Goal: Transaction & Acquisition: Purchase product/service

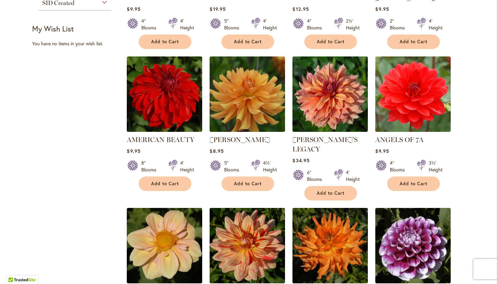
scroll to position [386, 0]
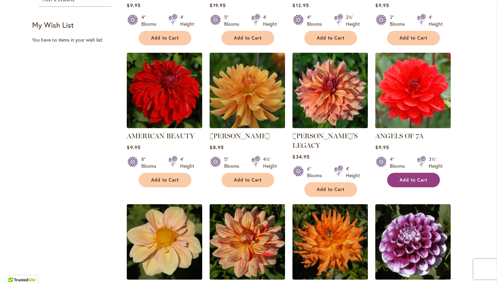
click at [406, 175] on button "Add to Cart" at bounding box center [413, 180] width 53 height 15
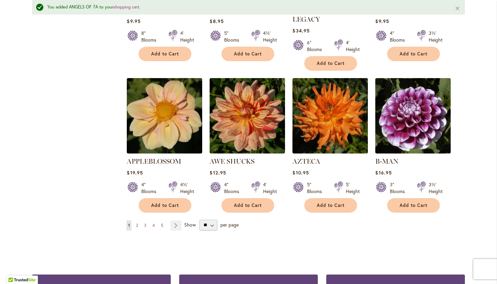
scroll to position [531, 0]
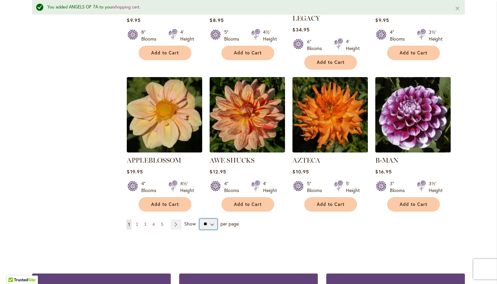
select select "**"
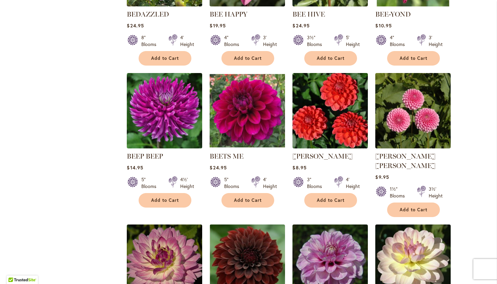
scroll to position [1086, 0]
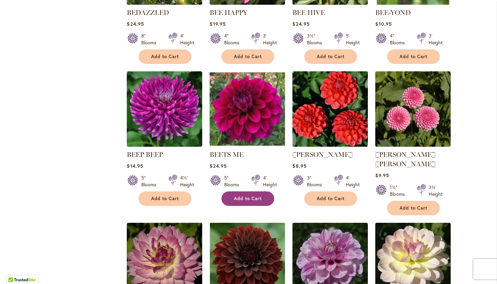
click at [240, 196] on span "Add to Cart" at bounding box center [248, 199] width 28 height 6
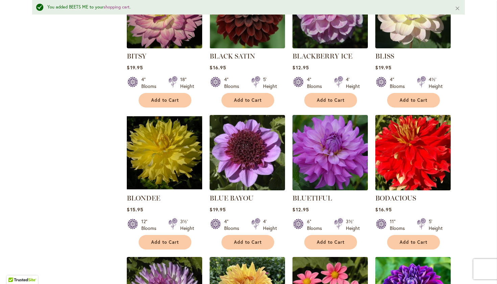
scroll to position [1355, 0]
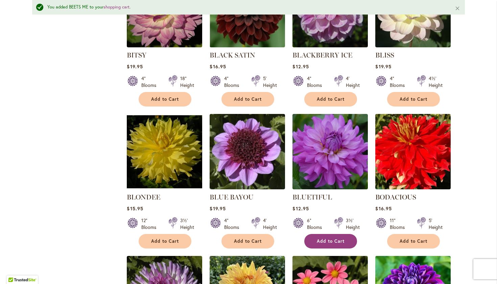
click at [317, 234] on button "Add to Cart" at bounding box center [330, 241] width 53 height 15
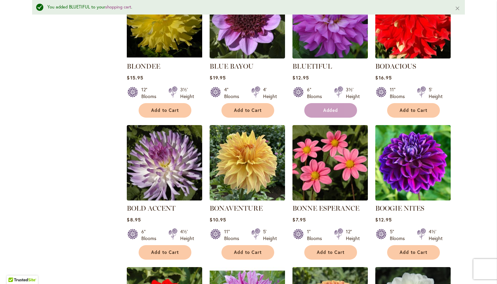
scroll to position [1487, 0]
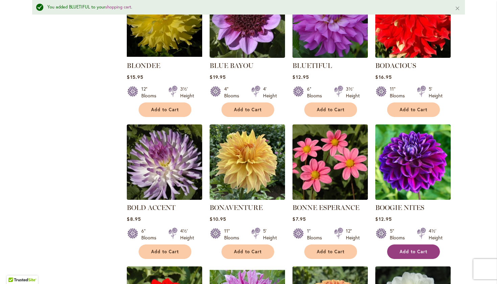
click at [404, 249] on span "Add to Cart" at bounding box center [414, 252] width 28 height 6
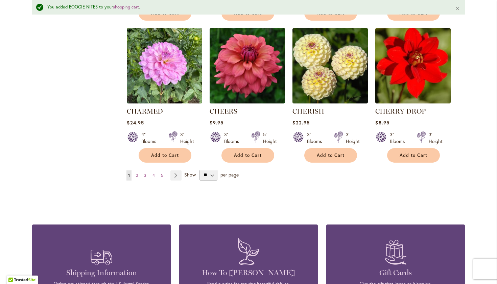
scroll to position [2302, 0]
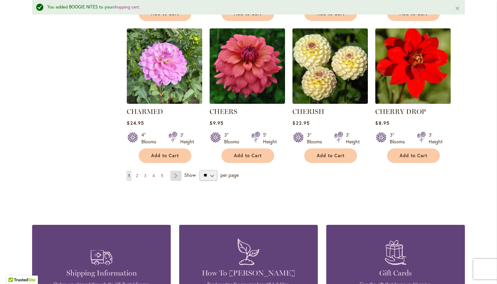
click at [173, 171] on link "Page Next" at bounding box center [175, 176] width 11 height 10
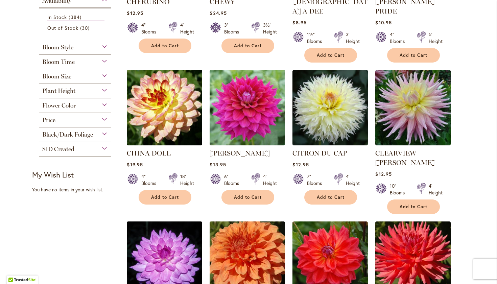
scroll to position [237, 0]
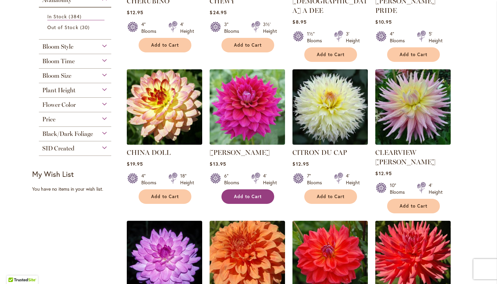
click at [239, 194] on span "Add to Cart" at bounding box center [248, 197] width 28 height 6
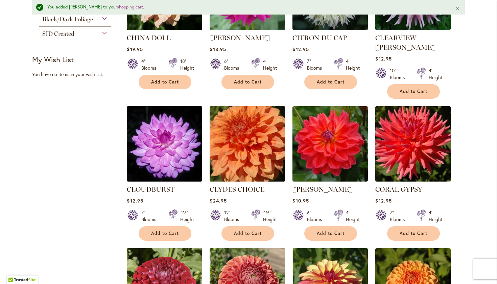
scroll to position [372, 0]
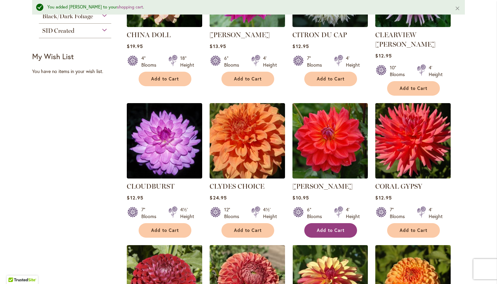
click at [324, 227] on span "Add to Cart" at bounding box center [331, 230] width 28 height 6
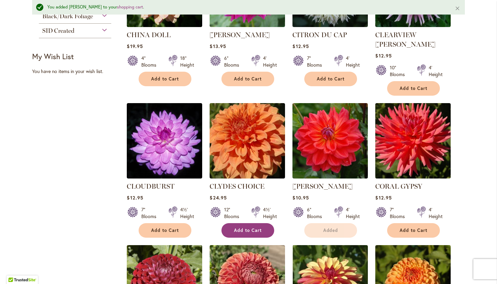
click at [246, 227] on span "Add to Cart" at bounding box center [248, 230] width 28 height 6
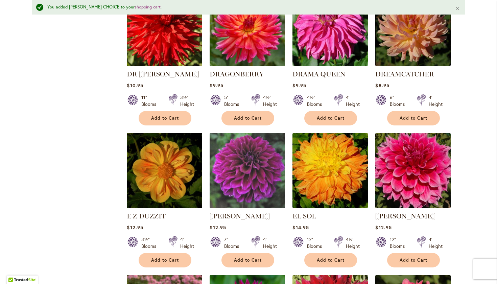
scroll to position [1366, 0]
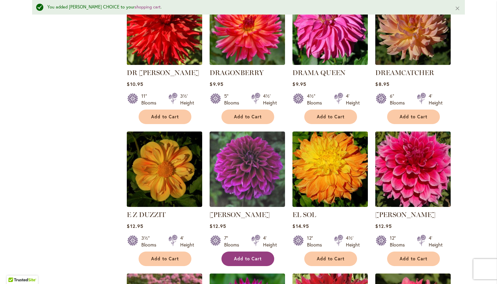
click at [241, 256] on span "Add to Cart" at bounding box center [248, 259] width 28 height 6
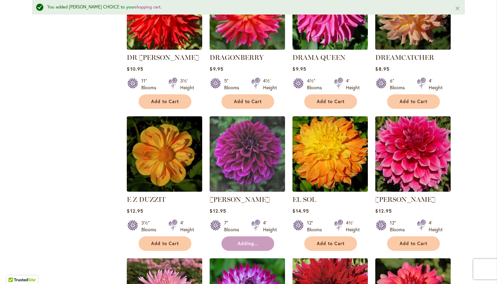
scroll to position [1384, 0]
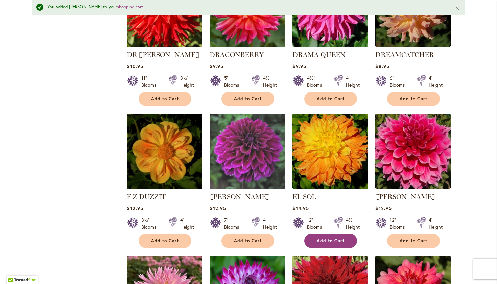
click at [327, 238] on span "Add to Cart" at bounding box center [331, 241] width 28 height 6
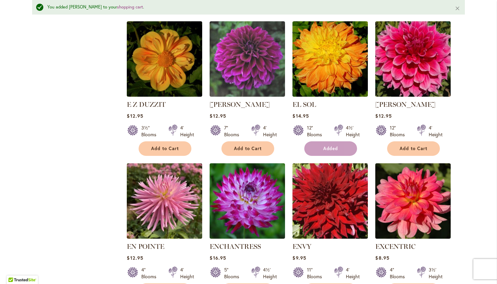
scroll to position [1477, 0]
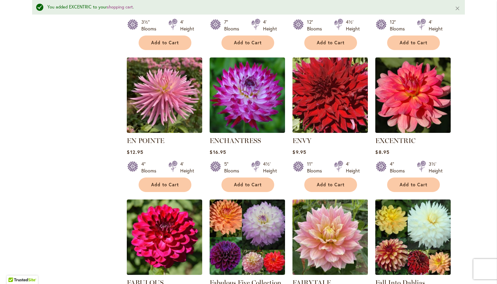
scroll to position [1584, 0]
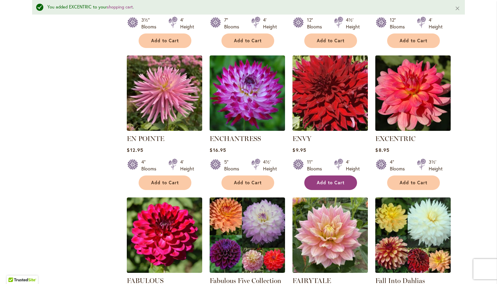
click at [320, 180] on span "Add to Cart" at bounding box center [331, 183] width 28 height 6
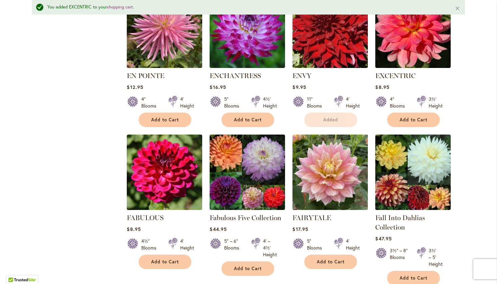
scroll to position [1647, 0]
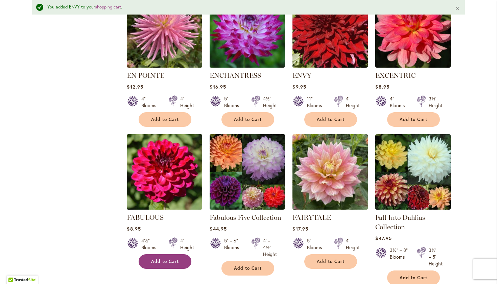
click at [168, 254] on button "Add to Cart" at bounding box center [165, 261] width 53 height 15
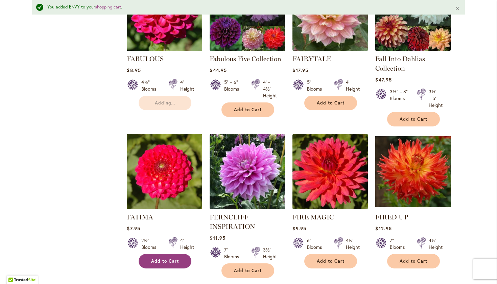
scroll to position [1809, 0]
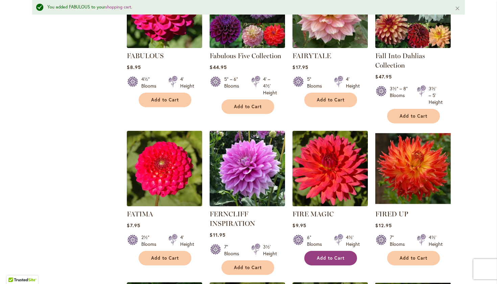
click at [325, 251] on button "Add to Cart" at bounding box center [330, 258] width 53 height 15
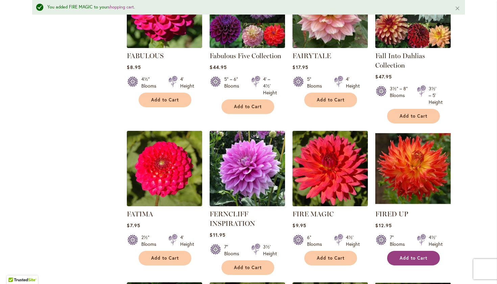
click at [408, 251] on button "Add to Cart" at bounding box center [413, 258] width 53 height 15
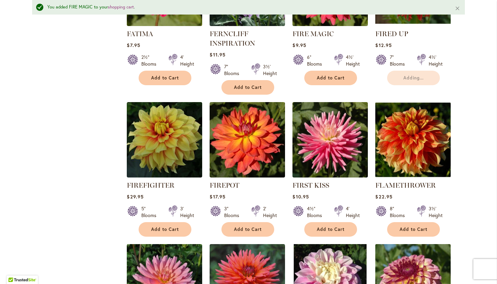
scroll to position [1997, 0]
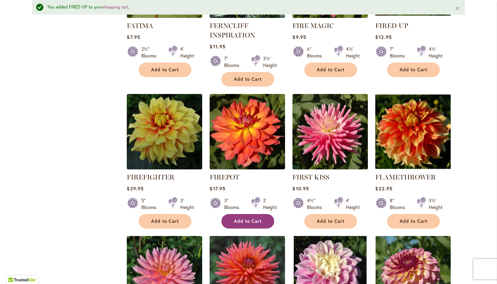
click at [246, 218] on span "Add to Cart" at bounding box center [248, 221] width 28 height 6
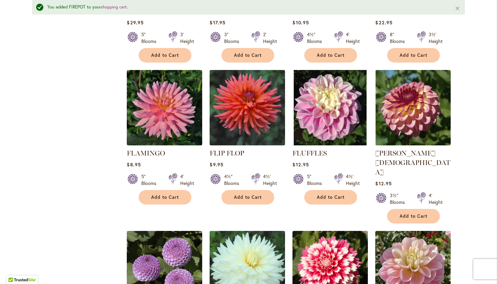
scroll to position [2164, 0]
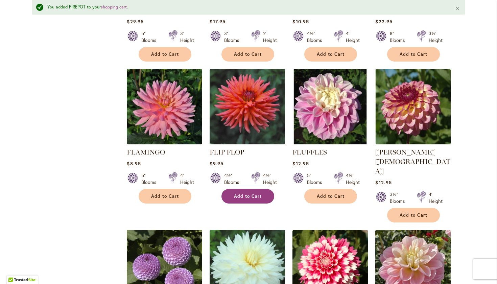
click at [244, 193] on span "Add to Cart" at bounding box center [248, 196] width 28 height 6
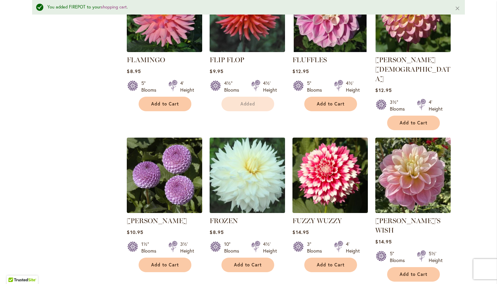
scroll to position [2280, 0]
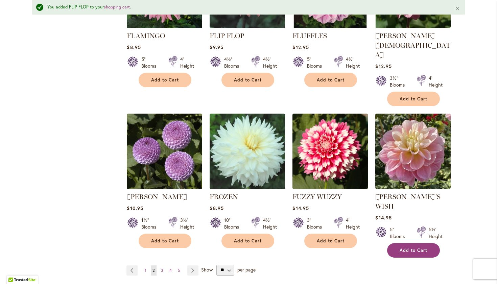
click at [408, 247] on span "Add to Cart" at bounding box center [414, 250] width 28 height 6
click at [161, 268] on span "3" at bounding box center [162, 270] width 2 height 5
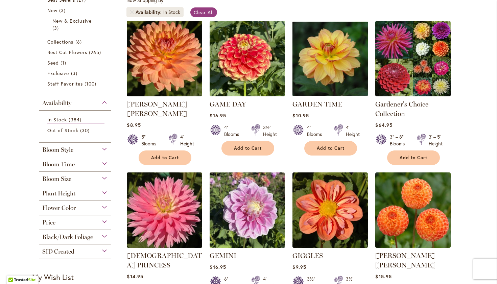
scroll to position [135, 0]
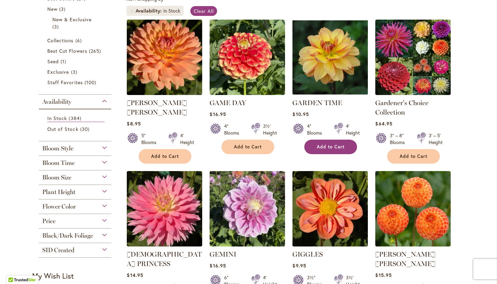
click at [328, 144] on span "Add to Cart" at bounding box center [331, 147] width 28 height 6
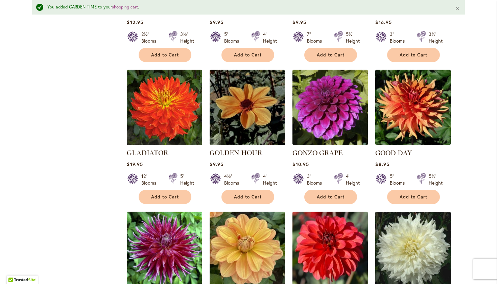
scroll to position [548, 0]
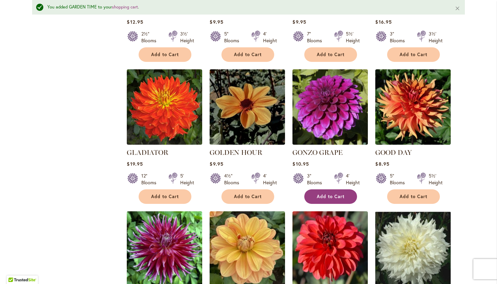
click at [323, 194] on span "Add to Cart" at bounding box center [331, 197] width 28 height 6
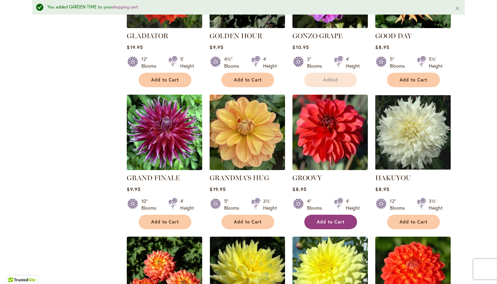
scroll to position [665, 0]
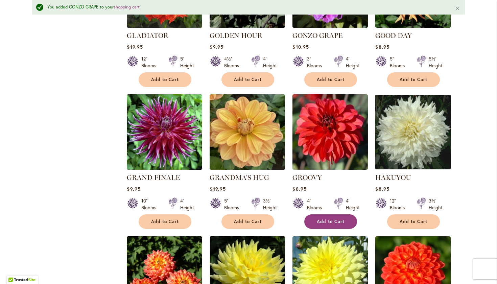
click at [326, 214] on button "Add to Cart" at bounding box center [330, 221] width 53 height 15
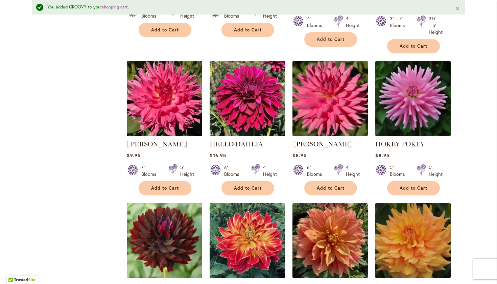
scroll to position [1153, 0]
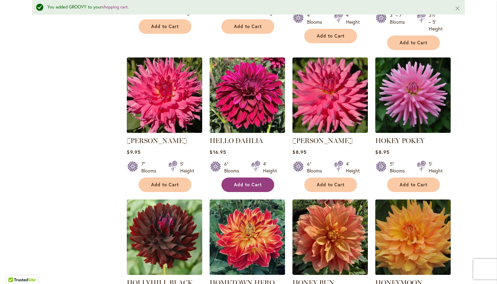
click at [245, 182] on span "Add to Cart" at bounding box center [248, 185] width 28 height 6
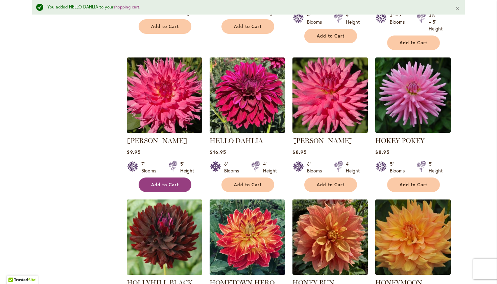
click at [158, 177] on button "Add to Cart" at bounding box center [165, 184] width 53 height 15
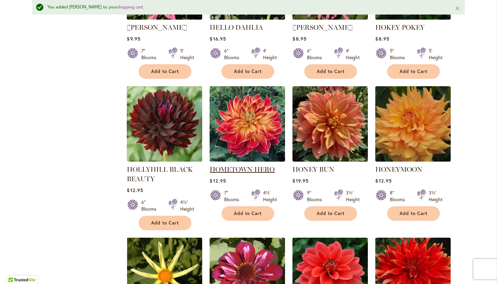
scroll to position [1269, 0]
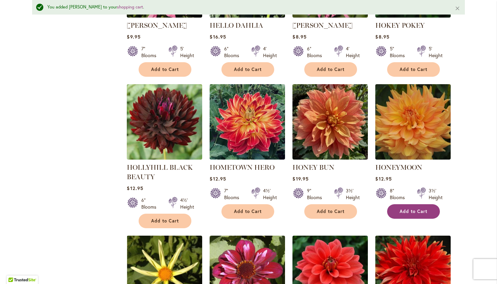
click at [404, 209] on span "Add to Cart" at bounding box center [414, 212] width 28 height 6
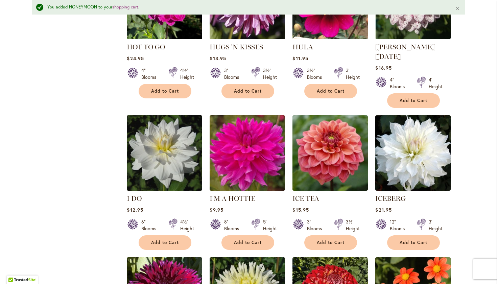
scroll to position [1683, 0]
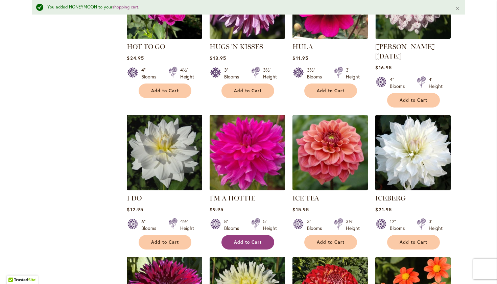
click at [246, 239] on span "Add to Cart" at bounding box center [248, 242] width 28 height 6
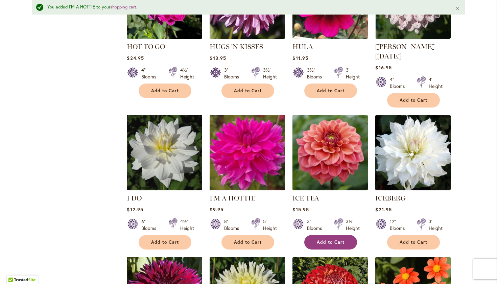
click at [326, 235] on button "Add to Cart" at bounding box center [330, 242] width 53 height 15
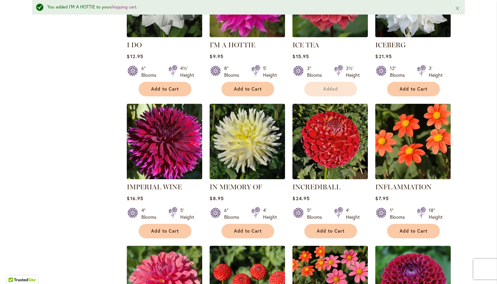
scroll to position [1836, 0]
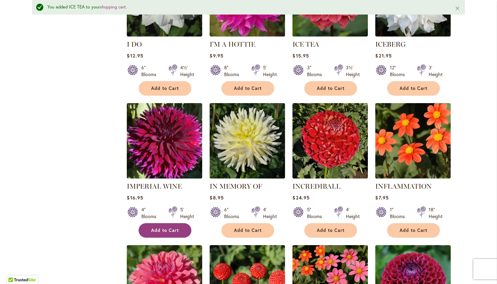
click at [163, 227] on span "Add to Cart" at bounding box center [165, 230] width 28 height 6
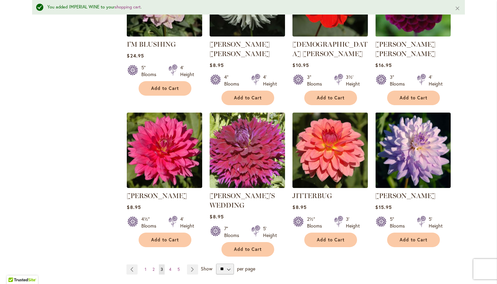
scroll to position [2269, 0]
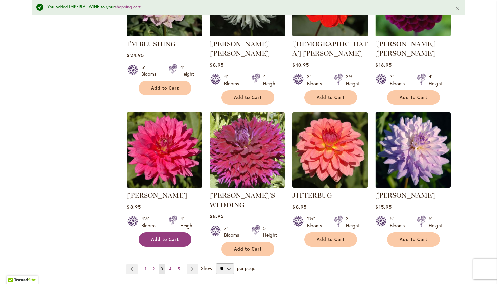
click at [158, 232] on button "Add to Cart" at bounding box center [165, 239] width 53 height 15
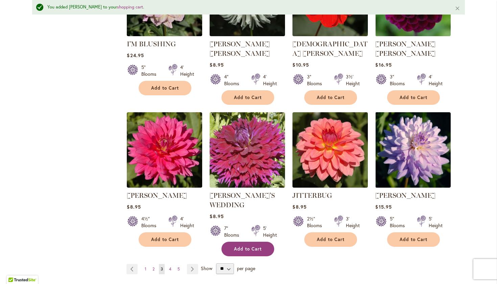
click at [247, 246] on span "Add to Cart" at bounding box center [248, 249] width 28 height 6
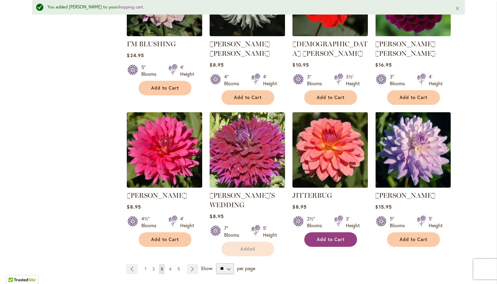
click at [326, 237] on span "Add to Cart" at bounding box center [331, 240] width 28 height 6
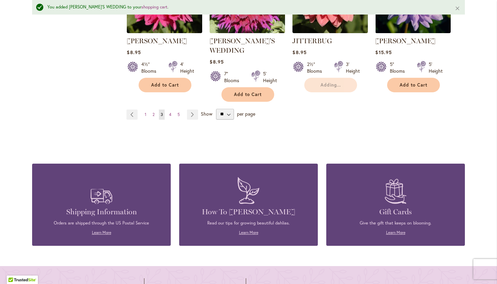
scroll to position [2426, 0]
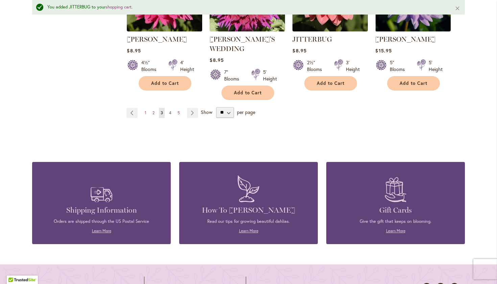
click at [167, 108] on link "Page 4" at bounding box center [170, 113] width 6 height 10
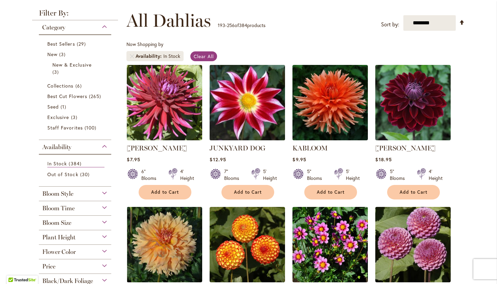
scroll to position [90, 0]
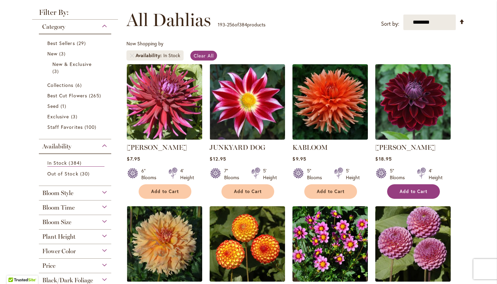
click at [400, 189] on span "Add to Cart" at bounding box center [414, 192] width 28 height 6
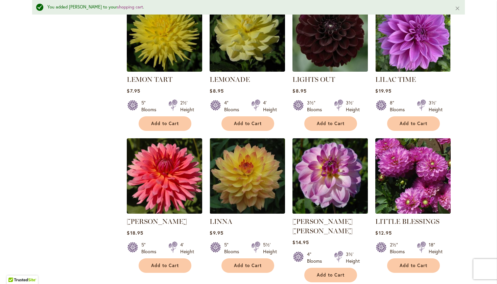
scroll to position [754, 0]
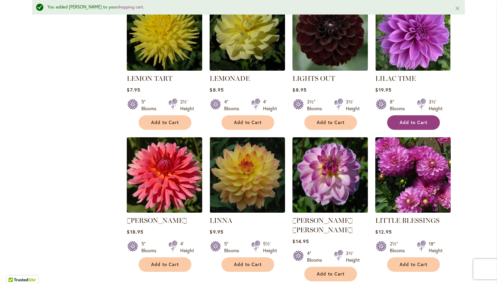
click at [407, 115] on button "Add to Cart" at bounding box center [413, 122] width 53 height 15
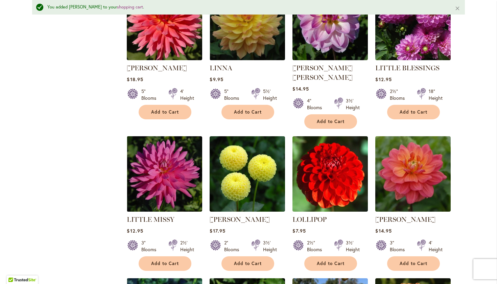
scroll to position [911, 0]
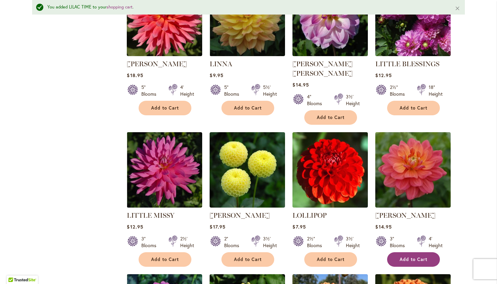
click at [402, 257] on span "Add to Cart" at bounding box center [414, 260] width 28 height 6
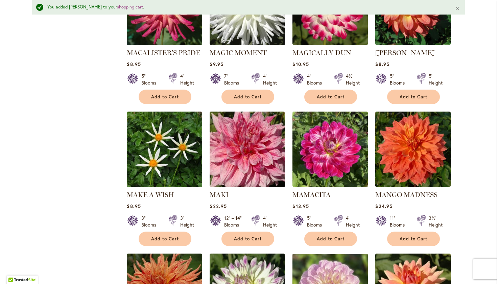
scroll to position [1369, 0]
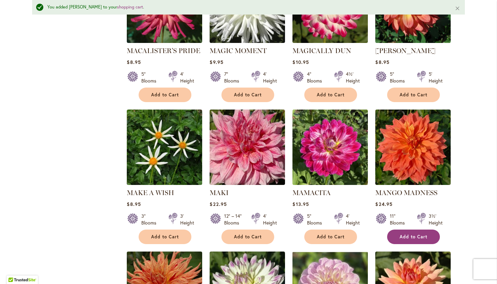
click at [405, 234] on span "Add to Cart" at bounding box center [414, 237] width 28 height 6
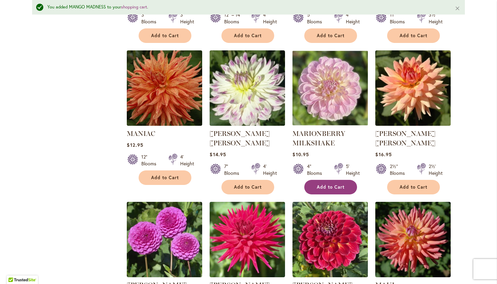
scroll to position [1574, 0]
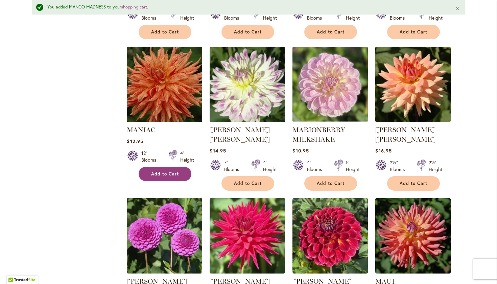
click at [161, 167] on button "Add to Cart" at bounding box center [165, 174] width 53 height 15
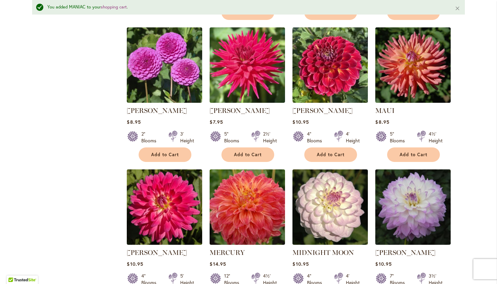
scroll to position [1769, 0]
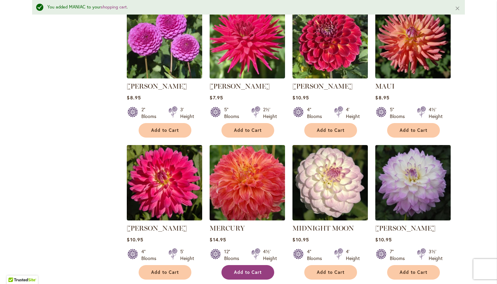
click at [243, 265] on button "Add to Cart" at bounding box center [247, 272] width 53 height 15
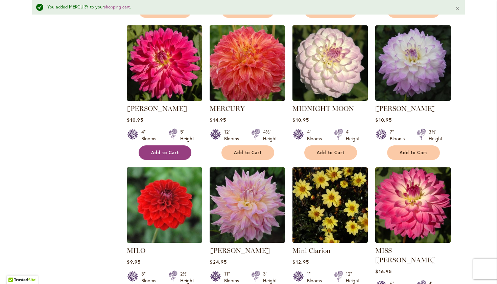
scroll to position [1889, 0]
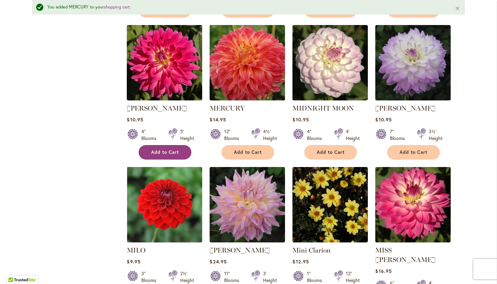
click at [158, 145] on button "Add to Cart" at bounding box center [165, 152] width 53 height 15
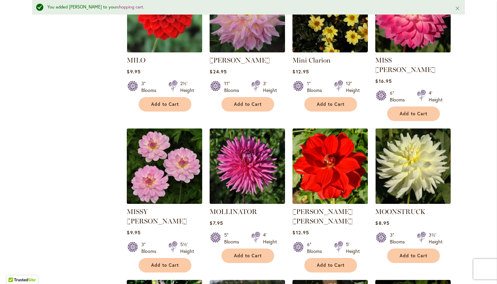
scroll to position [2100, 0]
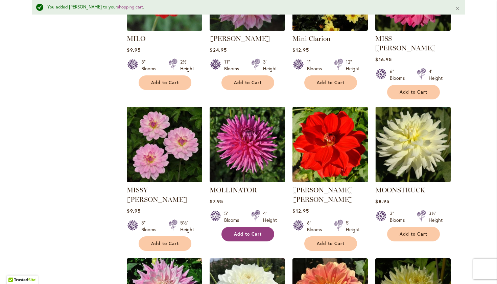
click at [244, 227] on button "Add to Cart" at bounding box center [247, 234] width 53 height 15
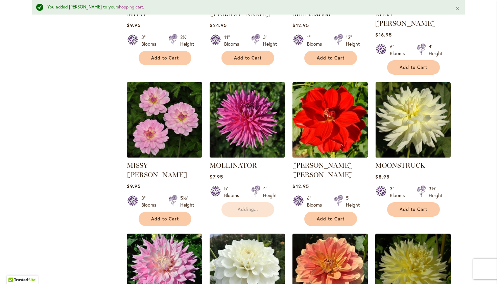
scroll to position [2131, 0]
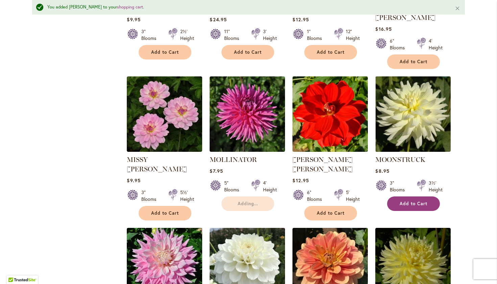
click at [410, 196] on button "Add to Cart" at bounding box center [413, 203] width 53 height 15
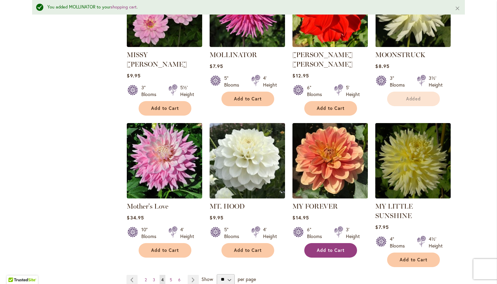
click at [323, 247] on span "Add to Cart" at bounding box center [331, 250] width 28 height 6
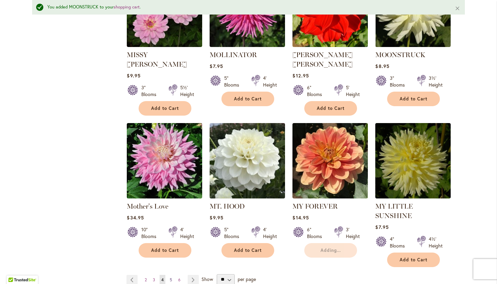
click at [170, 277] on span "5" at bounding box center [171, 279] width 2 height 5
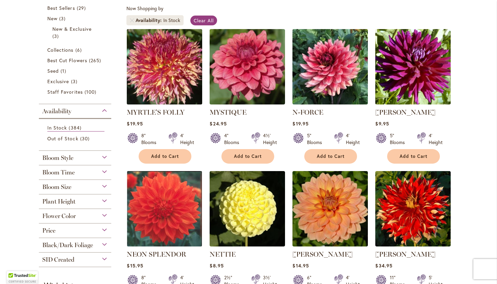
scroll to position [16, 0]
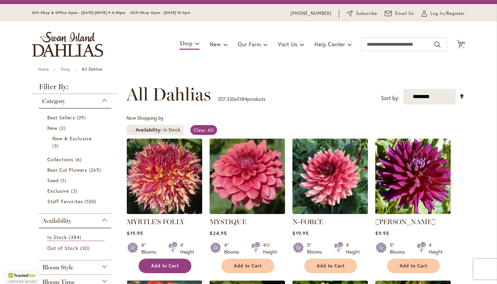
click at [162, 262] on button "Add to Cart" at bounding box center [165, 266] width 53 height 15
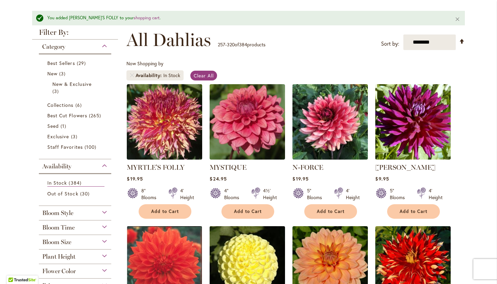
scroll to position [89, 0]
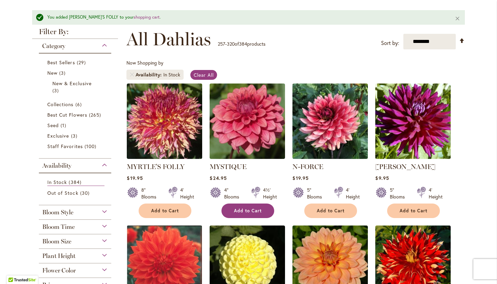
click at [254, 208] on span "Add to Cart" at bounding box center [248, 211] width 28 height 6
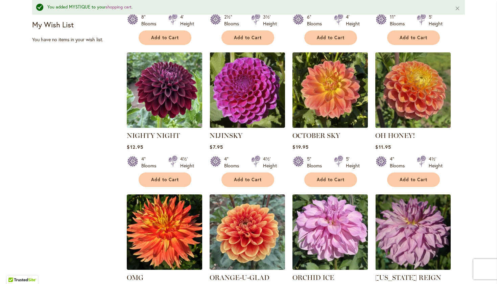
scroll to position [405, 0]
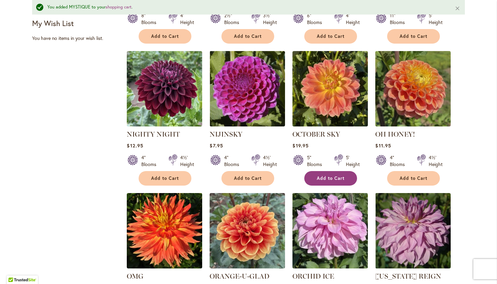
click at [324, 173] on button "Add to Cart" at bounding box center [330, 178] width 53 height 15
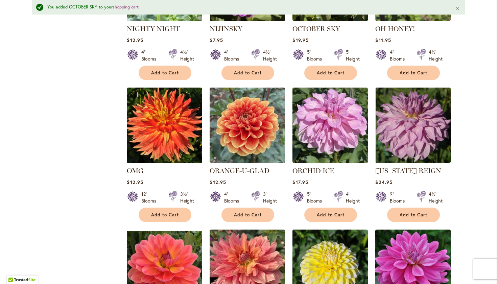
scroll to position [520, 0]
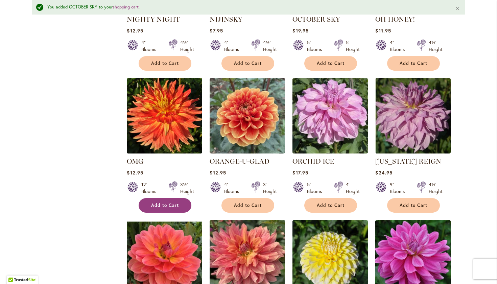
click at [161, 202] on span "Add to Cart" at bounding box center [165, 205] width 28 height 6
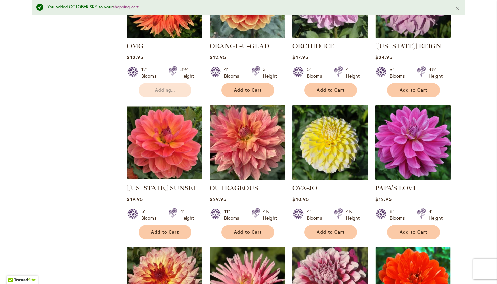
scroll to position [638, 0]
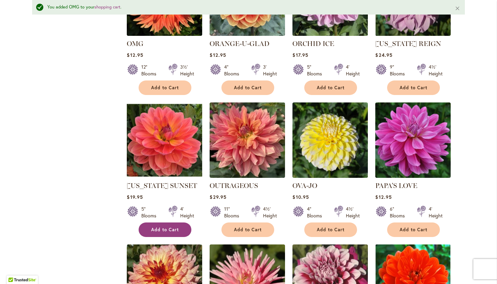
click at [162, 227] on span "Add to Cart" at bounding box center [165, 230] width 28 height 6
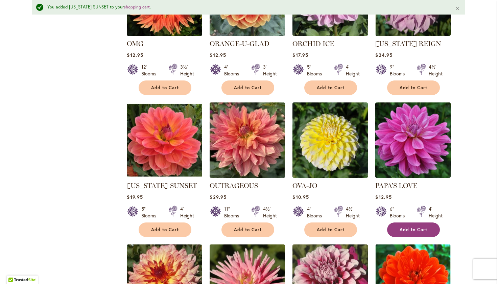
click at [414, 227] on span "Add to Cart" at bounding box center [414, 230] width 28 height 6
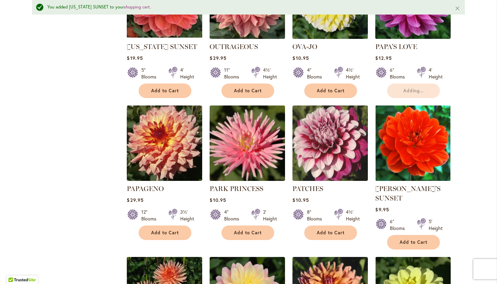
scroll to position [778, 0]
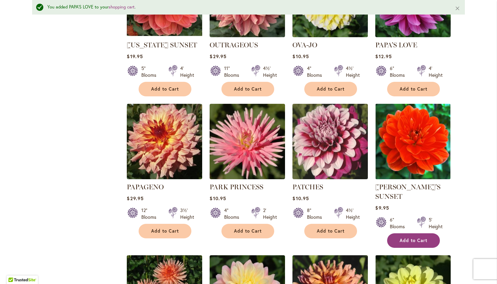
click at [408, 238] on span "Add to Cart" at bounding box center [414, 241] width 28 height 6
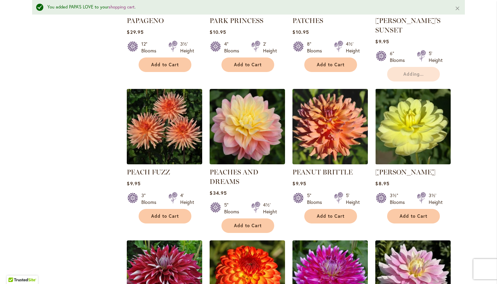
scroll to position [945, 0]
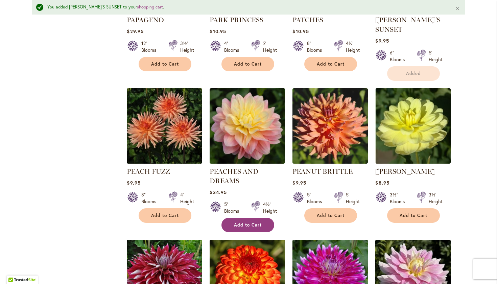
click at [239, 218] on button "Add to Cart" at bounding box center [247, 225] width 53 height 15
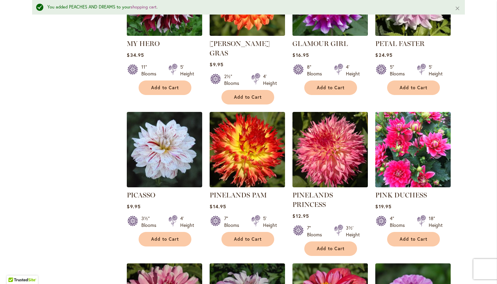
scroll to position [1225, 0]
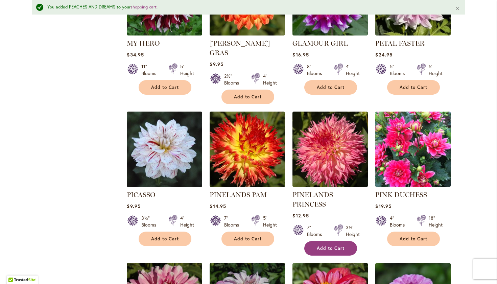
click at [327, 245] on span "Add to Cart" at bounding box center [331, 248] width 28 height 6
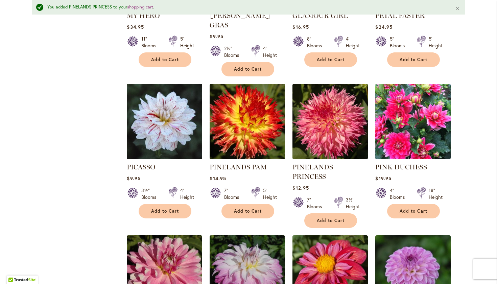
scroll to position [1256, 0]
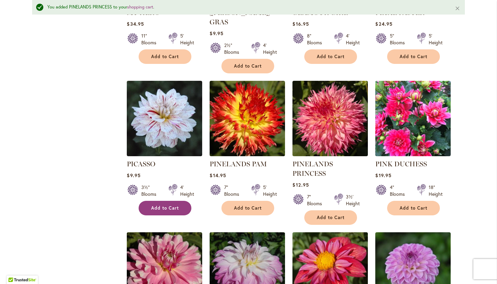
click at [159, 205] on span "Add to Cart" at bounding box center [165, 208] width 28 height 6
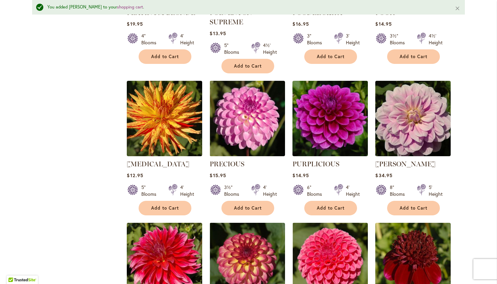
scroll to position [1702, 0]
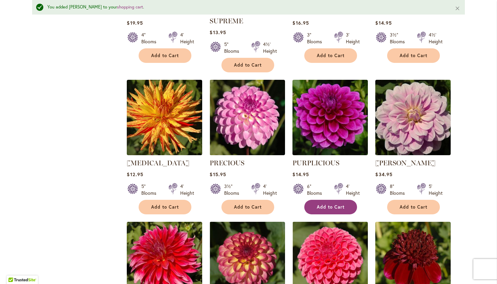
click at [322, 204] on span "Add to Cart" at bounding box center [331, 207] width 28 height 6
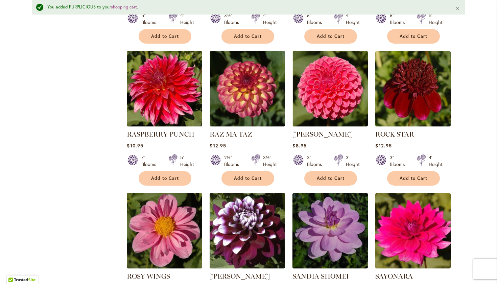
scroll to position [1873, 0]
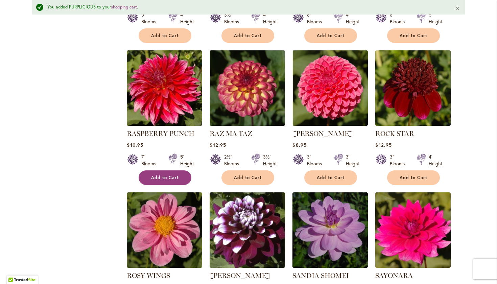
click at [160, 175] on span "Add to Cart" at bounding box center [165, 178] width 28 height 6
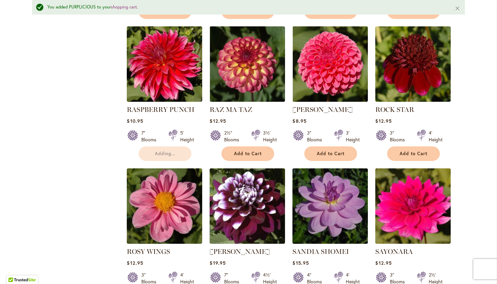
scroll to position [1911, 0]
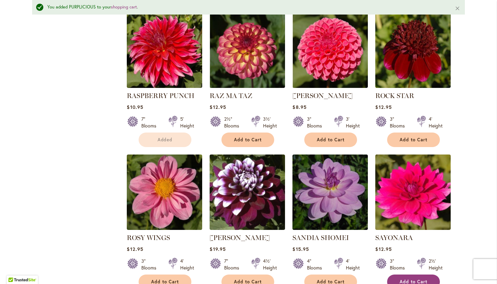
click at [416, 279] on span "Add to Cart" at bounding box center [414, 282] width 28 height 6
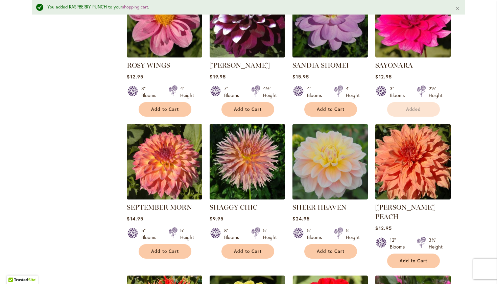
scroll to position [2083, 0]
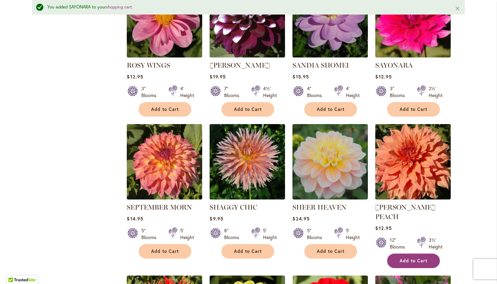
click at [411, 258] on span "Add to Cart" at bounding box center [414, 261] width 28 height 6
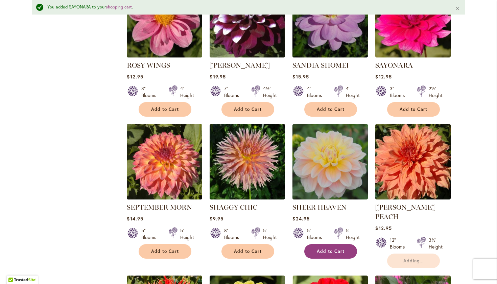
click at [323, 244] on button "Add to Cart" at bounding box center [330, 251] width 53 height 15
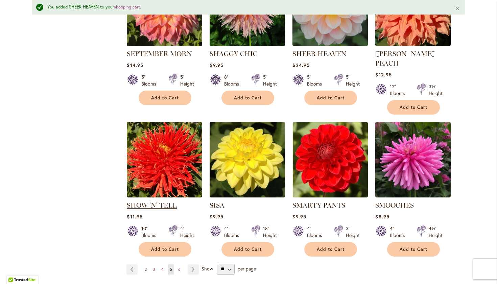
scroll to position [2238, 0]
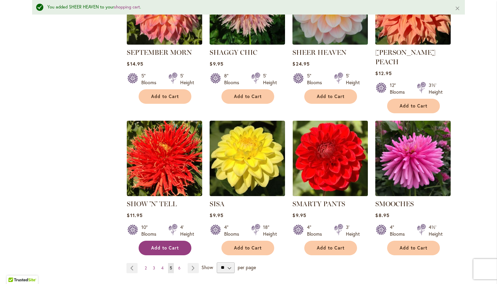
click at [162, 245] on span "Add to Cart" at bounding box center [165, 248] width 28 height 6
click at [190, 263] on link "Page Next" at bounding box center [193, 268] width 11 height 10
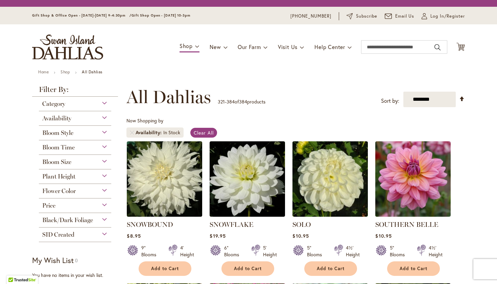
scroll to position [125, 0]
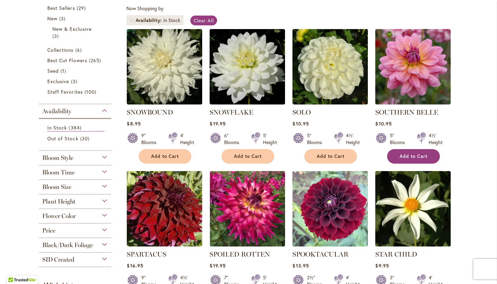
click at [403, 158] on span "Add to Cart" at bounding box center [414, 156] width 28 height 6
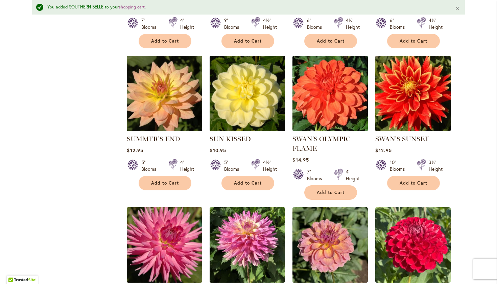
scroll to position [543, 0]
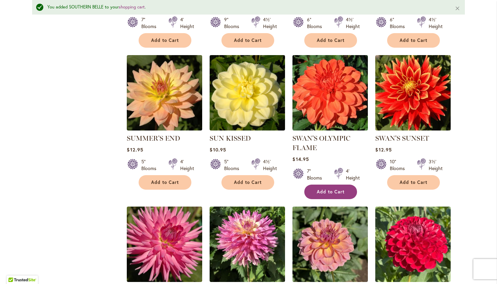
click at [323, 189] on span "Add to Cart" at bounding box center [331, 192] width 28 height 6
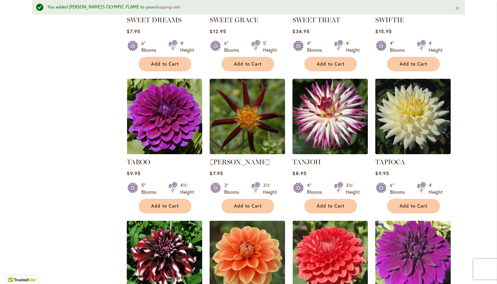
scroll to position [816, 0]
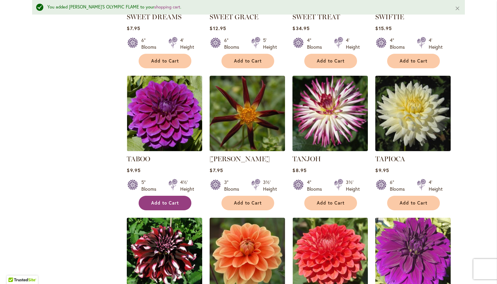
click at [163, 200] on span "Add to Cart" at bounding box center [165, 203] width 28 height 6
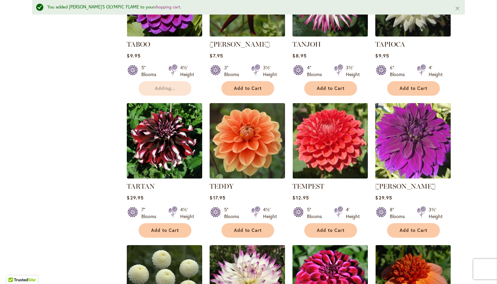
scroll to position [931, 0]
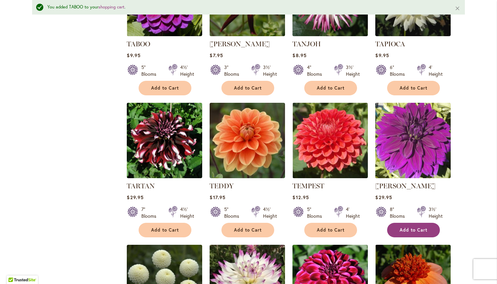
click at [415, 223] on button "Add to Cart" at bounding box center [413, 230] width 53 height 15
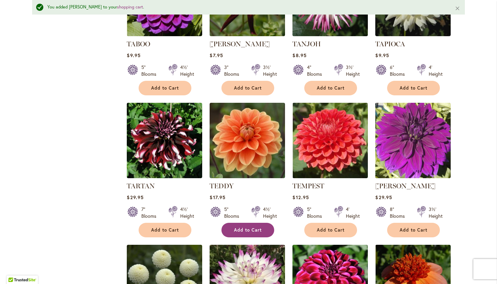
click at [244, 227] on span "Add to Cart" at bounding box center [248, 230] width 28 height 6
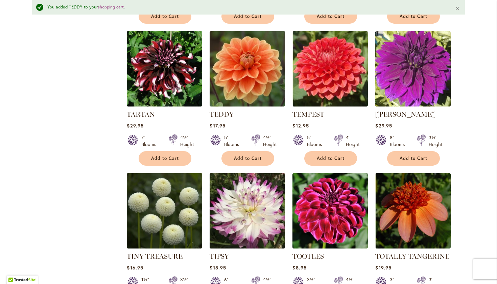
scroll to position [1003, 0]
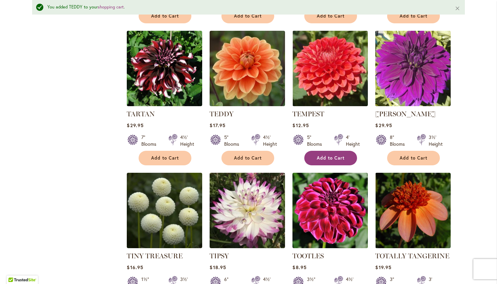
click at [326, 155] on span "Add to Cart" at bounding box center [331, 158] width 28 height 6
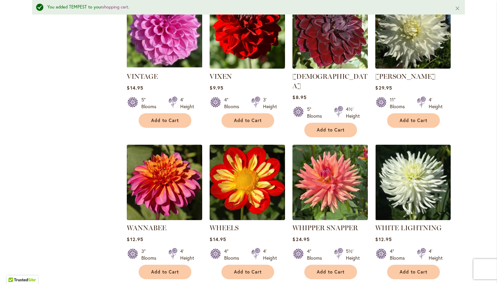
scroll to position [1609, 0]
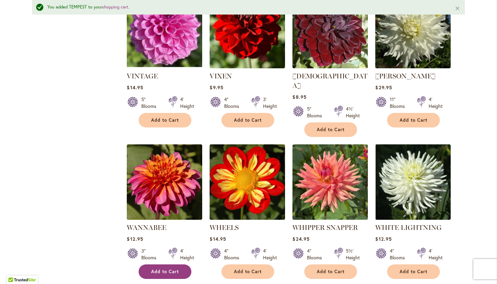
click at [163, 264] on button "Add to Cart" at bounding box center [165, 271] width 53 height 15
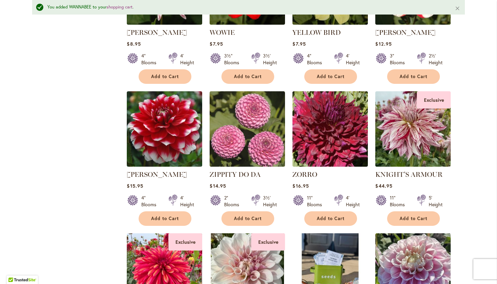
scroll to position [2088, 0]
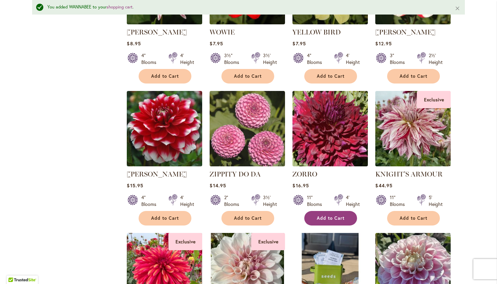
click at [324, 215] on span "Add to Cart" at bounding box center [331, 218] width 28 height 6
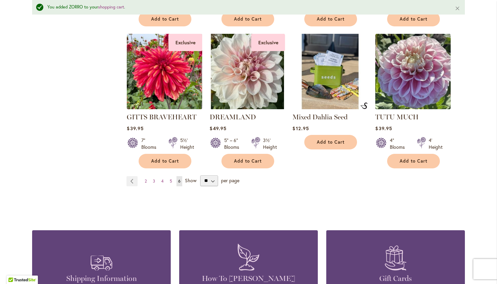
scroll to position [2287, 0]
click at [170, 178] on span "5" at bounding box center [171, 180] width 2 height 5
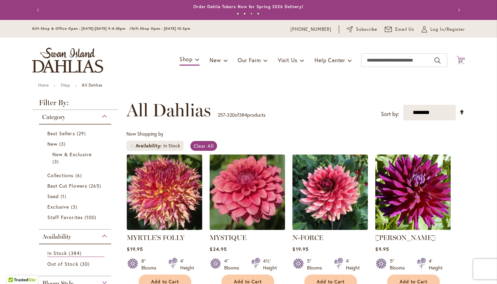
click at [458, 59] on span "63" at bounding box center [460, 61] width 5 height 4
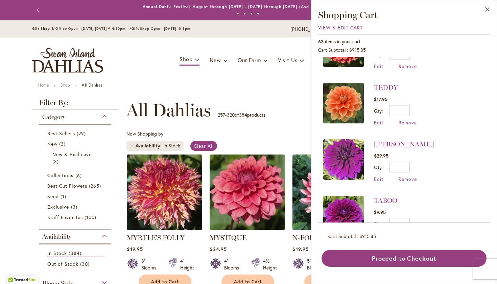
scroll to position [149, 0]
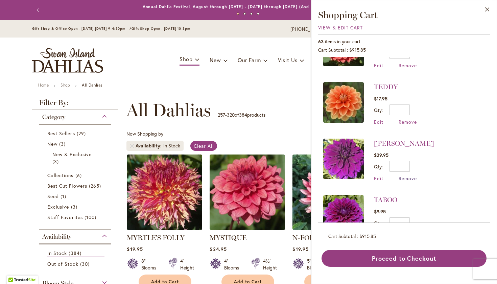
click at [404, 175] on span "Remove" at bounding box center [408, 178] width 18 height 6
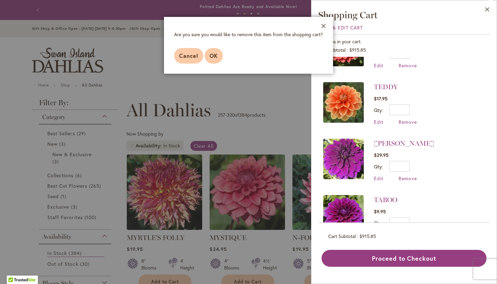
click at [212, 58] on span "OK" at bounding box center [214, 55] width 8 height 7
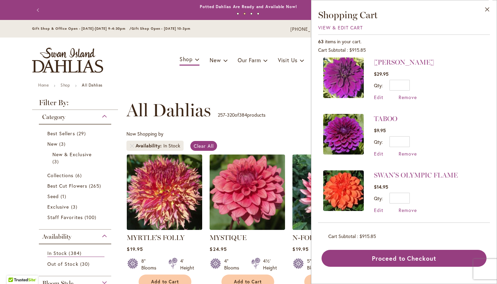
scroll to position [231, 0]
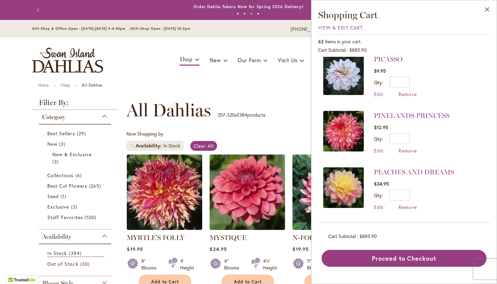
scroll to position [742, 0]
click at [409, 147] on span "Remove" at bounding box center [408, 150] width 18 height 6
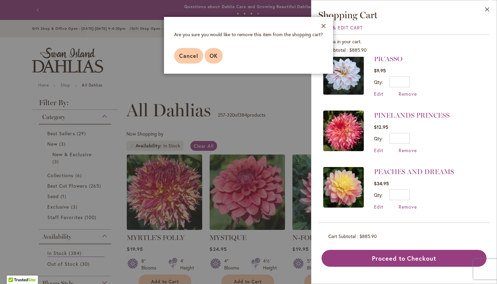
click at [211, 52] on span "OK" at bounding box center [214, 55] width 8 height 7
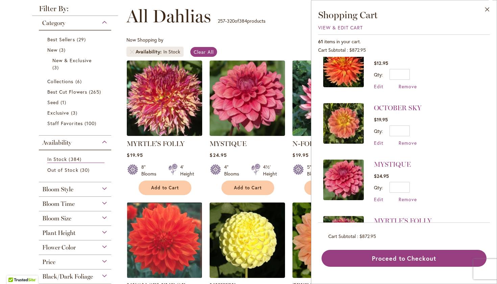
scroll to position [1034, 0]
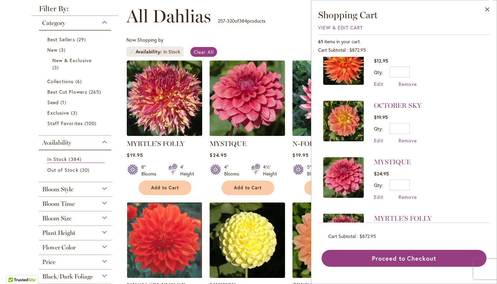
click at [341, 119] on img at bounding box center [343, 121] width 41 height 41
click at [340, 118] on img at bounding box center [343, 121] width 41 height 41
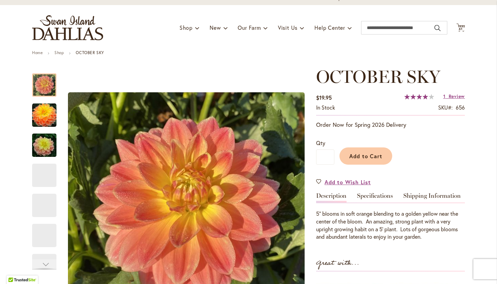
scroll to position [26, 0]
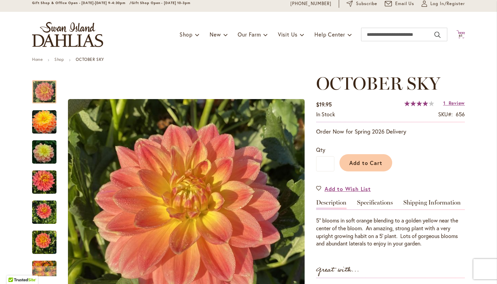
click at [459, 34] on span "61" at bounding box center [461, 35] width 4 height 4
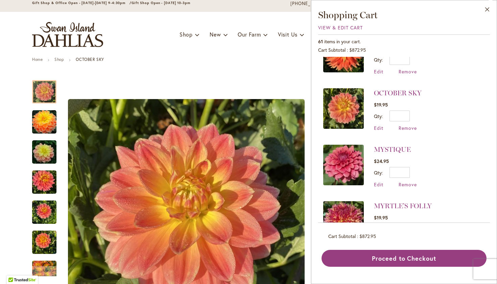
scroll to position [1043, 0]
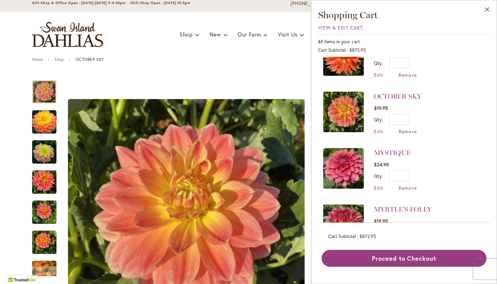
click at [406, 128] on span "Remove" at bounding box center [408, 131] width 18 height 6
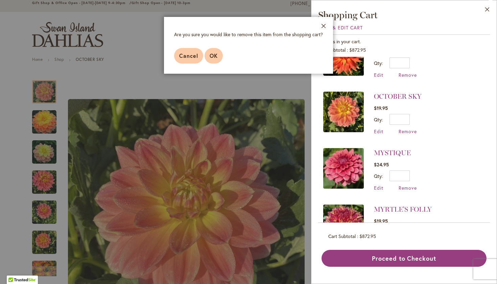
click at [214, 52] on button "OK" at bounding box center [214, 56] width 18 height 16
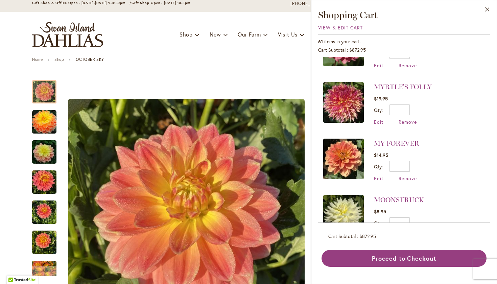
scroll to position [1166, 0]
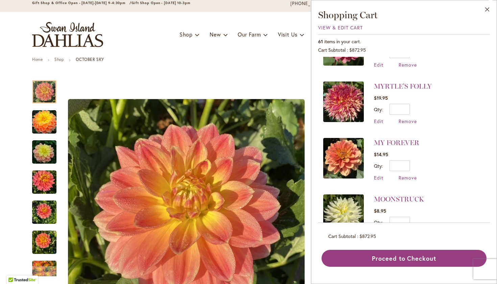
click at [340, 145] on img at bounding box center [343, 158] width 41 height 41
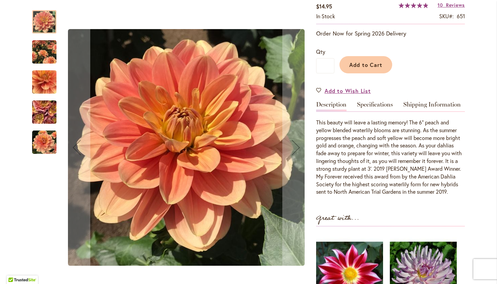
scroll to position [125, 0]
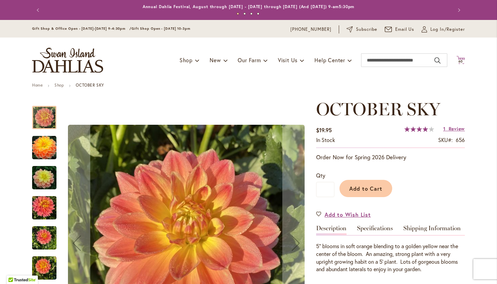
click at [458, 59] on span "60" at bounding box center [460, 61] width 5 height 4
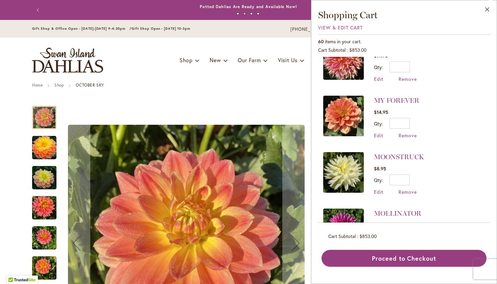
scroll to position [1153, 0]
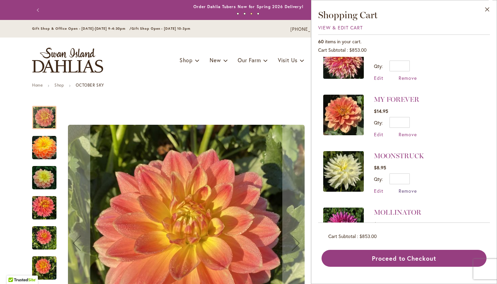
click at [405, 188] on span "Remove" at bounding box center [408, 191] width 18 height 6
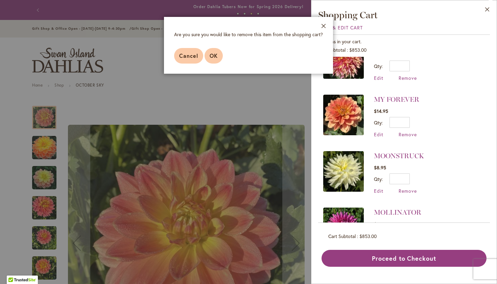
click at [214, 54] on span "OK" at bounding box center [214, 55] width 8 height 7
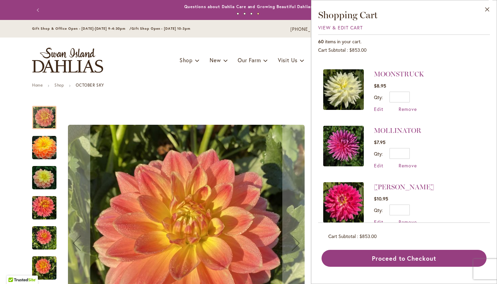
scroll to position [1235, 0]
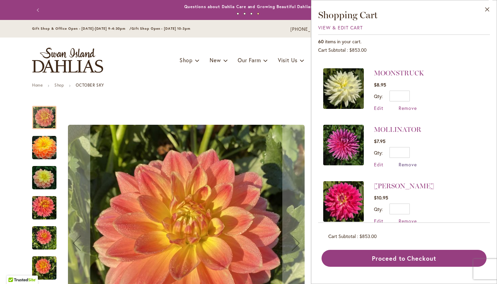
click at [407, 161] on span "Remove" at bounding box center [408, 164] width 18 height 6
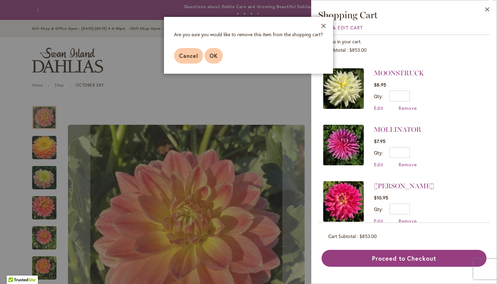
click at [217, 54] on span "OK" at bounding box center [214, 55] width 8 height 7
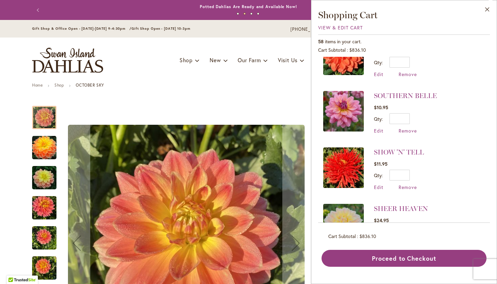
scroll to position [56, 0]
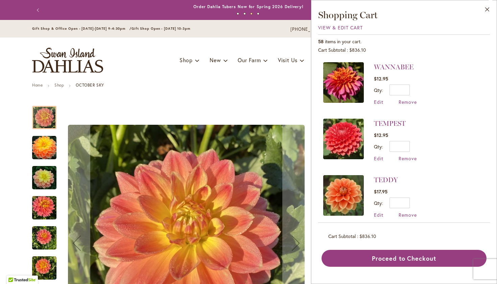
click at [340, 133] on img at bounding box center [343, 139] width 41 height 41
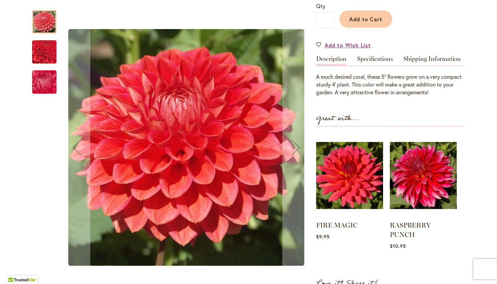
scroll to position [203, 0]
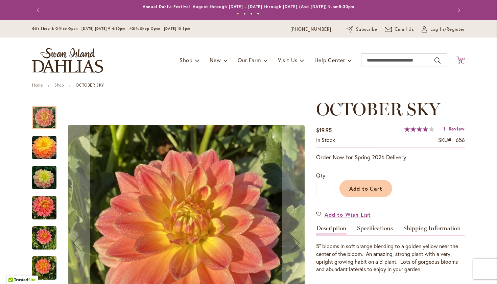
click at [458, 60] on span "58" at bounding box center [460, 61] width 5 height 4
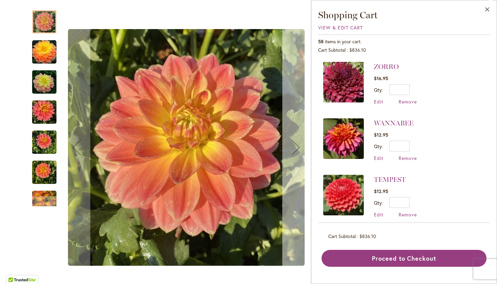
scroll to position [132, 0]
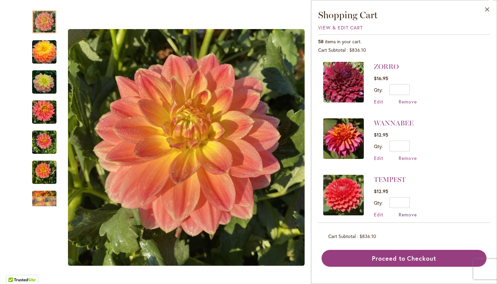
click at [406, 214] on span "Remove" at bounding box center [408, 214] width 18 height 6
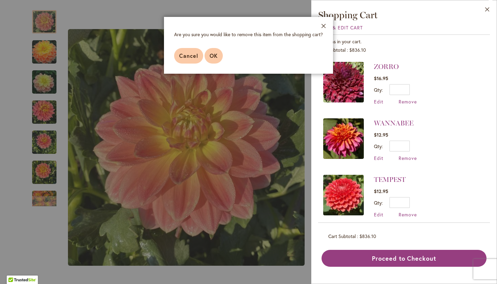
click at [212, 52] on button "OK" at bounding box center [214, 56] width 18 height 16
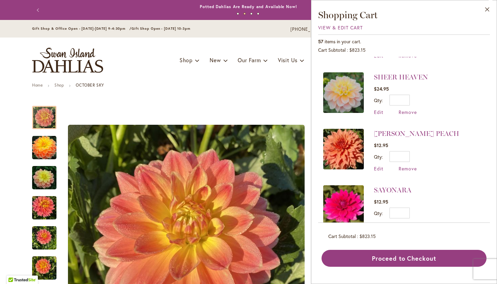
scroll to position [386, 0]
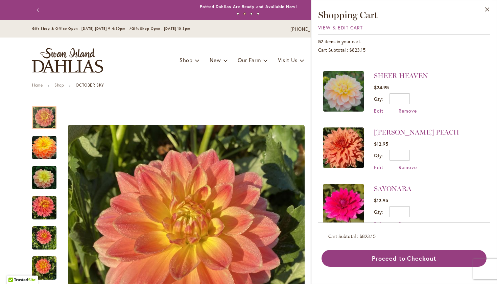
click at [342, 142] on img at bounding box center [343, 147] width 41 height 41
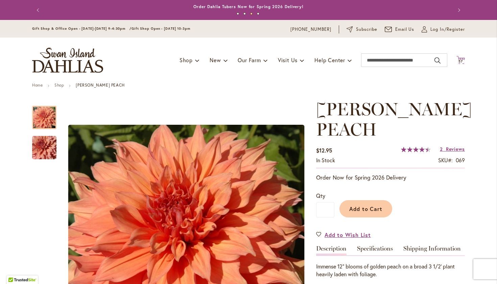
click at [460, 58] on icon at bounding box center [460, 60] width 8 height 8
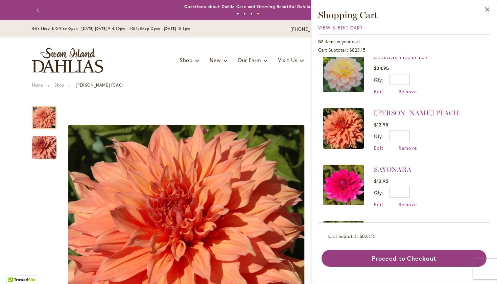
scroll to position [401, 0]
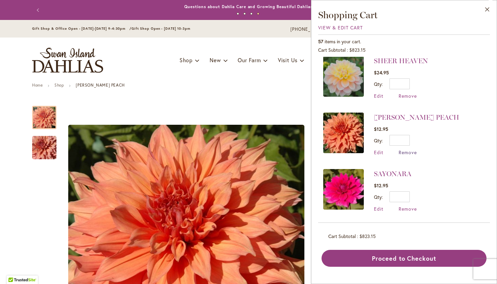
click at [407, 149] on span "Remove" at bounding box center [408, 152] width 18 height 6
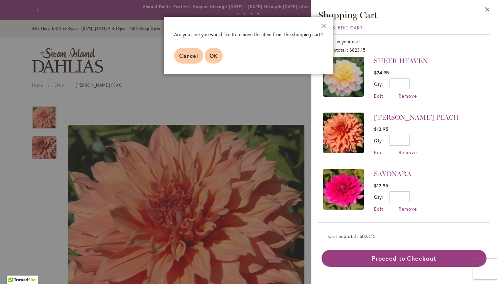
click at [212, 51] on button "OK" at bounding box center [214, 56] width 18 height 16
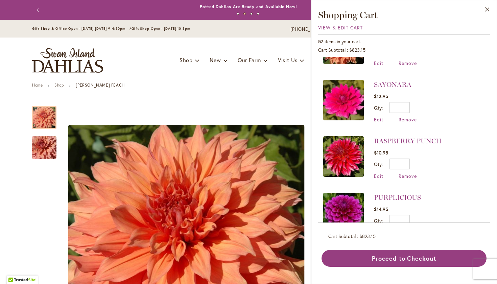
scroll to position [497, 0]
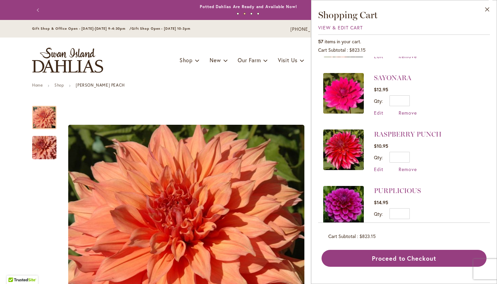
click at [347, 146] on img at bounding box center [343, 149] width 41 height 41
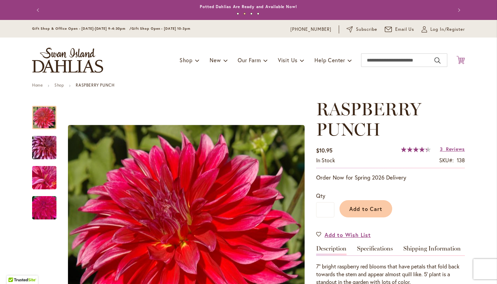
click at [459, 58] on icon "Cart .cls-1 { fill: #231f20; }" at bounding box center [460, 60] width 8 height 8
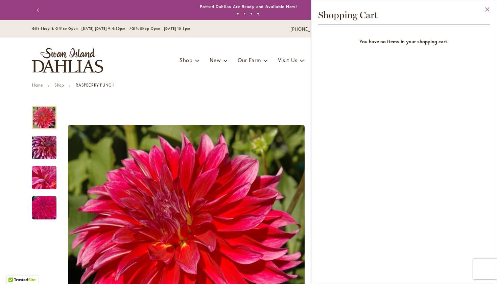
click at [488, 8] on button "Close" at bounding box center [487, 10] width 19 height 21
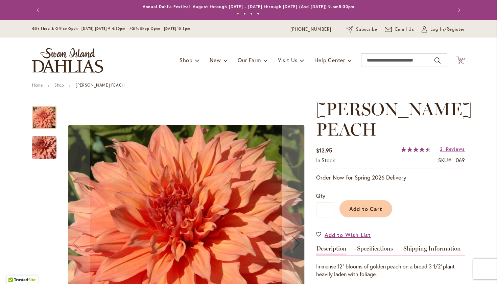
click at [458, 58] on icon "Cart .cls-1 { fill: #231f20; }" at bounding box center [460, 60] width 8 height 8
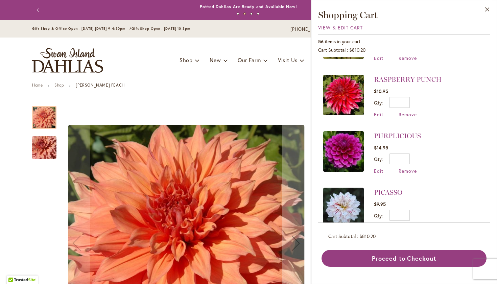
scroll to position [494, 0]
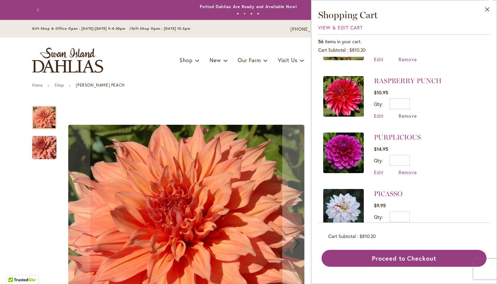
click at [408, 113] on span "Remove" at bounding box center [408, 116] width 18 height 6
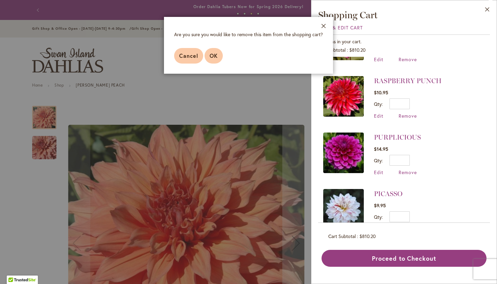
click at [214, 53] on span "OK" at bounding box center [214, 55] width 8 height 7
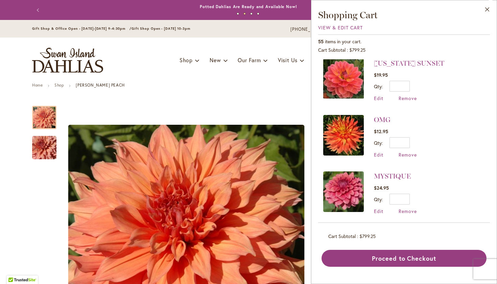
scroll to position [797, 0]
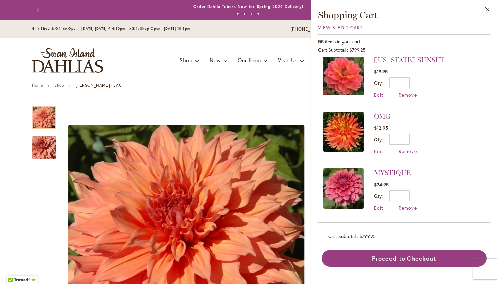
click at [347, 181] on img at bounding box center [343, 188] width 41 height 41
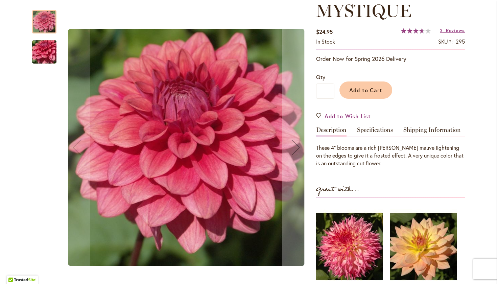
scroll to position [151, 0]
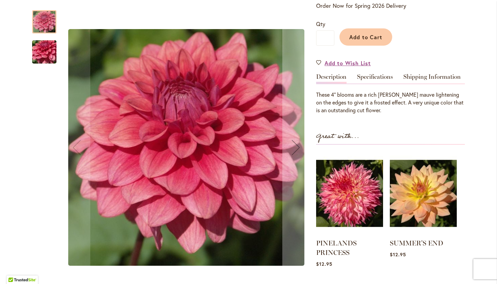
click at [42, 16] on div at bounding box center [44, 21] width 24 height 23
click at [42, 48] on img "MYSTIQUE" at bounding box center [44, 52] width 49 height 37
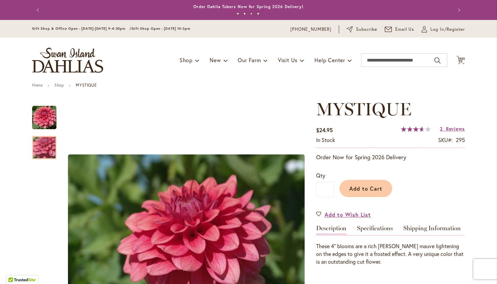
scroll to position [0, 0]
click at [458, 58] on icon "Cart .cls-1 { fill: #231f20; }" at bounding box center [460, 60] width 8 height 8
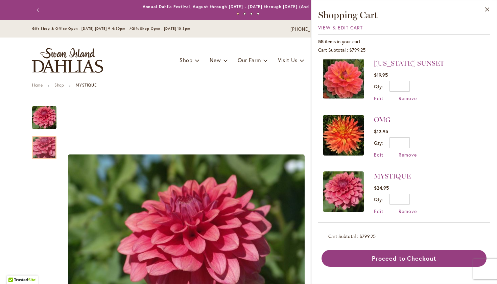
scroll to position [794, 0]
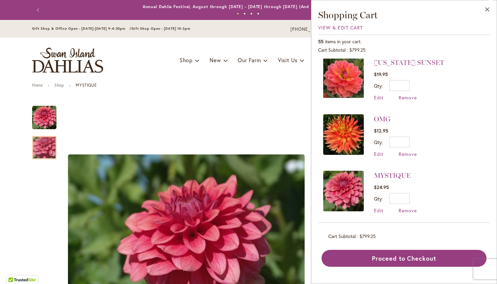
click at [342, 130] on img at bounding box center [343, 134] width 41 height 41
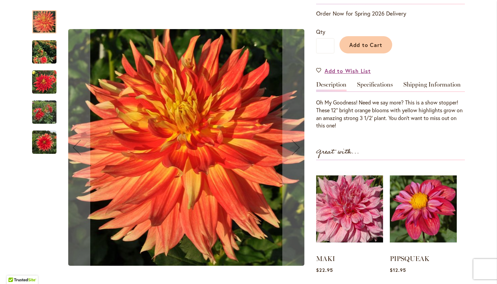
scroll to position [154, 0]
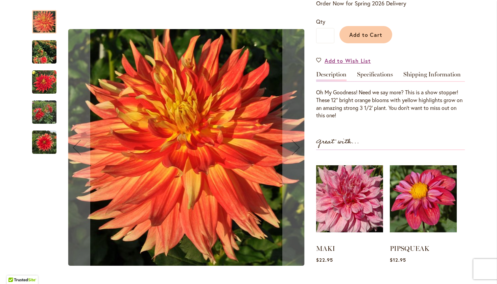
click at [39, 47] on img "Omg" at bounding box center [44, 51] width 24 height 27
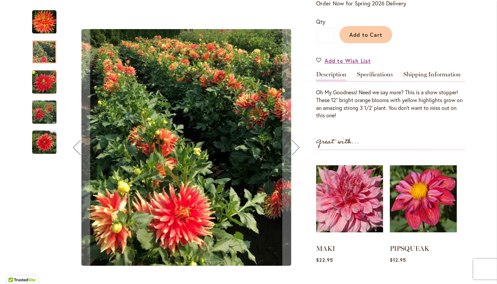
click at [39, 78] on img "Omg" at bounding box center [44, 82] width 24 height 24
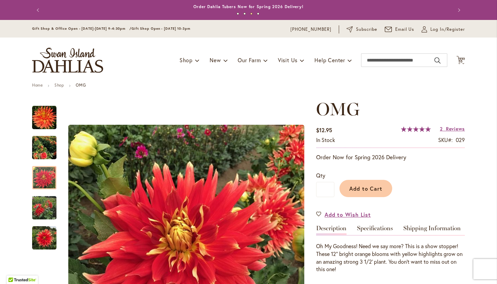
scroll to position [0, 0]
click at [459, 57] on icon at bounding box center [460, 60] width 8 height 8
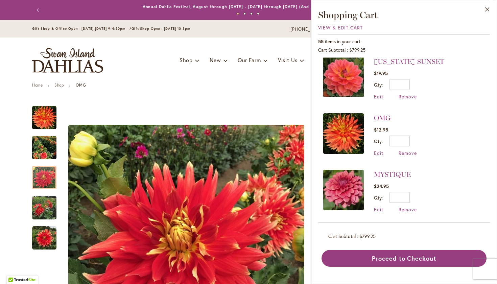
scroll to position [803, 0]
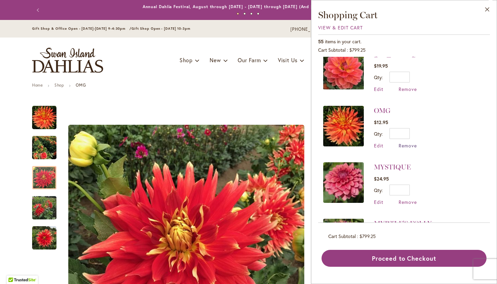
click at [409, 142] on span "Remove" at bounding box center [408, 145] width 18 height 6
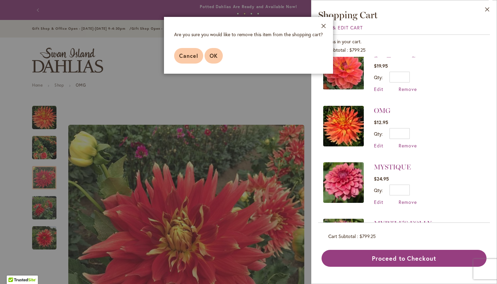
click at [213, 53] on span "OK" at bounding box center [214, 55] width 8 height 7
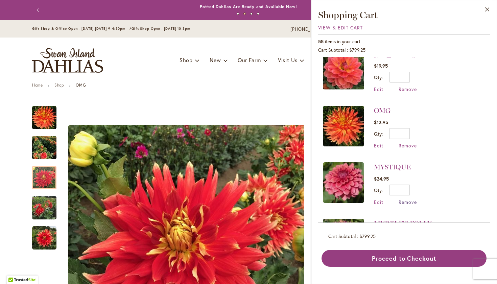
click at [406, 199] on span "Remove" at bounding box center [408, 202] width 18 height 6
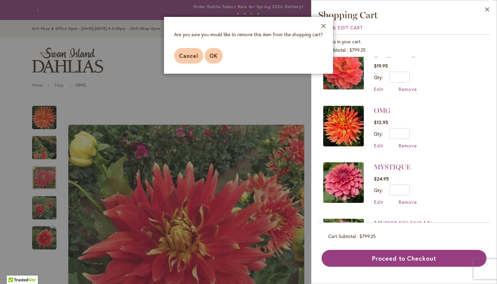
click at [213, 50] on button "OK" at bounding box center [214, 56] width 18 height 16
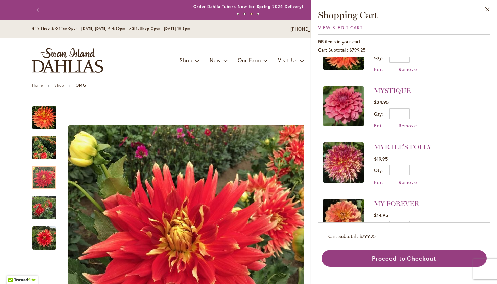
scroll to position [881, 0]
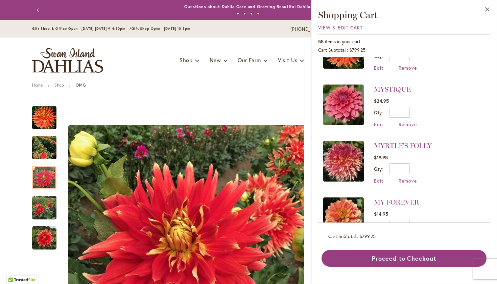
click at [344, 160] on img at bounding box center [343, 161] width 41 height 41
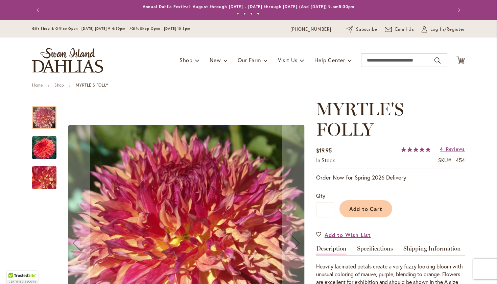
click at [44, 145] on img "MYRTLE'S FOLLY" at bounding box center [44, 148] width 24 height 24
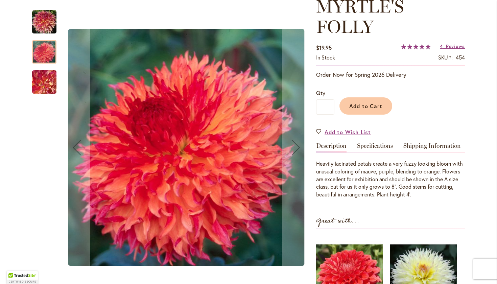
scroll to position [103, 0]
click at [41, 79] on img "MYRTLE'S FOLLY" at bounding box center [44, 82] width 49 height 37
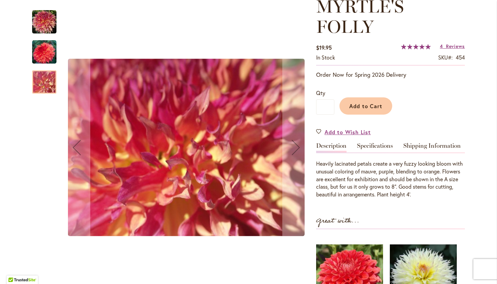
click at [39, 52] on img "MYRTLE'S FOLLY" at bounding box center [44, 52] width 24 height 24
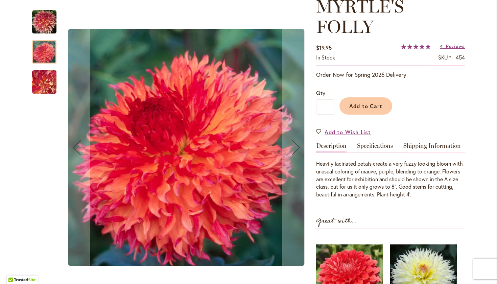
click at [43, 21] on img "MYRTLE'S FOLLY" at bounding box center [44, 22] width 24 height 24
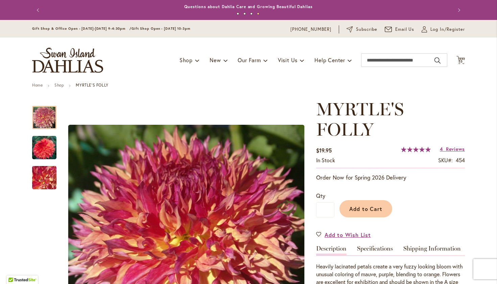
scroll to position [0, 0]
click at [459, 59] on span "53" at bounding box center [460, 61] width 5 height 4
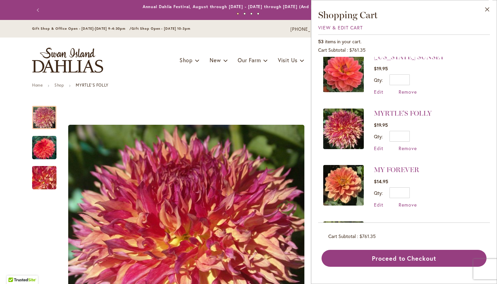
scroll to position [800, 0]
click at [407, 145] on span "Remove" at bounding box center [408, 148] width 18 height 6
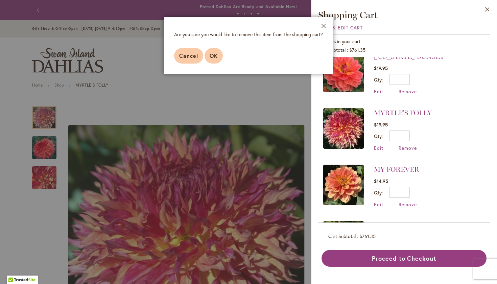
click at [212, 55] on span "OK" at bounding box center [214, 55] width 8 height 7
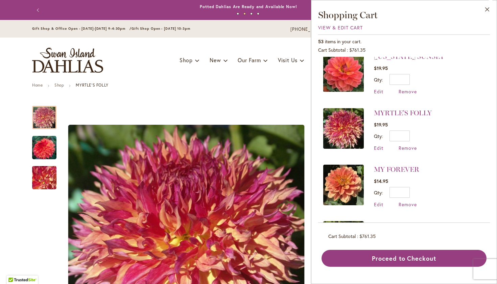
click at [341, 178] on img at bounding box center [343, 185] width 41 height 41
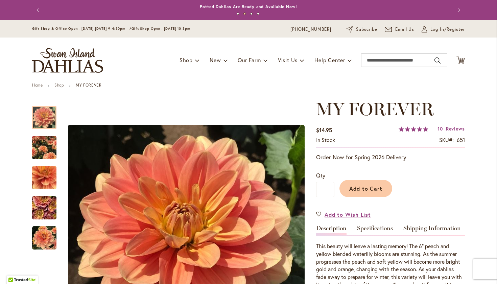
click at [36, 10] on button "Previous" at bounding box center [39, 10] width 14 height 14
click at [460, 61] on span "52" at bounding box center [460, 61] width 5 height 4
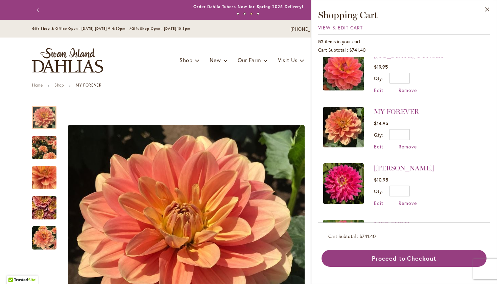
scroll to position [800, 0]
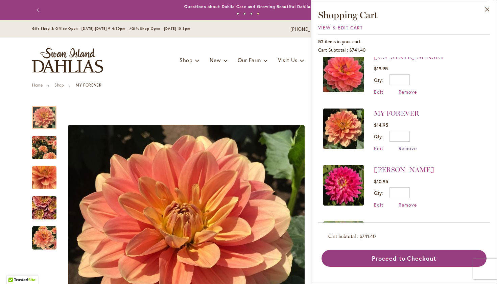
click at [408, 145] on span "Remove" at bounding box center [408, 148] width 18 height 6
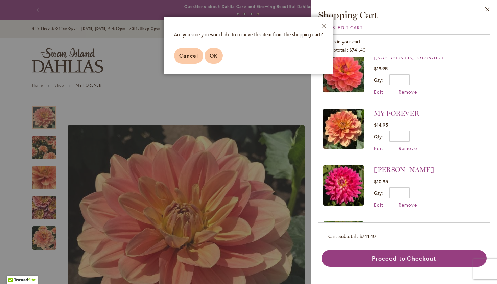
click at [215, 54] on span "OK" at bounding box center [214, 55] width 8 height 7
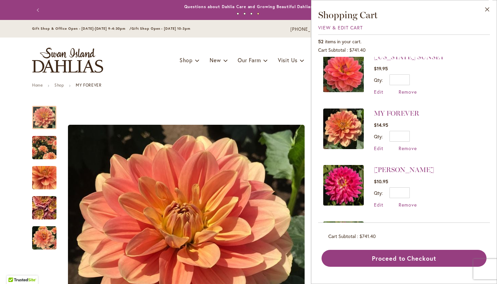
click at [346, 178] on img at bounding box center [343, 185] width 41 height 41
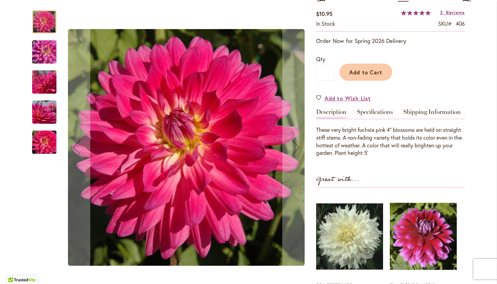
scroll to position [103, 0]
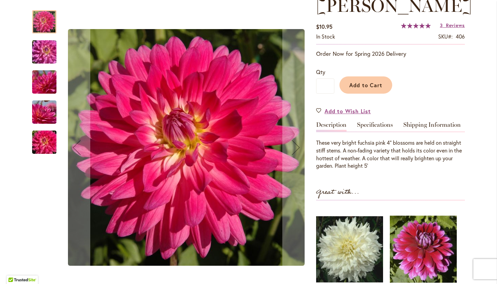
click at [39, 18] on div at bounding box center [44, 21] width 24 height 23
click at [37, 50] on img "MELISSA M" at bounding box center [44, 52] width 49 height 32
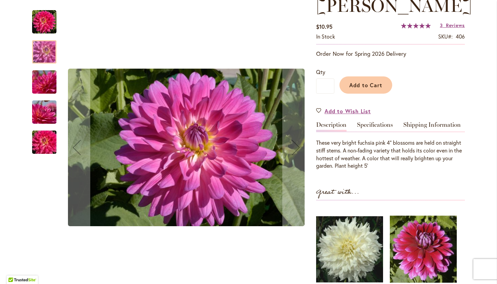
click at [41, 75] on img "MELISSA M" at bounding box center [44, 82] width 49 height 32
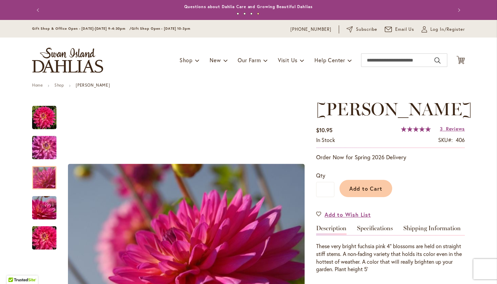
scroll to position [0, 0]
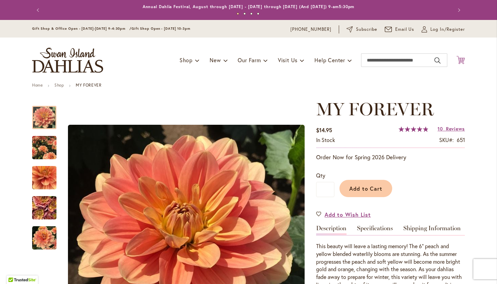
click at [457, 59] on icon at bounding box center [460, 60] width 8 height 8
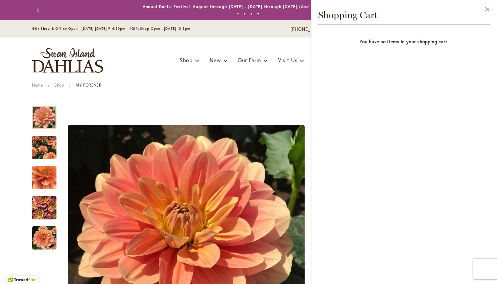
click at [487, 9] on button "Close" at bounding box center [487, 10] width 19 height 21
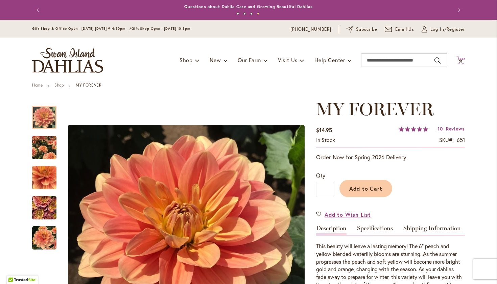
click at [459, 58] on icon "Cart .cls-1 { fill: #231f20; }" at bounding box center [460, 60] width 8 height 8
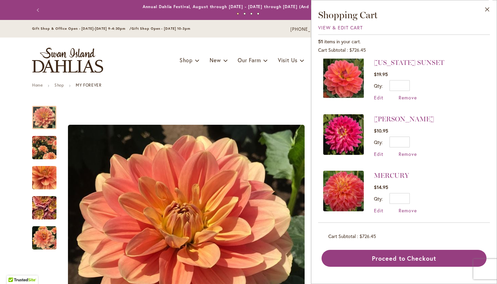
scroll to position [793, 0]
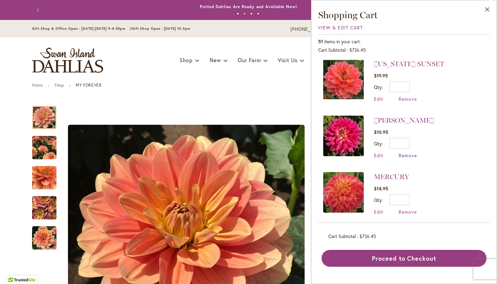
click at [406, 152] on span "Remove" at bounding box center [408, 155] width 18 height 6
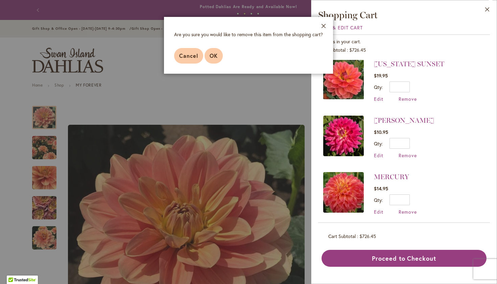
click at [212, 53] on span "OK" at bounding box center [214, 55] width 8 height 7
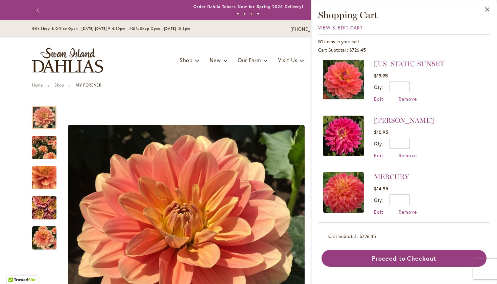
click at [345, 185] on img at bounding box center [343, 192] width 41 height 41
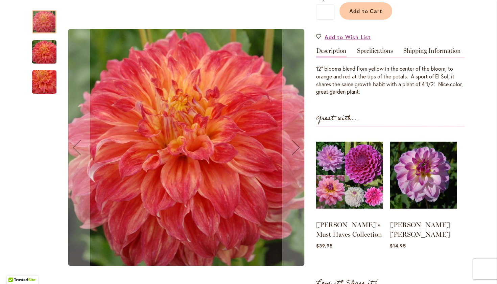
scroll to position [178, 0]
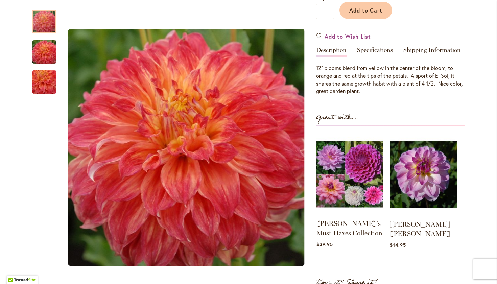
click at [364, 158] on img at bounding box center [349, 174] width 66 height 83
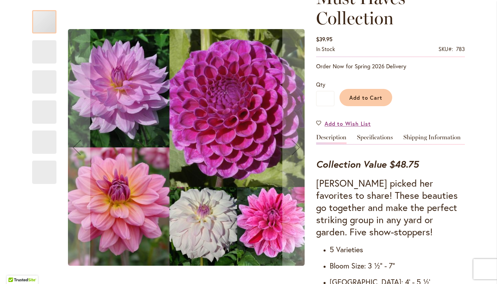
scroll to position [132, 0]
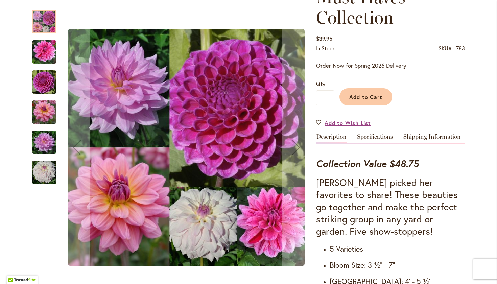
click at [46, 170] on img "WHO ME?" at bounding box center [44, 172] width 24 height 24
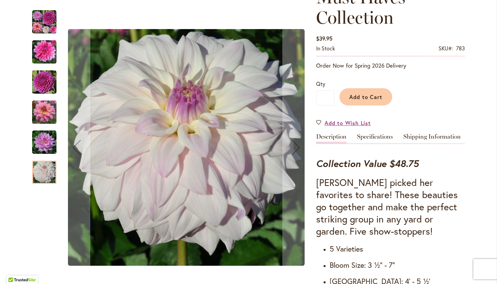
click at [42, 140] on img "UNICORN DREAMS" at bounding box center [44, 142] width 24 height 24
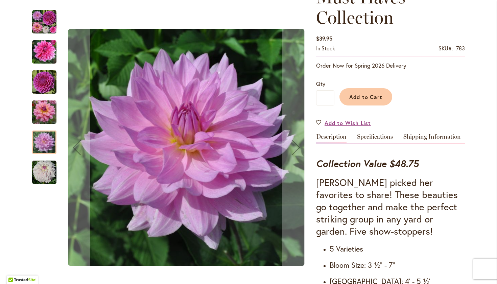
click at [44, 168] on img "WHO ME?" at bounding box center [44, 172] width 24 height 24
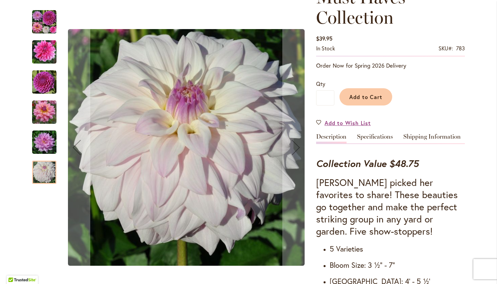
click at [42, 143] on img "UNICORN DREAMS" at bounding box center [44, 142] width 24 height 24
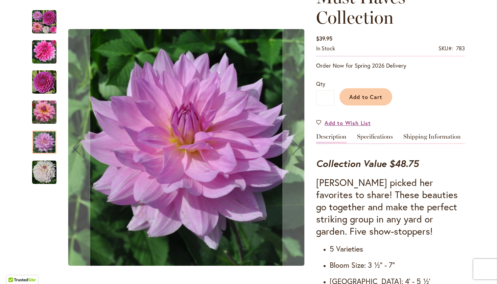
click at [38, 107] on img "SOUTERHN BELLE" at bounding box center [44, 112] width 24 height 24
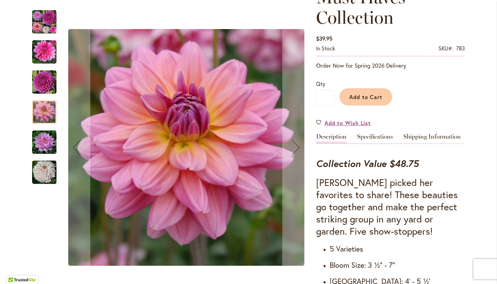
click at [37, 82] on img "NIJINSKI" at bounding box center [44, 82] width 24 height 24
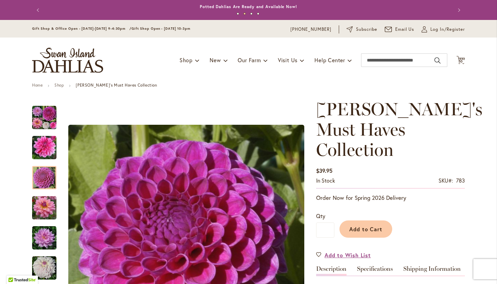
scroll to position [0, 0]
click at [459, 59] on icon "Cart .cls-1 { fill: #231f20; }" at bounding box center [460, 60] width 8 height 8
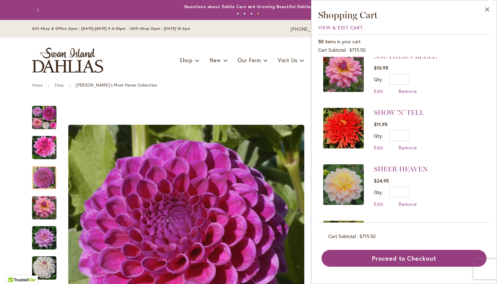
scroll to position [294, 0]
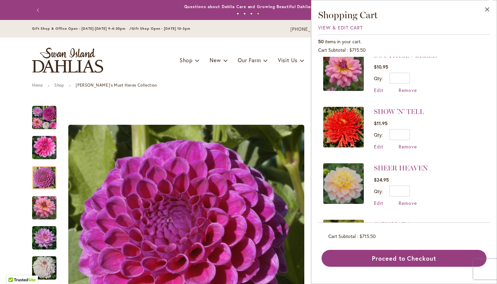
click at [342, 113] on img at bounding box center [343, 127] width 41 height 41
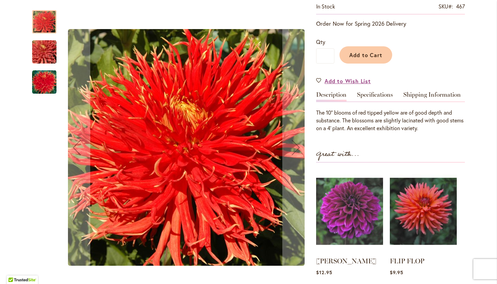
scroll to position [138, 0]
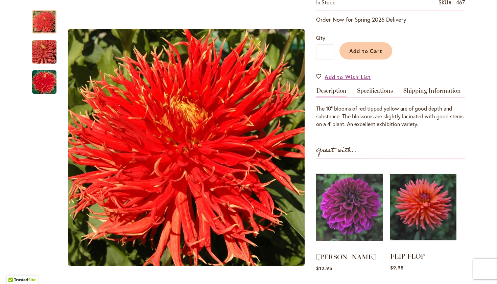
click at [420, 214] on img at bounding box center [423, 207] width 66 height 83
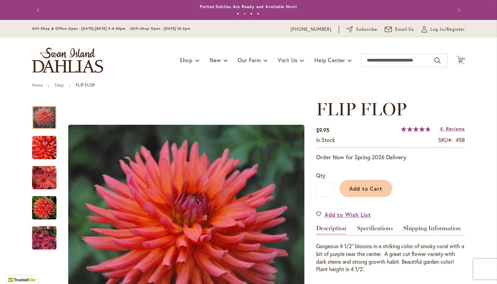
click at [459, 58] on icon "Cart .cls-1 { fill: #231f20; }" at bounding box center [460, 60] width 8 height 8
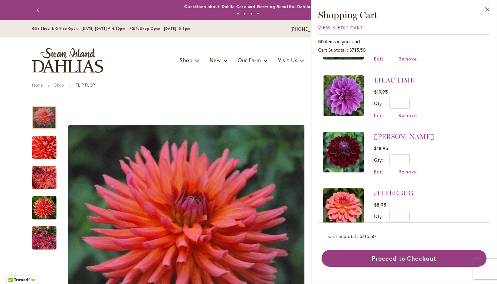
scroll to position [1060, 0]
click at [405, 168] on span "Remove" at bounding box center [408, 171] width 18 height 6
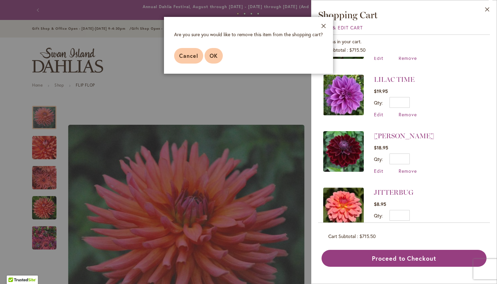
click at [213, 52] on button "OK" at bounding box center [214, 56] width 18 height 16
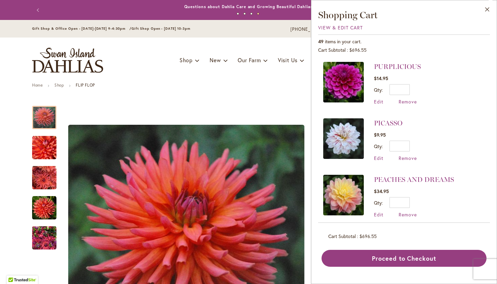
scroll to position [509, 0]
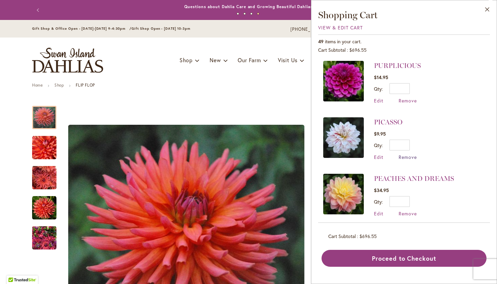
click at [404, 154] on span "Remove" at bounding box center [408, 157] width 18 height 6
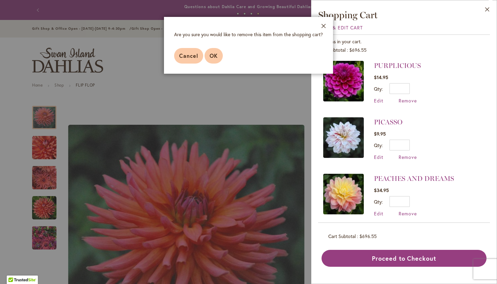
click at [213, 56] on span "OK" at bounding box center [214, 55] width 8 height 7
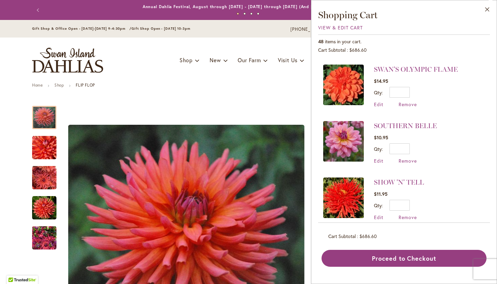
scroll to position [223, 0]
click at [344, 138] on img at bounding box center [343, 141] width 41 height 41
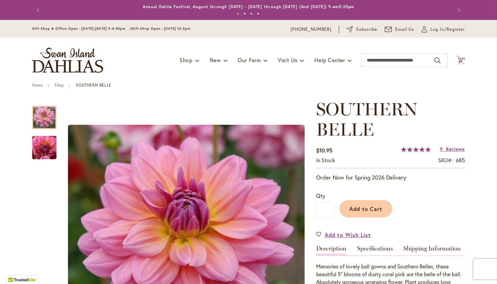
click at [458, 59] on icon at bounding box center [460, 60] width 8 height 8
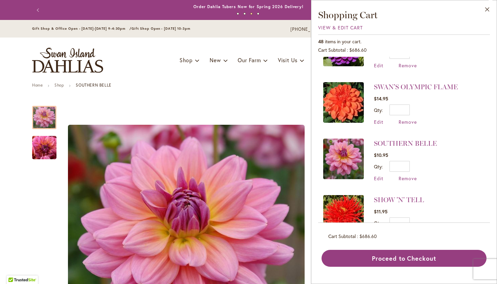
scroll to position [215, 0]
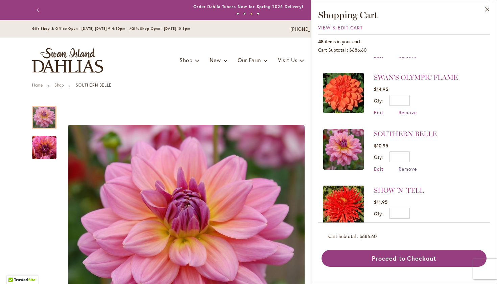
click at [406, 166] on span "Remove" at bounding box center [408, 169] width 18 height 6
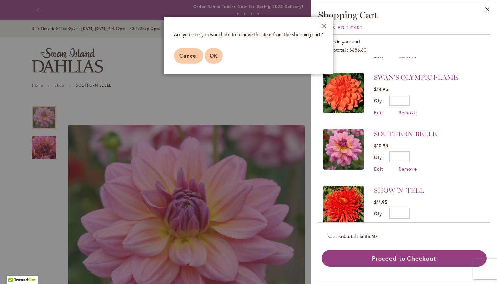
click at [211, 53] on span "OK" at bounding box center [214, 55] width 8 height 7
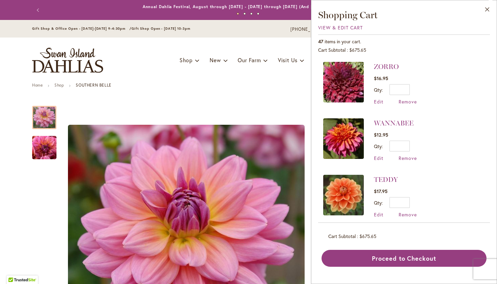
click at [340, 80] on img at bounding box center [343, 82] width 41 height 41
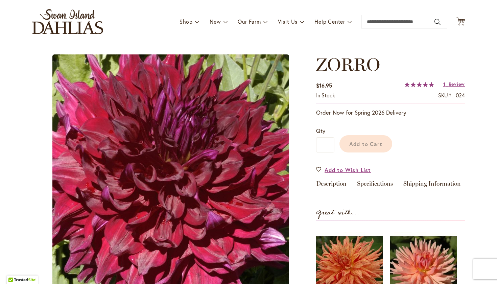
scroll to position [26, 0]
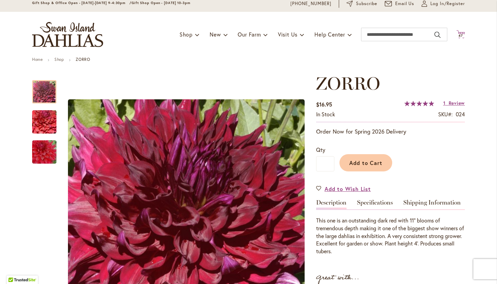
click at [458, 33] on icon at bounding box center [460, 34] width 8 height 8
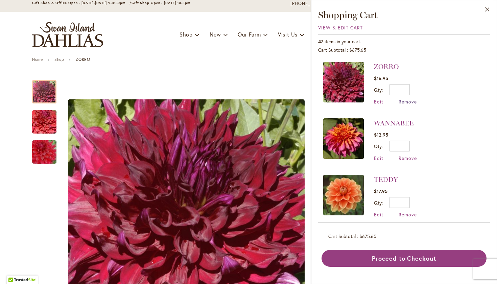
click at [405, 100] on span "Remove" at bounding box center [408, 101] width 18 height 6
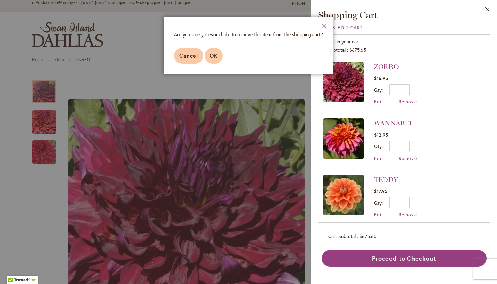
click at [213, 53] on span "OK" at bounding box center [214, 55] width 8 height 7
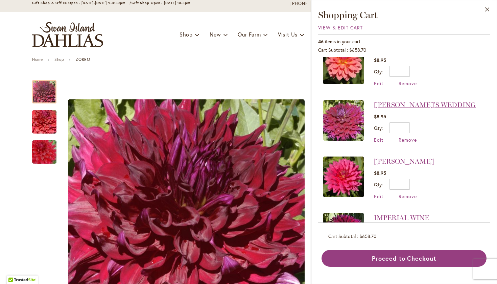
scroll to position [980, 0]
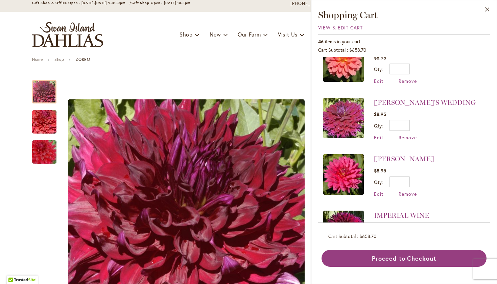
click at [344, 114] on img at bounding box center [343, 118] width 41 height 41
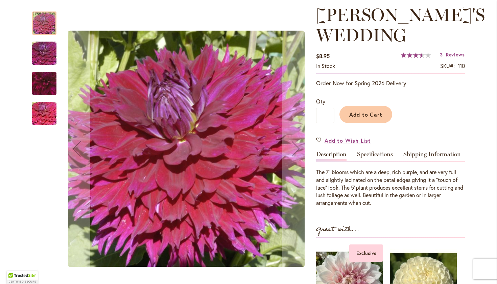
scroll to position [93, 0]
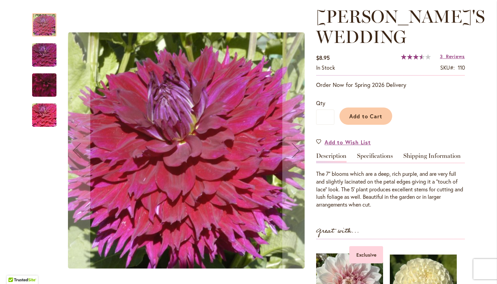
click at [40, 26] on div at bounding box center [44, 24] width 24 height 23
click at [43, 50] on img "Jennifer's Wedding" at bounding box center [44, 55] width 49 height 32
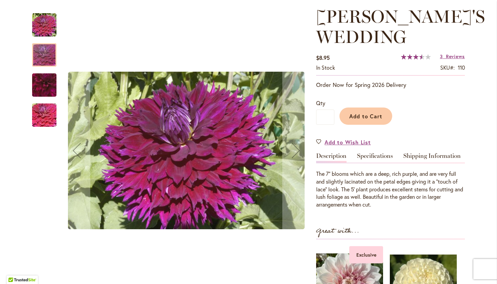
click at [42, 82] on img "Jennifer's Wedding" at bounding box center [44, 85] width 47 height 47
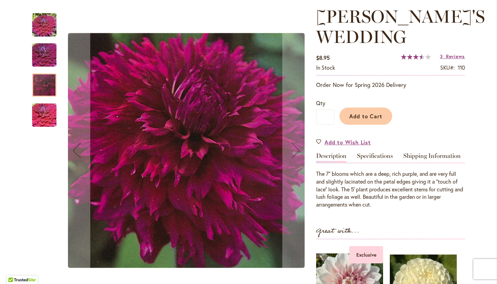
click at [43, 114] on img "Jennifer's Wedding" at bounding box center [44, 115] width 49 height 32
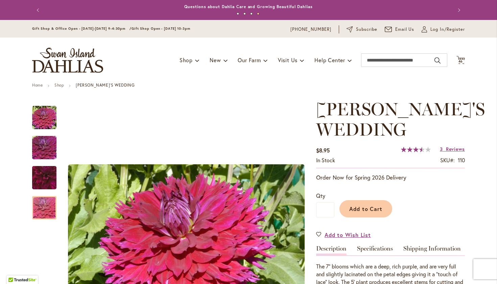
scroll to position [0, 0]
click at [459, 60] on span "46" at bounding box center [460, 61] width 5 height 4
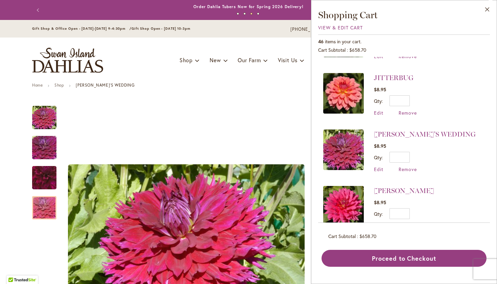
scroll to position [955, 0]
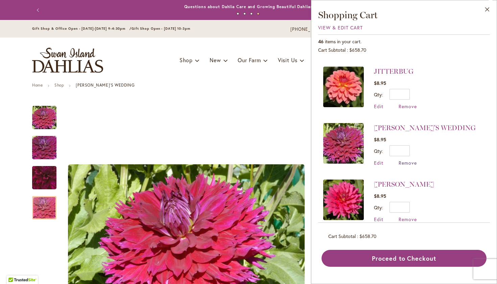
click at [405, 160] on span "Remove" at bounding box center [408, 163] width 18 height 6
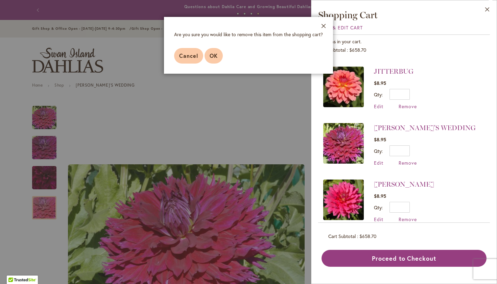
click at [212, 53] on span "OK" at bounding box center [214, 55] width 8 height 7
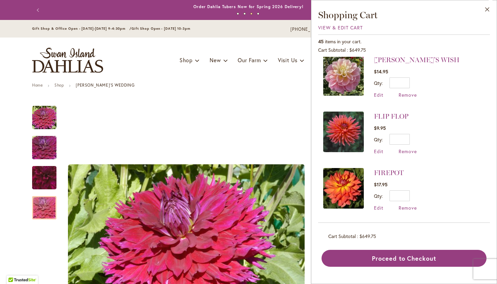
scroll to position [1589, 0]
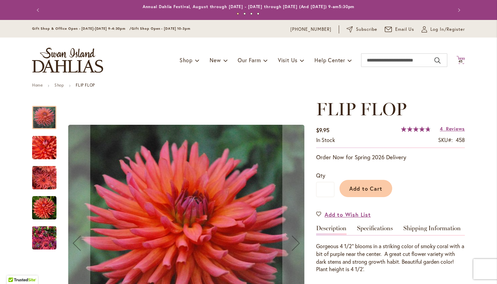
click at [459, 60] on span "45" at bounding box center [460, 61] width 5 height 4
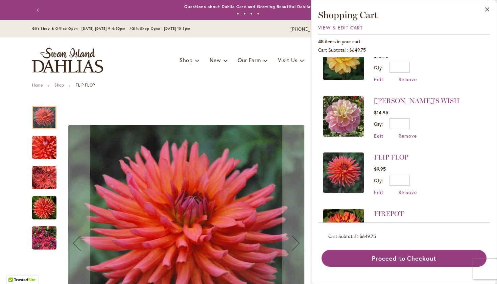
scroll to position [1548, 0]
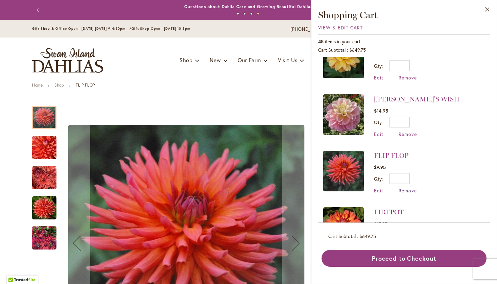
click at [404, 187] on span "Remove" at bounding box center [408, 190] width 18 height 6
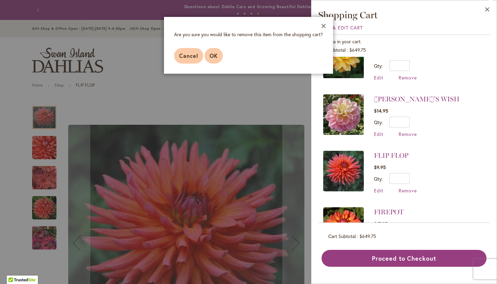
click at [211, 54] on span "OK" at bounding box center [214, 55] width 8 height 7
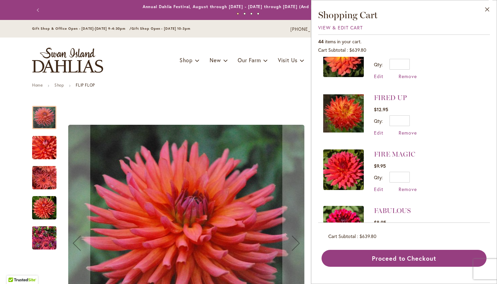
scroll to position [1661, 0]
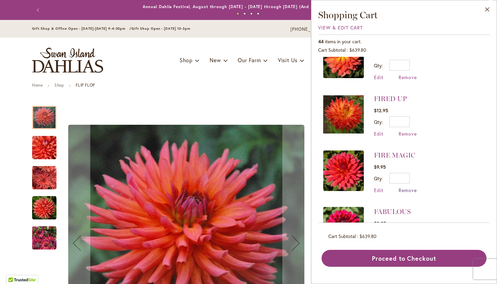
click at [408, 187] on span "Remove" at bounding box center [408, 190] width 18 height 6
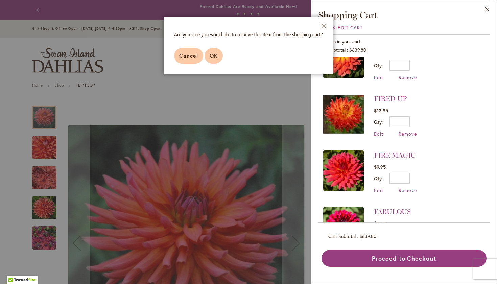
click at [210, 51] on button "OK" at bounding box center [214, 56] width 18 height 16
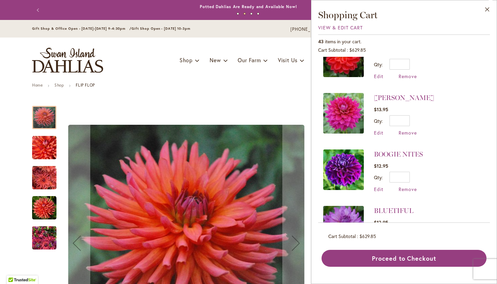
scroll to position [2112, 0]
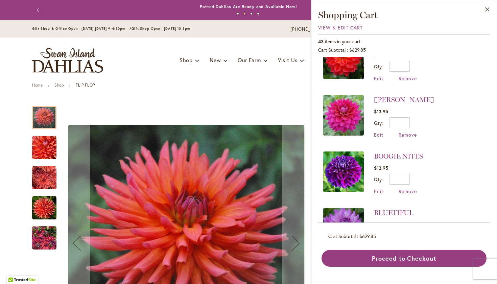
click at [345, 155] on img at bounding box center [343, 171] width 41 height 41
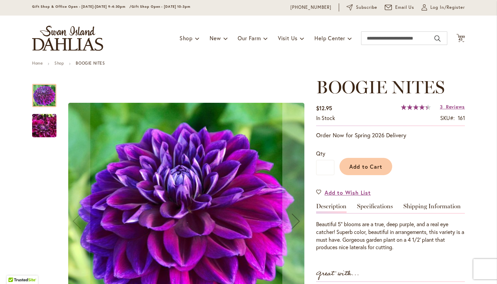
scroll to position [23, 0]
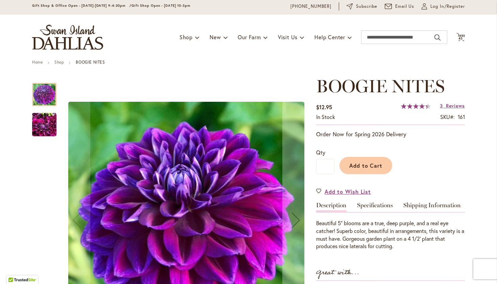
click at [46, 129] on img "BOOGIE NITES" at bounding box center [44, 125] width 24 height 32
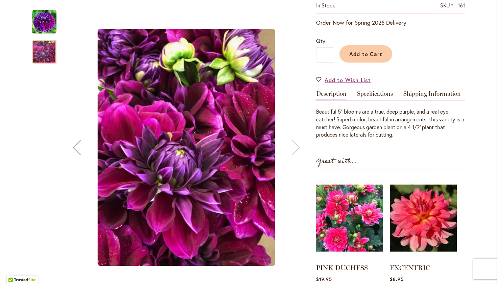
scroll to position [136, 0]
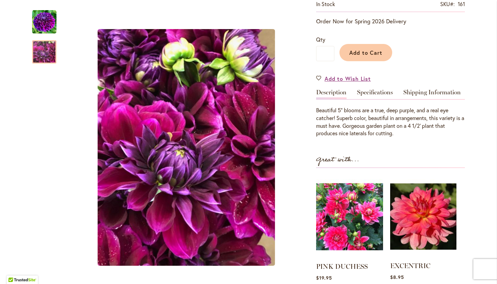
click at [418, 211] on img at bounding box center [423, 216] width 66 height 83
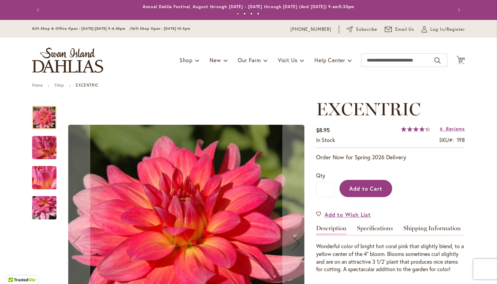
click at [355, 188] on span "Add to Cart" at bounding box center [365, 188] width 33 height 7
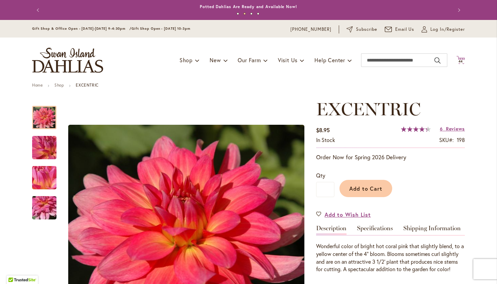
click at [458, 58] on icon "Cart .cls-1 { fill: #231f20; }" at bounding box center [460, 60] width 8 height 8
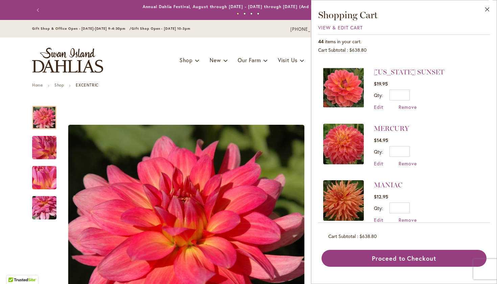
scroll to position [617, 0]
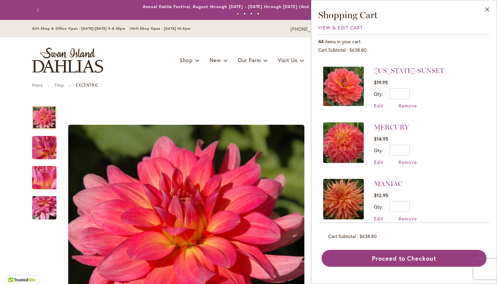
click at [343, 131] on img at bounding box center [343, 142] width 41 height 41
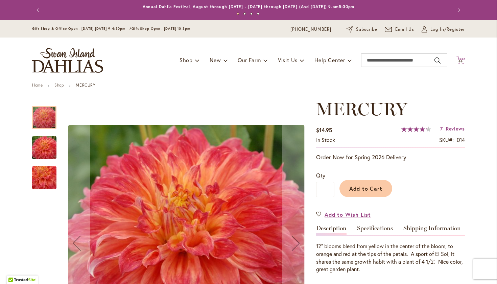
click at [458, 57] on icon at bounding box center [460, 60] width 8 height 8
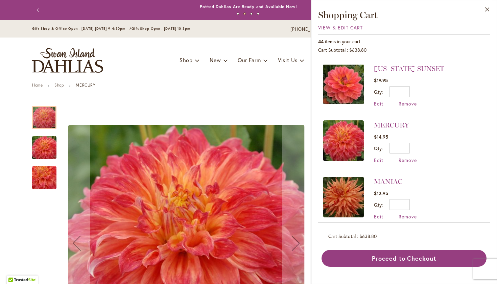
scroll to position [620, 0]
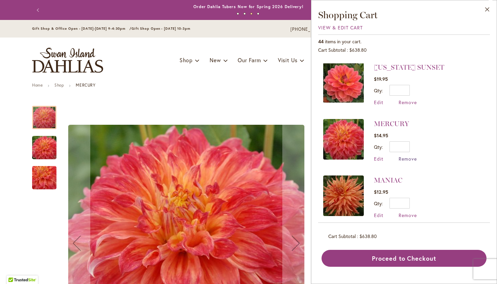
click at [406, 155] on span "Remove" at bounding box center [408, 158] width 18 height 6
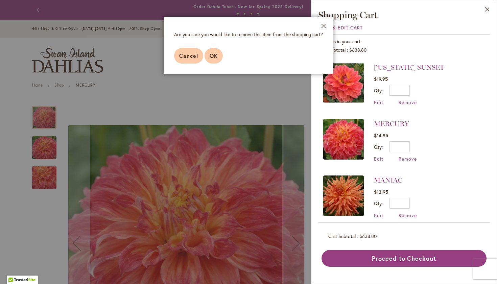
click at [214, 55] on span "OK" at bounding box center [214, 55] width 8 height 7
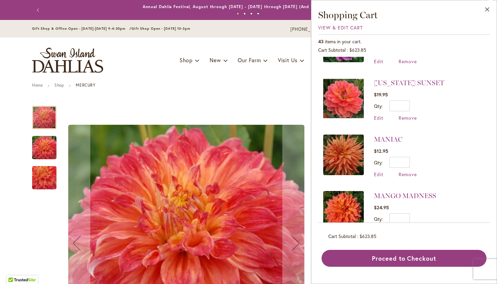
scroll to position [605, 0]
click at [343, 157] on img at bounding box center [343, 154] width 41 height 41
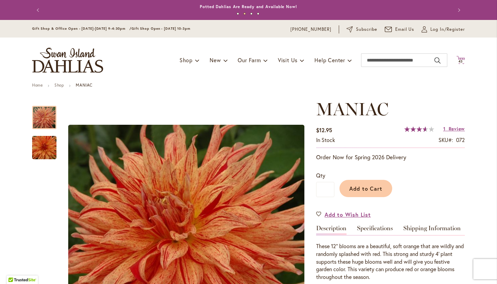
click at [459, 58] on icon "Cart .cls-1 { fill: #231f20; }" at bounding box center [460, 60] width 8 height 8
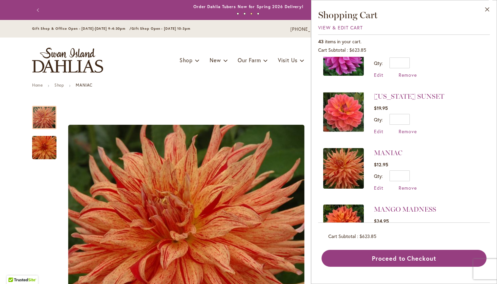
scroll to position [592, 0]
click at [411, 184] on span "Remove" at bounding box center [408, 187] width 18 height 6
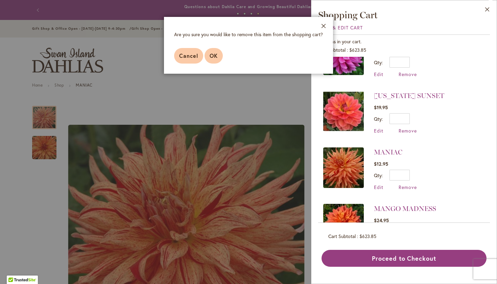
click at [213, 54] on span "OK" at bounding box center [214, 55] width 8 height 7
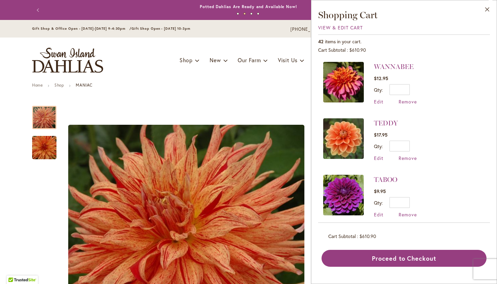
click at [351, 137] on img at bounding box center [343, 138] width 41 height 41
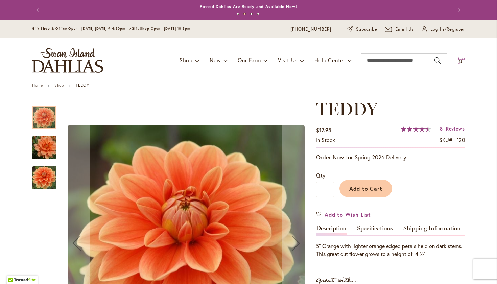
click at [459, 62] on span "42" at bounding box center [460, 61] width 5 height 4
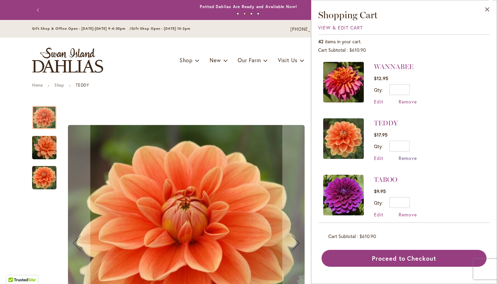
click at [405, 157] on span "Remove" at bounding box center [408, 158] width 18 height 6
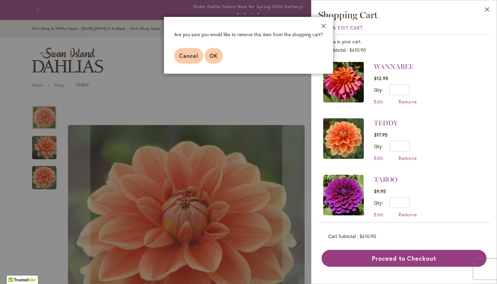
click at [215, 53] on span "OK" at bounding box center [214, 55] width 8 height 7
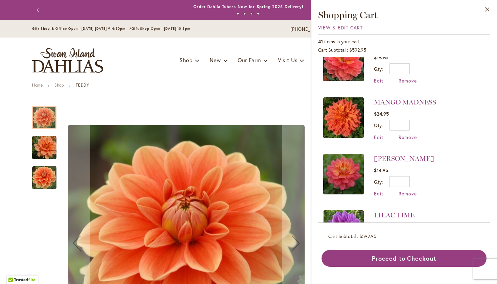
scroll to position [586, 0]
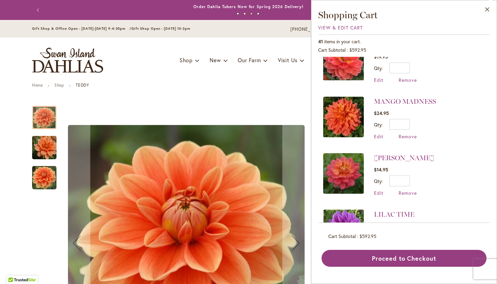
click at [338, 169] on img at bounding box center [343, 173] width 41 height 41
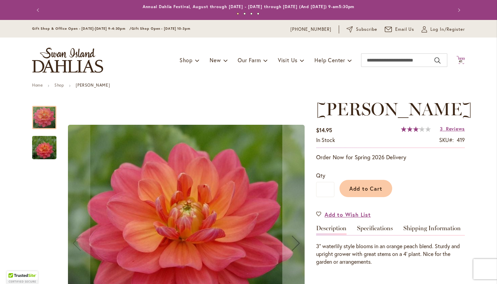
click at [459, 58] on icon "Cart .cls-1 { fill: #231f20; }" at bounding box center [460, 60] width 8 height 8
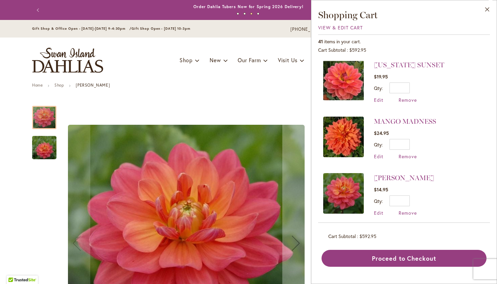
scroll to position [567, 0]
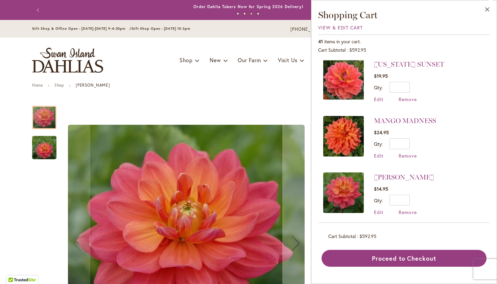
click at [338, 129] on img at bounding box center [343, 136] width 41 height 41
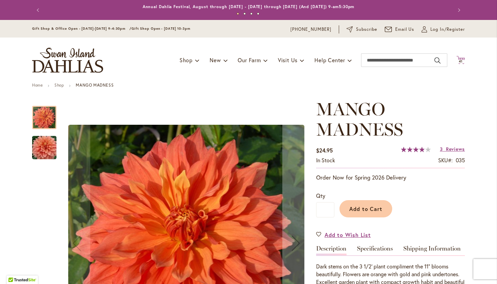
click at [458, 59] on icon "Cart .cls-1 { fill: #231f20; }" at bounding box center [460, 60] width 8 height 8
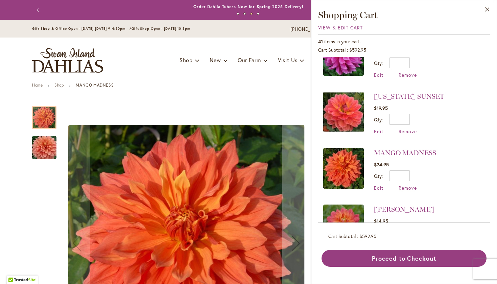
scroll to position [535, 0]
click at [345, 112] on img at bounding box center [343, 111] width 41 height 41
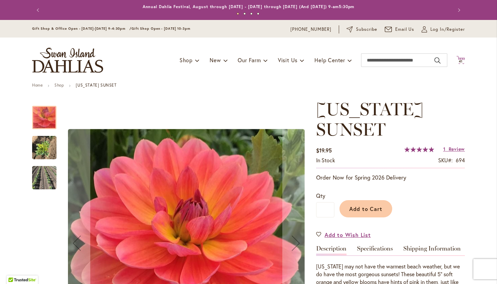
click at [458, 58] on icon "Cart .cls-1 { fill: #231f20; }" at bounding box center [460, 60] width 8 height 8
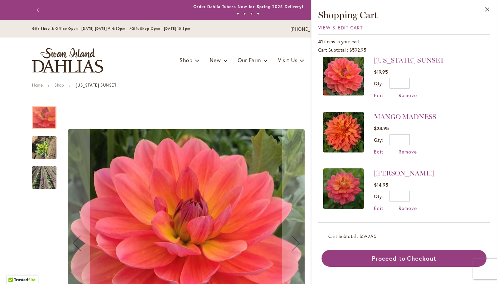
scroll to position [565, 0]
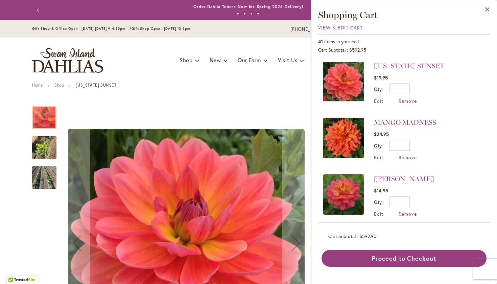
click at [406, 154] on span "Remove" at bounding box center [408, 157] width 18 height 6
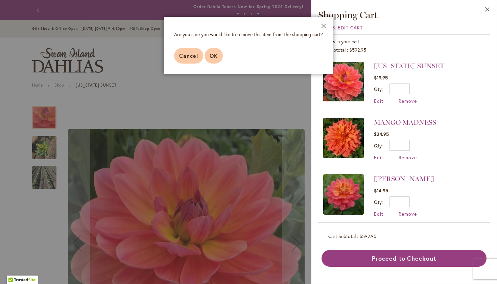
click at [213, 53] on span "OK" at bounding box center [214, 55] width 8 height 7
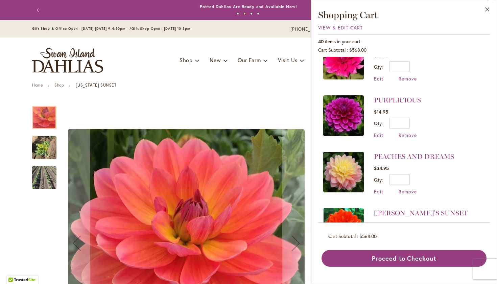
scroll to position [306, 0]
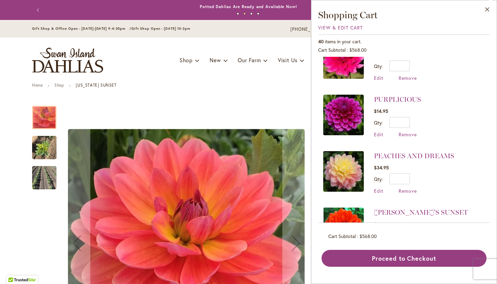
click at [342, 163] on img at bounding box center [343, 171] width 41 height 41
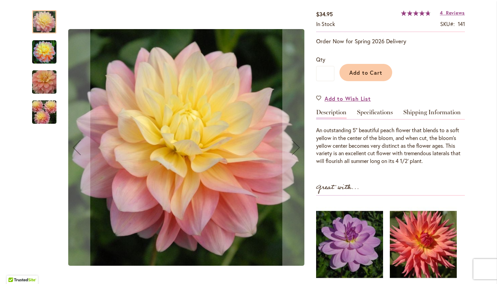
scroll to position [138, 0]
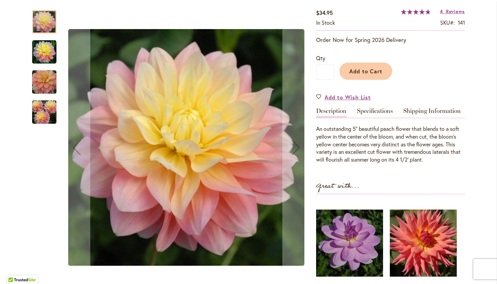
click at [41, 23] on div at bounding box center [44, 21] width 24 height 23
click at [41, 46] on img "PEACHES AND DREAMS" at bounding box center [44, 52] width 24 height 24
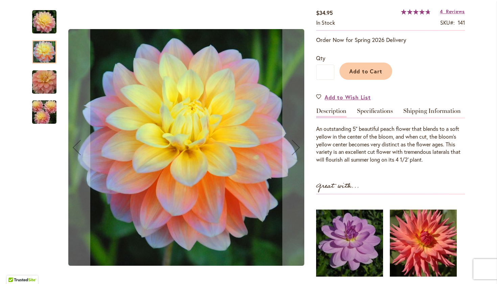
click at [45, 82] on img "PEACHES AND DREAMS" at bounding box center [44, 82] width 49 height 32
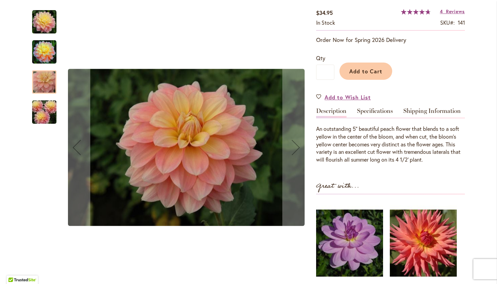
click at [42, 111] on img "PEACHES AND DREAMS" at bounding box center [44, 112] width 49 height 32
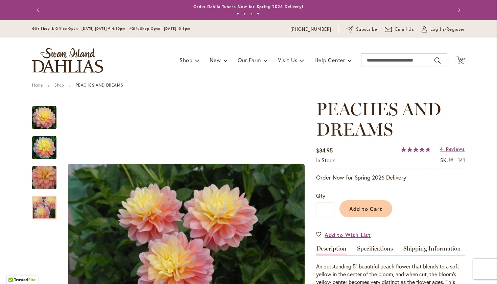
scroll to position [0, 0]
click at [458, 61] on span "40" at bounding box center [460, 61] width 5 height 4
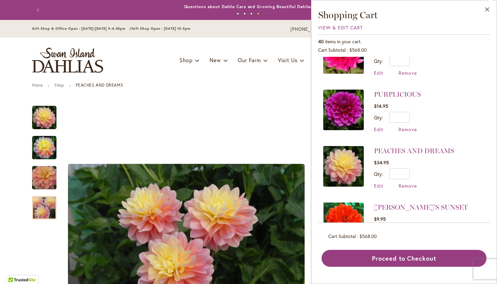
scroll to position [311, 0]
click at [406, 182] on span "Remove" at bounding box center [408, 185] width 18 height 6
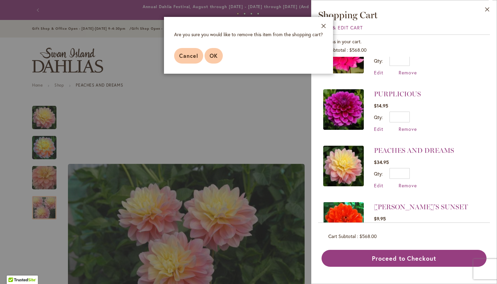
click at [214, 53] on span "OK" at bounding box center [214, 55] width 8 height 7
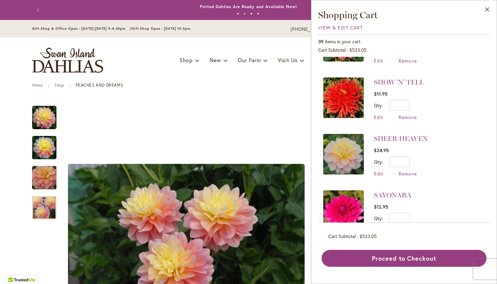
scroll to position [158, 0]
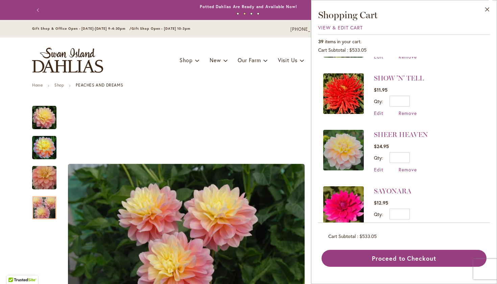
click at [347, 148] on img at bounding box center [343, 150] width 41 height 41
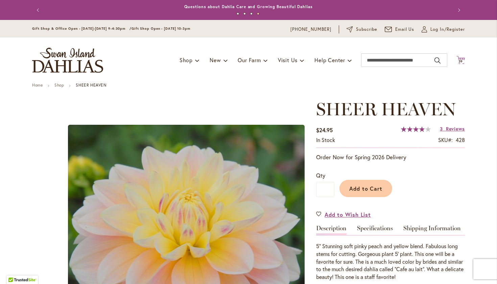
click at [459, 59] on icon "Cart .cls-1 { fill: #231f20; }" at bounding box center [460, 60] width 8 height 8
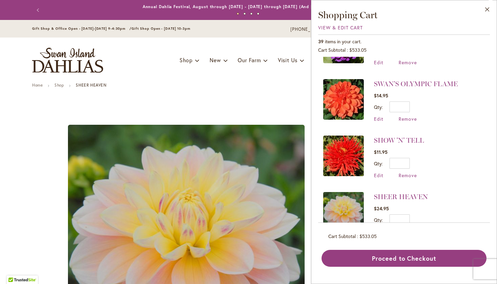
scroll to position [97, 0]
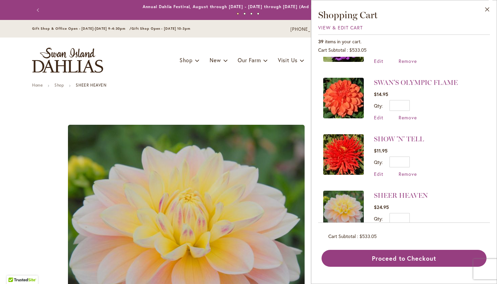
click at [351, 146] on img at bounding box center [343, 154] width 41 height 41
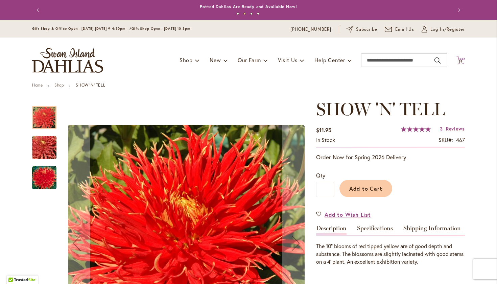
click at [458, 60] on span "39" at bounding box center [460, 61] width 5 height 4
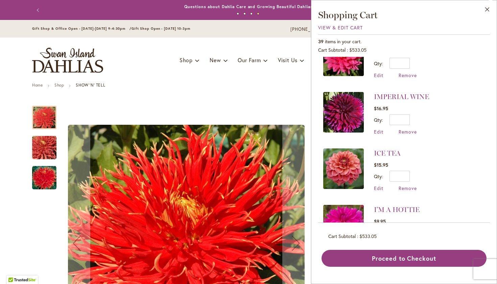
scroll to position [762, 0]
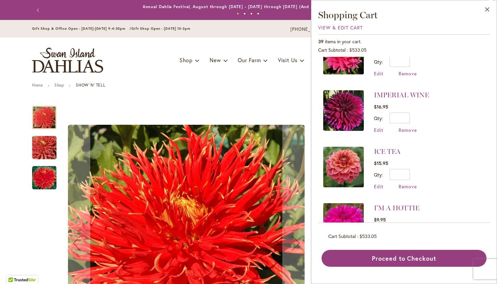
click at [343, 153] on img at bounding box center [343, 167] width 41 height 41
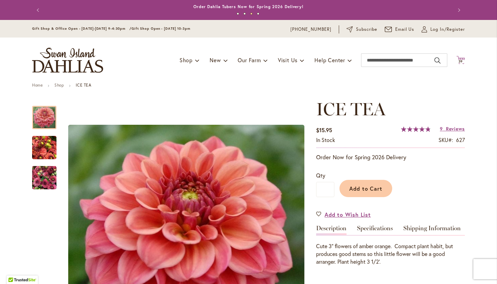
click at [462, 59] on icon "Cart .cls-1 { fill: #231f20; }" at bounding box center [460, 60] width 8 height 8
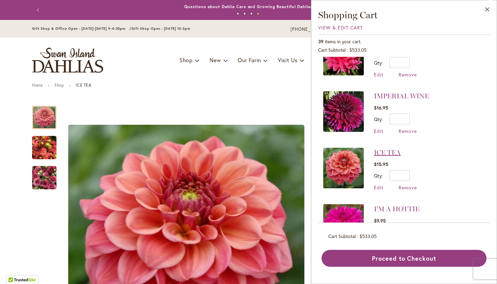
scroll to position [761, 0]
click at [407, 184] on span "Remove" at bounding box center [408, 187] width 18 height 6
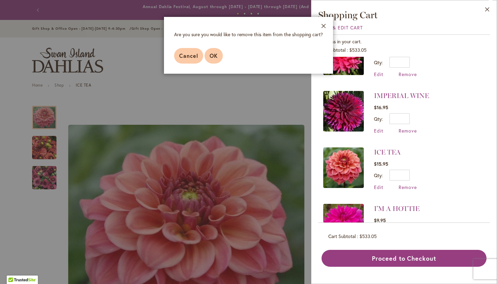
click at [214, 55] on span "OK" at bounding box center [214, 55] width 8 height 7
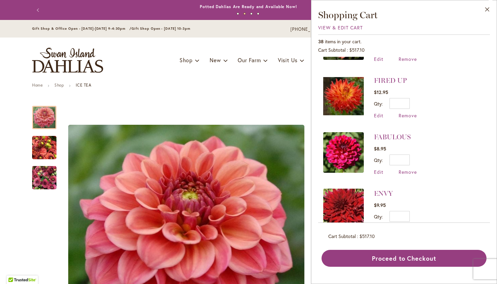
scroll to position [1342, 0]
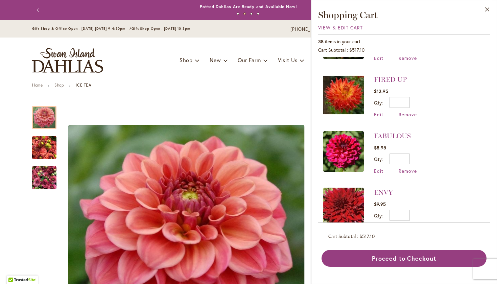
click at [345, 134] on img at bounding box center [343, 151] width 41 height 41
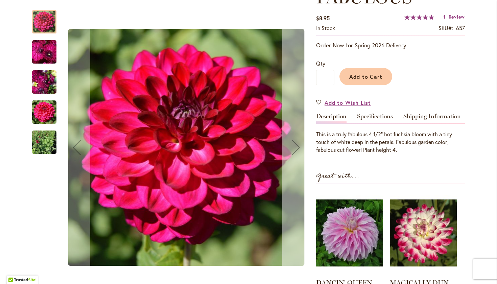
scroll to position [116, 0]
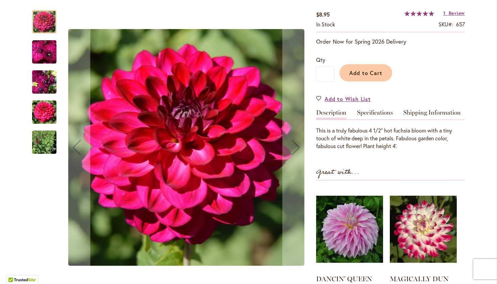
click at [38, 50] on img "FABULOUS" at bounding box center [44, 51] width 24 height 25
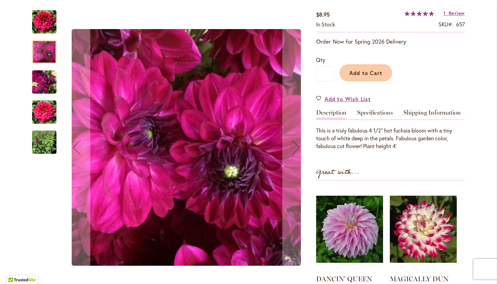
click at [44, 78] on img "FABULOUS" at bounding box center [44, 82] width 24 height 32
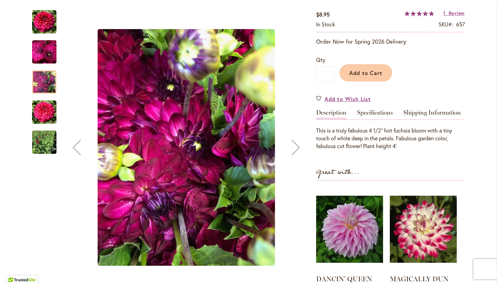
click at [45, 110] on img "FABULOUS" at bounding box center [44, 112] width 24 height 24
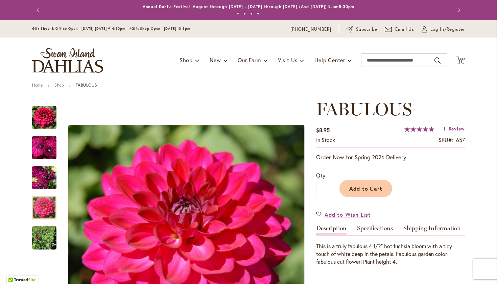
scroll to position [0, 0]
click at [459, 57] on icon at bounding box center [460, 60] width 8 height 8
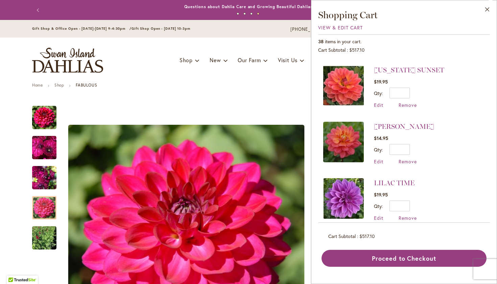
scroll to position [507, 0]
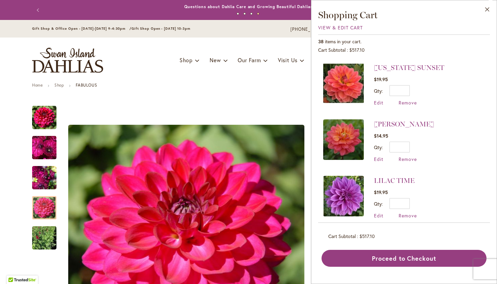
click at [342, 191] on img at bounding box center [343, 196] width 41 height 41
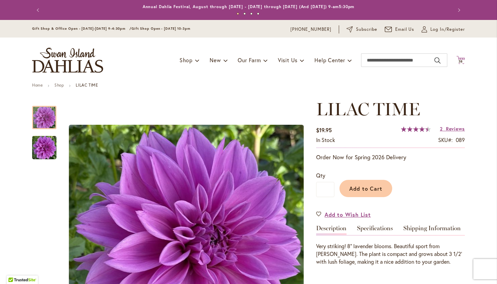
click at [459, 57] on icon "Cart .cls-1 { fill: #231f20; }" at bounding box center [460, 60] width 8 height 8
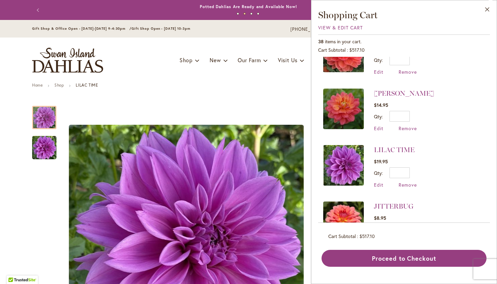
scroll to position [538, 0]
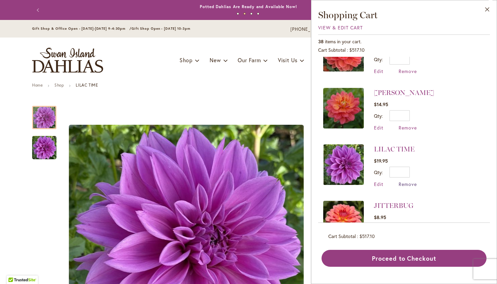
click at [404, 181] on span "Remove" at bounding box center [408, 184] width 18 height 6
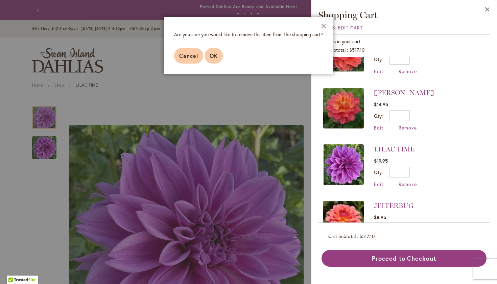
click at [214, 52] on button "OK" at bounding box center [214, 56] width 18 height 16
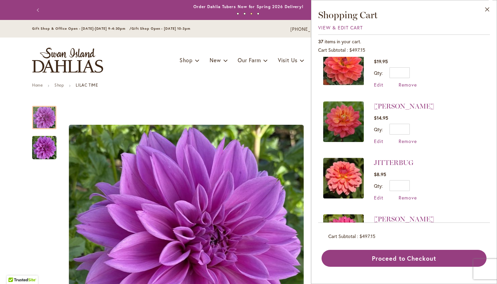
scroll to position [526, 0]
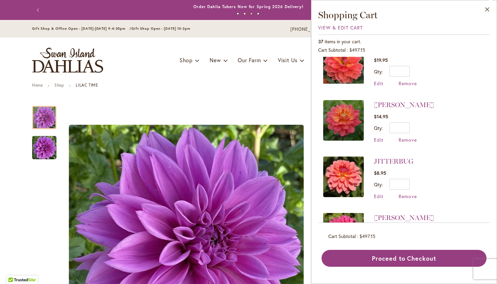
click at [341, 169] on img at bounding box center [343, 177] width 41 height 41
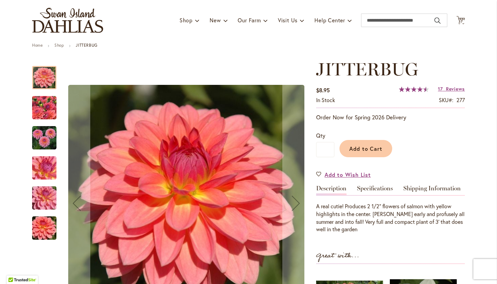
scroll to position [30, 0]
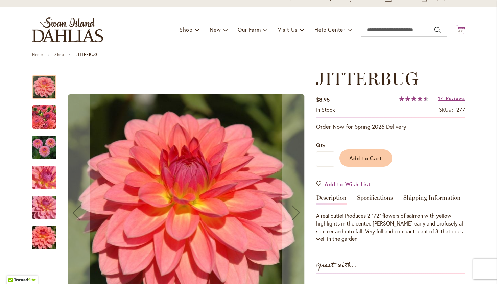
click at [459, 28] on icon "Cart .cls-1 { fill: #231f20; }" at bounding box center [460, 29] width 8 height 8
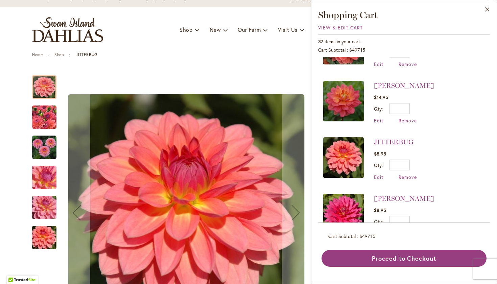
scroll to position [547, 0]
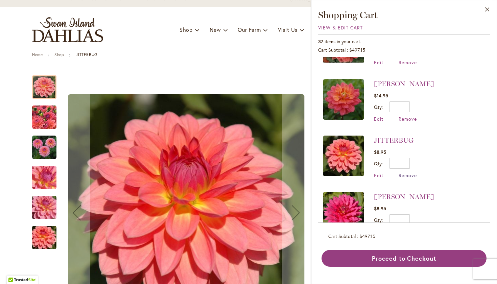
click at [406, 172] on span "Remove" at bounding box center [408, 175] width 18 height 6
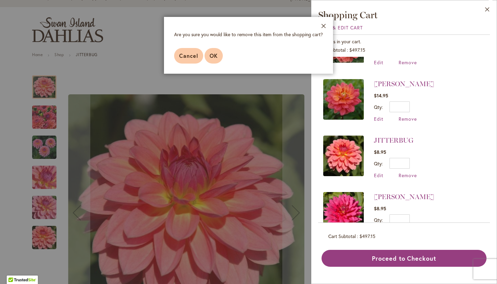
click at [212, 55] on span "OK" at bounding box center [214, 55] width 8 height 7
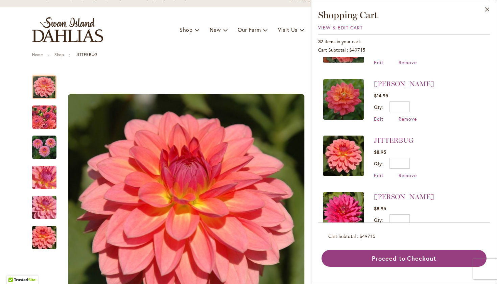
click at [347, 205] on img at bounding box center [343, 212] width 41 height 41
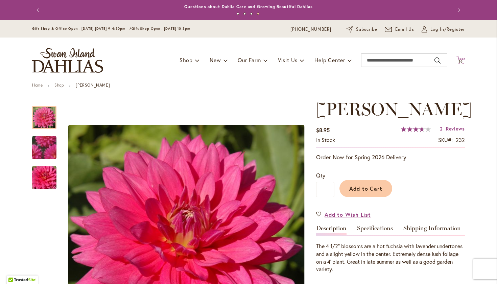
click at [460, 58] on icon at bounding box center [460, 60] width 8 height 8
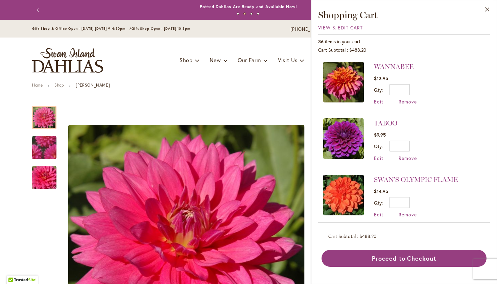
click at [344, 82] on img at bounding box center [343, 82] width 41 height 41
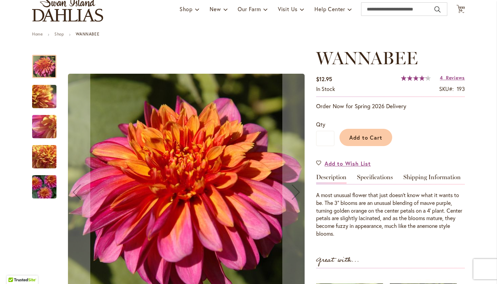
scroll to position [52, 0]
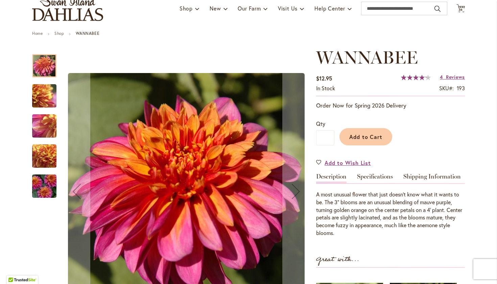
click at [45, 68] on div at bounding box center [44, 65] width 24 height 23
click at [36, 92] on img "WANNABEE" at bounding box center [44, 96] width 49 height 37
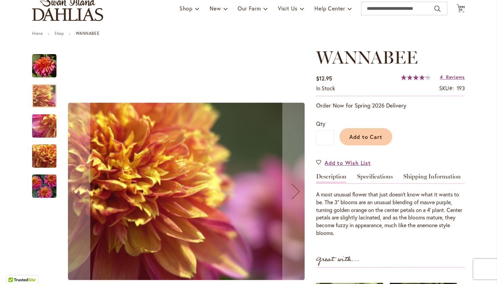
click at [38, 125] on img "WANNABEE" at bounding box center [44, 126] width 49 height 37
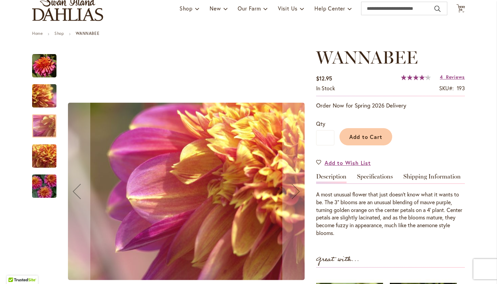
click at [36, 157] on img "WANNABEE" at bounding box center [44, 156] width 49 height 37
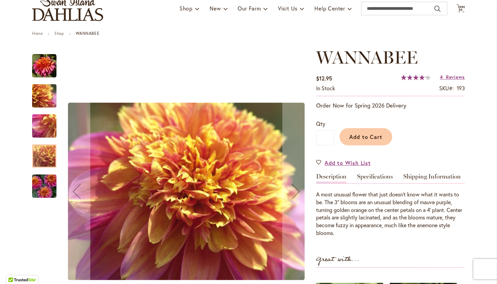
click at [40, 188] on img "WANNABEE" at bounding box center [44, 186] width 49 height 32
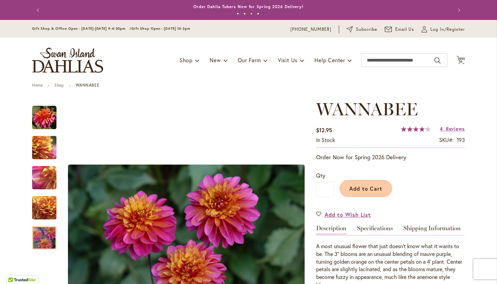
scroll to position [0, 0]
click at [458, 60] on span "36" at bounding box center [460, 61] width 5 height 4
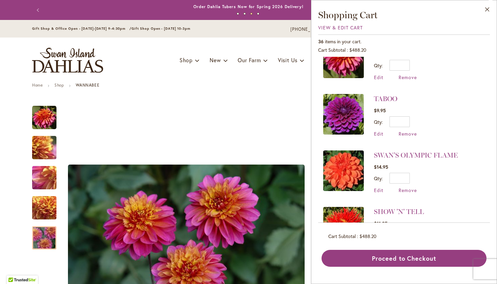
scroll to position [25, 0]
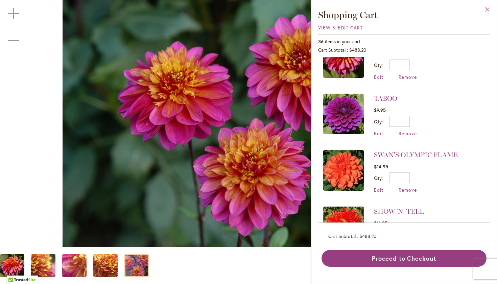
click at [488, 8] on button "Close" at bounding box center [487, 10] width 19 height 21
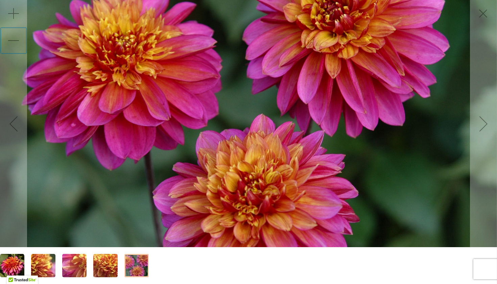
click at [14, 37] on div "Zoom out" at bounding box center [13, 40] width 27 height 27
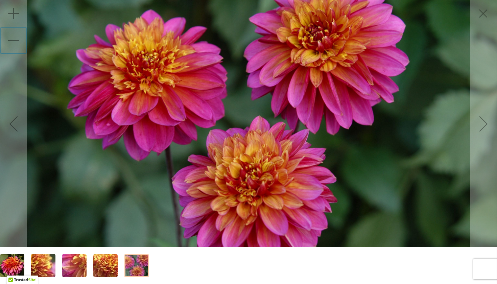
click at [13, 39] on div "Zoom out" at bounding box center [13, 40] width 27 height 27
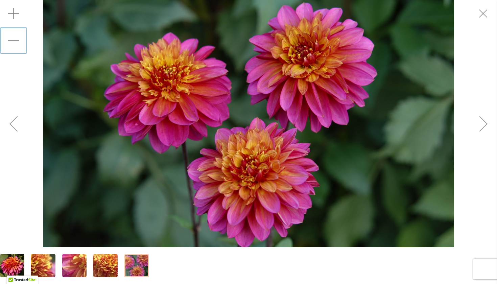
click at [13, 39] on div "Zoom out" at bounding box center [13, 40] width 27 height 27
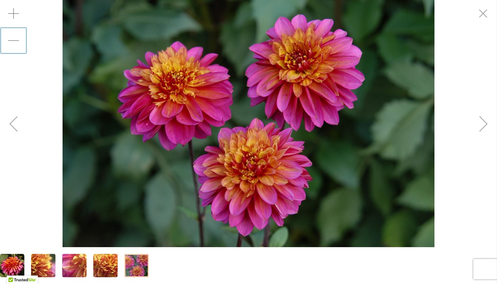
click at [13, 39] on div "Zoom out" at bounding box center [13, 40] width 27 height 27
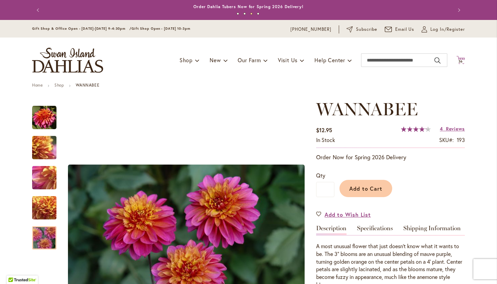
scroll to position [0, 0]
click at [459, 58] on icon "Cart .cls-1 { fill: #231f20; }" at bounding box center [460, 60] width 8 height 8
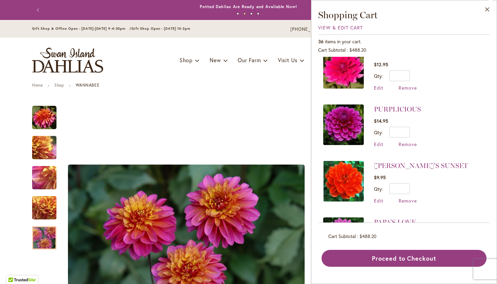
scroll to position [299, 0]
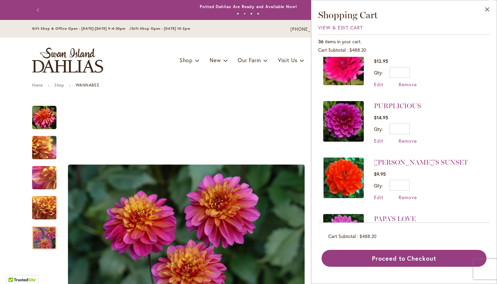
click at [346, 111] on img at bounding box center [343, 121] width 41 height 41
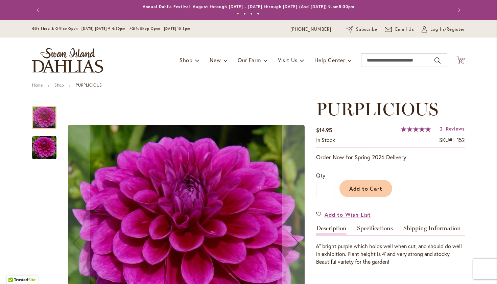
click at [460, 57] on icon at bounding box center [460, 60] width 8 height 8
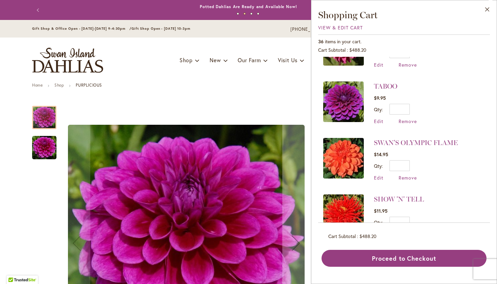
scroll to position [37, 0]
click at [340, 99] on img at bounding box center [343, 102] width 41 height 41
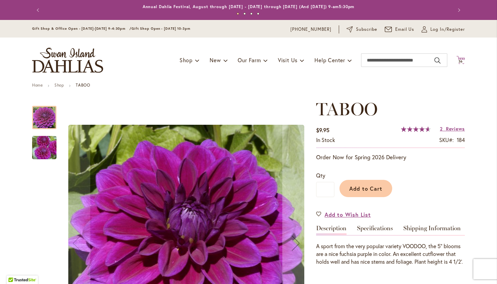
click at [461, 59] on icon at bounding box center [460, 60] width 8 height 8
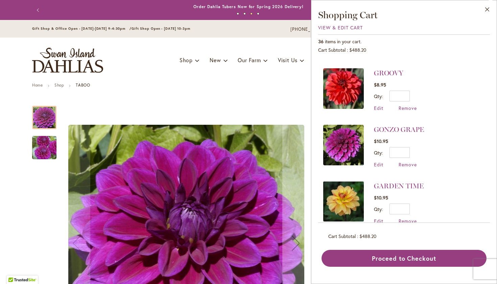
scroll to position [954, 0]
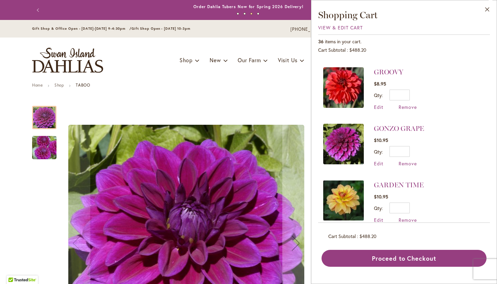
click at [345, 139] on img at bounding box center [343, 144] width 41 height 41
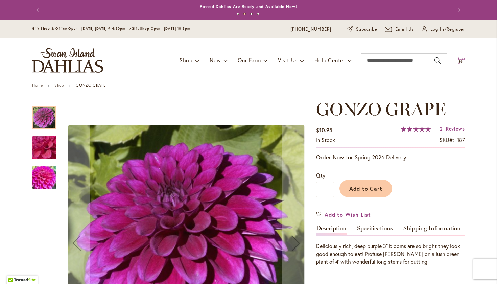
click at [458, 60] on span "36" at bounding box center [460, 61] width 5 height 4
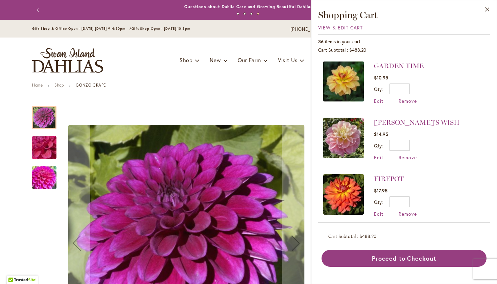
scroll to position [1077, 0]
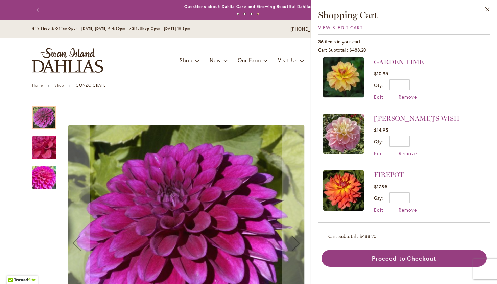
click at [340, 122] on img at bounding box center [343, 134] width 41 height 41
click at [339, 124] on img at bounding box center [343, 134] width 41 height 41
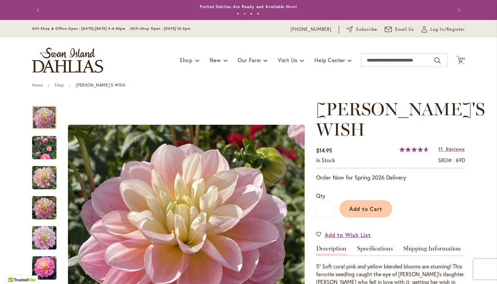
click at [458, 58] on icon "Cart .cls-1 { fill: #231f20; }" at bounding box center [460, 60] width 8 height 8
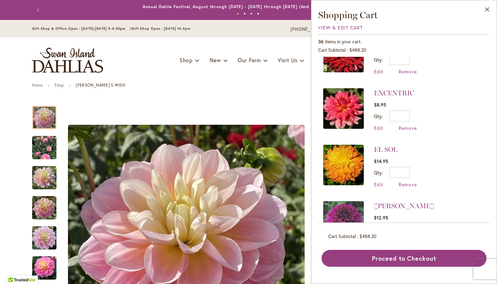
scroll to position [1384, 0]
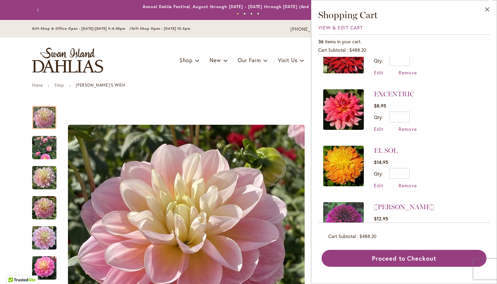
click at [347, 96] on img at bounding box center [343, 109] width 41 height 41
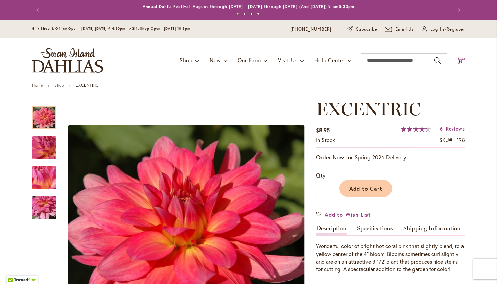
click at [458, 59] on icon at bounding box center [460, 60] width 8 height 8
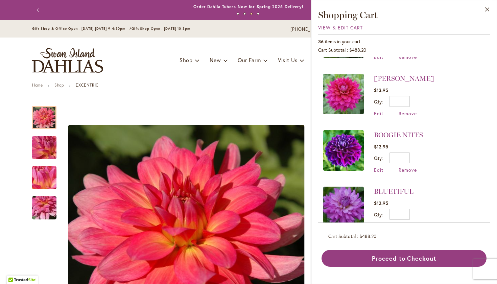
scroll to position [1681, 0]
click at [338, 133] on img at bounding box center [343, 151] width 41 height 41
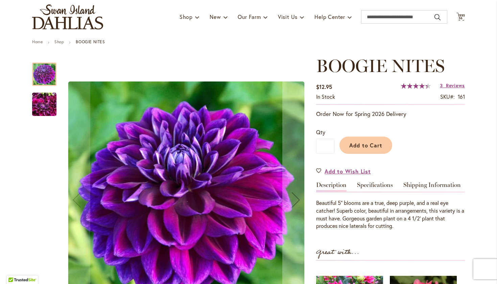
scroll to position [49, 0]
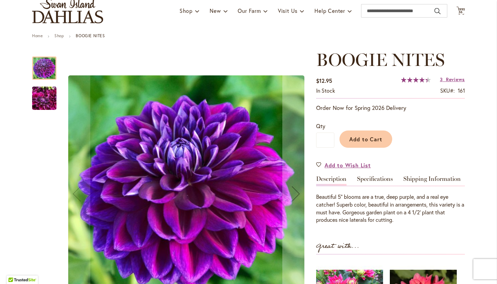
click at [42, 99] on img "BOOGIE NITES" at bounding box center [44, 98] width 24 height 32
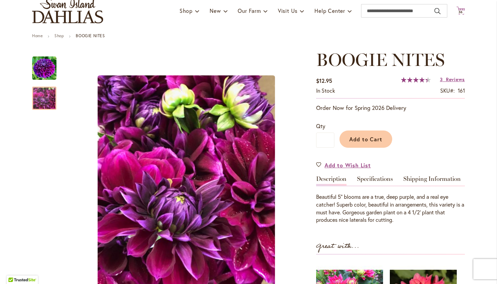
click at [457, 8] on icon at bounding box center [460, 10] width 8 height 8
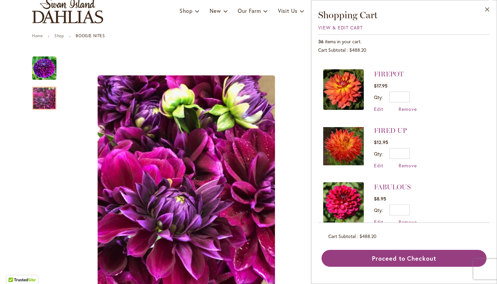
scroll to position [1165, 0]
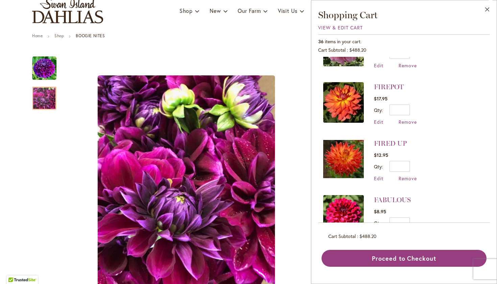
click at [348, 88] on img at bounding box center [343, 102] width 41 height 41
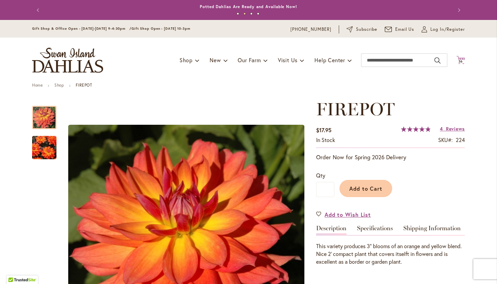
click at [459, 58] on icon "Cart .cls-1 { fill: #231f20; }" at bounding box center [460, 60] width 8 height 8
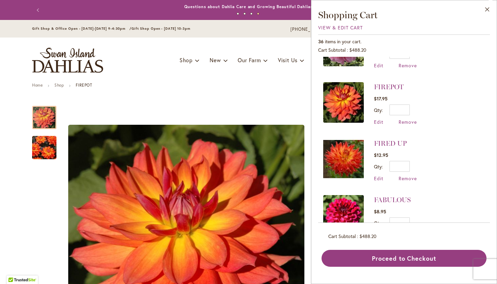
scroll to position [1163, 0]
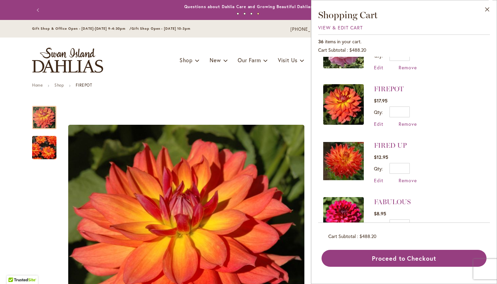
click at [344, 147] on img at bounding box center [343, 161] width 41 height 41
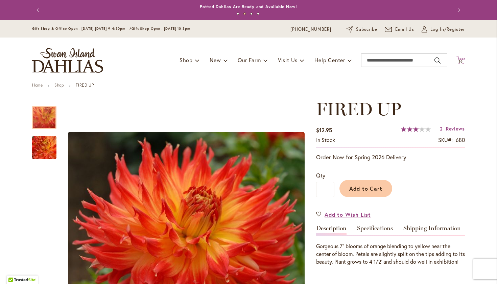
click at [459, 58] on icon "Cart .cls-1 { fill: #231f20; }" at bounding box center [460, 60] width 8 height 8
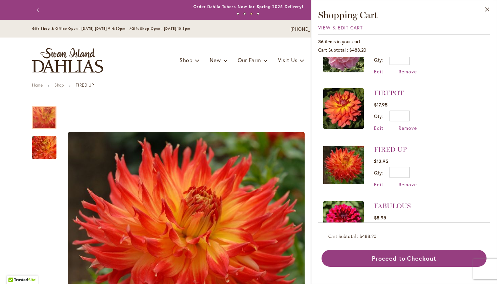
scroll to position [1144, 0]
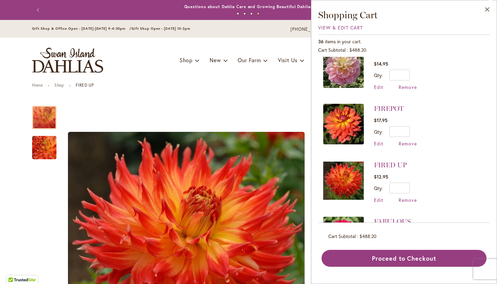
click at [341, 114] on img at bounding box center [343, 124] width 41 height 41
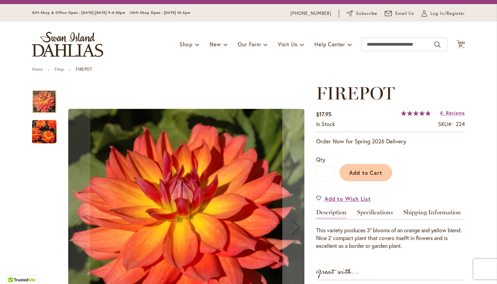
scroll to position [16, 0]
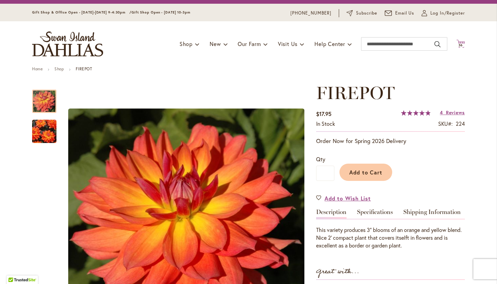
click at [459, 43] on span "36" at bounding box center [460, 45] width 5 height 4
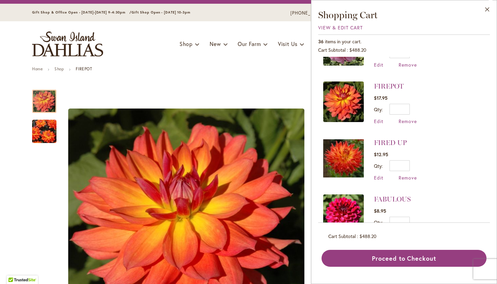
scroll to position [1166, 0]
click at [340, 150] on img at bounding box center [343, 158] width 41 height 41
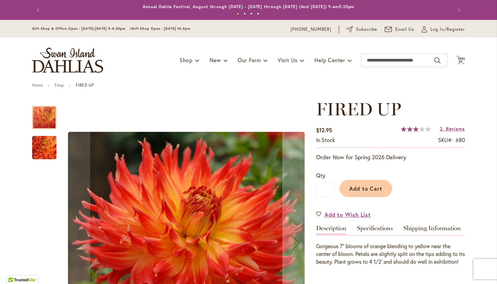
scroll to position [38, 0]
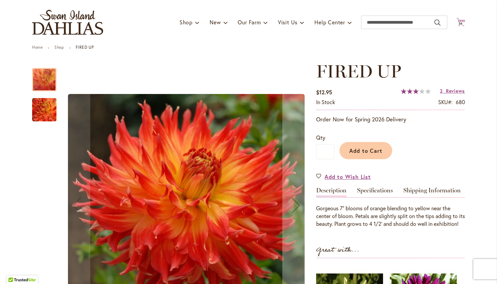
click at [458, 20] on icon at bounding box center [460, 22] width 8 height 8
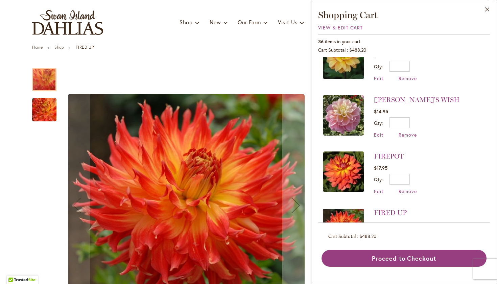
scroll to position [1099, 0]
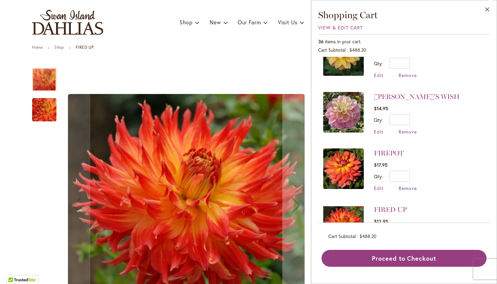
click at [409, 185] on span "Remove" at bounding box center [408, 188] width 18 height 6
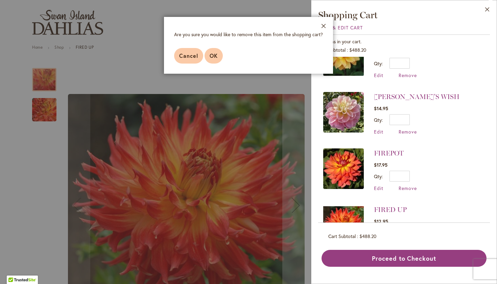
click at [211, 53] on span "OK" at bounding box center [214, 55] width 8 height 7
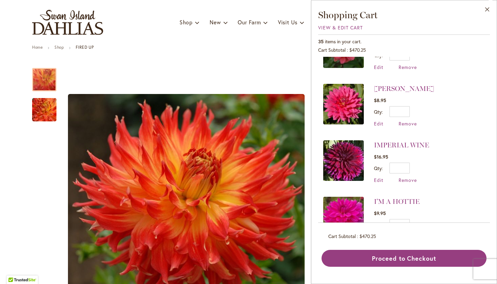
scroll to position [601, 0]
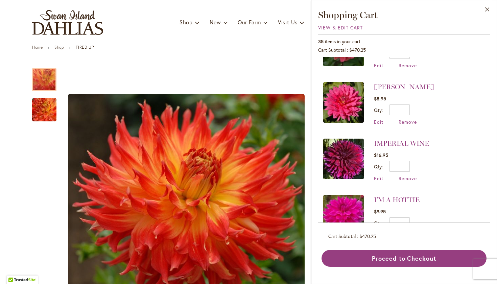
click at [331, 152] on img at bounding box center [343, 159] width 41 height 41
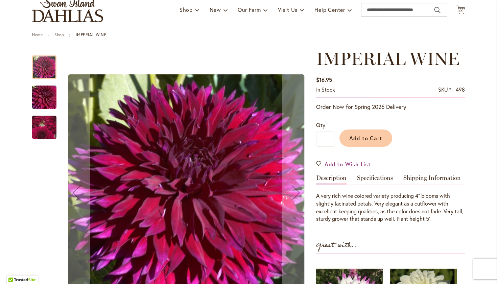
scroll to position [59, 0]
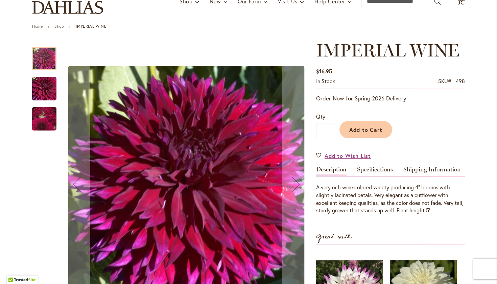
click at [43, 79] on img "IMPERIAL WINE" at bounding box center [44, 89] width 49 height 32
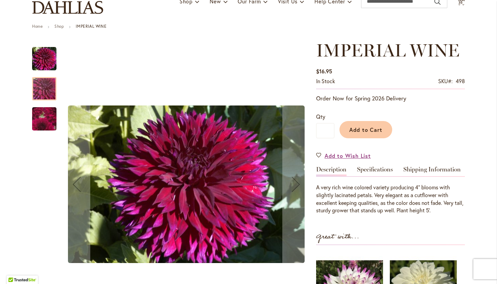
click at [46, 116] on img "IMPERIAL WINE" at bounding box center [44, 119] width 47 height 47
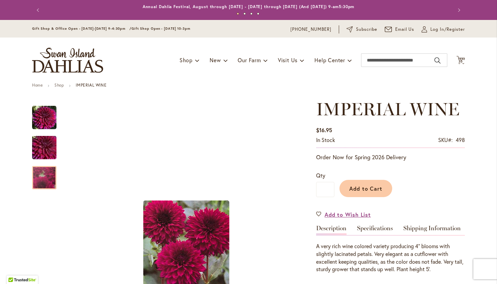
scroll to position [0, 0]
click at [459, 59] on icon "Cart .cls-1 { fill: #231f20; }" at bounding box center [460, 60] width 8 height 8
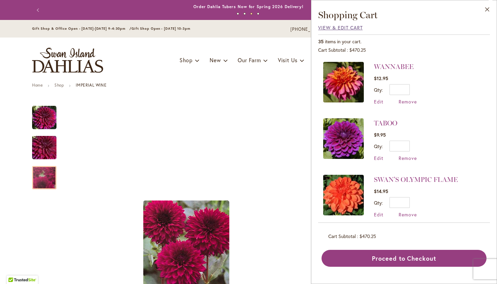
click at [329, 26] on span "View & Edit Cart" at bounding box center [340, 27] width 45 height 6
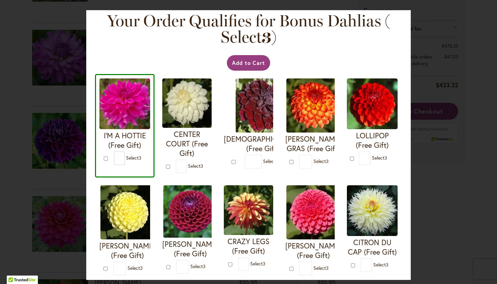
scroll to position [8, 0]
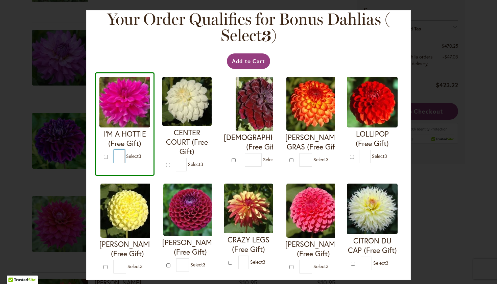
drag, startPoint x: 128, startPoint y: 154, endPoint x: 120, endPoint y: 154, distance: 7.8
click at [120, 154] on form "I'M A HOTTIE (Free Gift) * 3" at bounding box center [124, 120] width 51 height 87
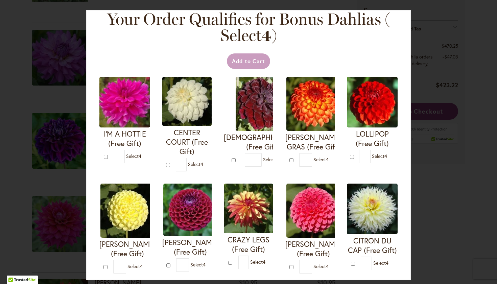
type input "*"
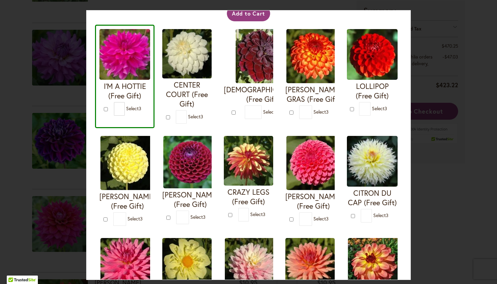
scroll to position [55, 0]
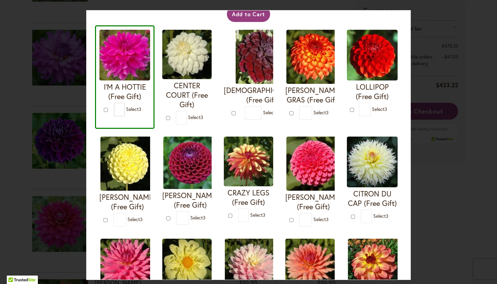
click at [259, 49] on img at bounding box center [263, 57] width 54 height 54
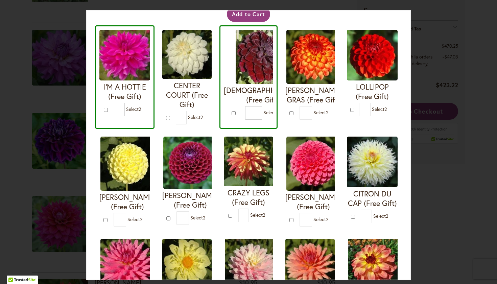
click at [259, 49] on img at bounding box center [263, 57] width 54 height 54
type input "*"
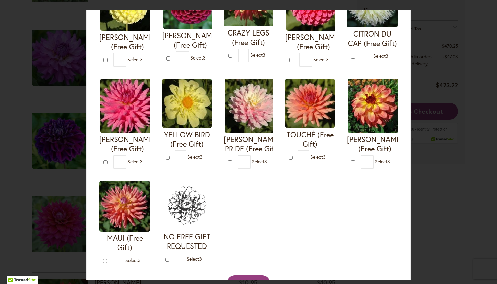
scroll to position [230, 0]
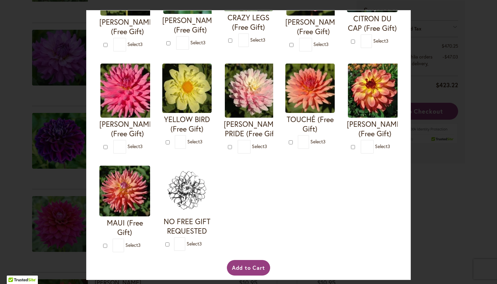
type input "*"
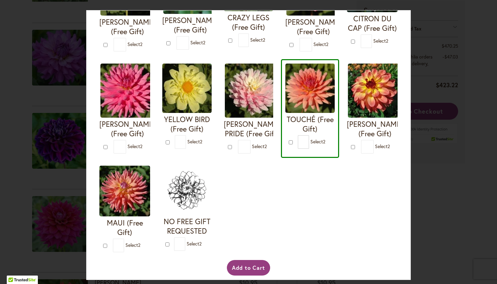
type input "*"
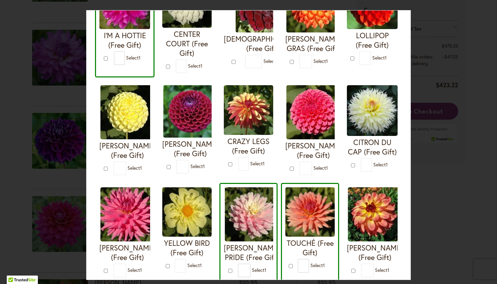
scroll to position [106, 0]
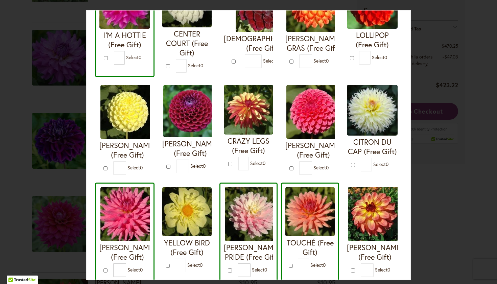
type input "*"
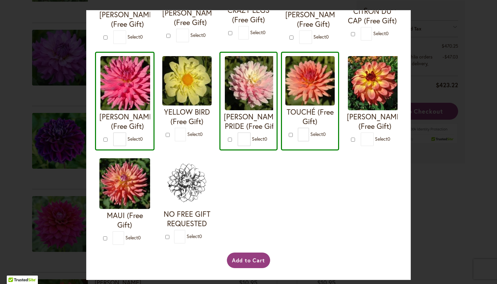
scroll to position [346, 0]
click at [243, 261] on button "Add to Cart" at bounding box center [249, 260] width 44 height 16
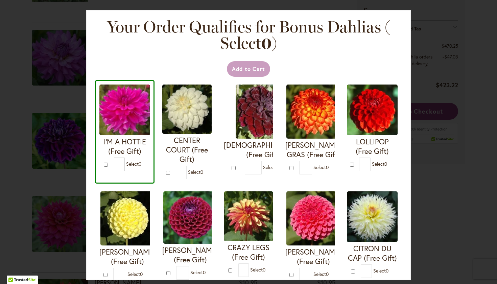
scroll to position [0, 0]
click at [447, 41] on div "Your Order Qualifies for Bonus Dahlias ( Select 0 ) Add to Cart I'M A HOTTIE (F…" at bounding box center [248, 142] width 497 height 284
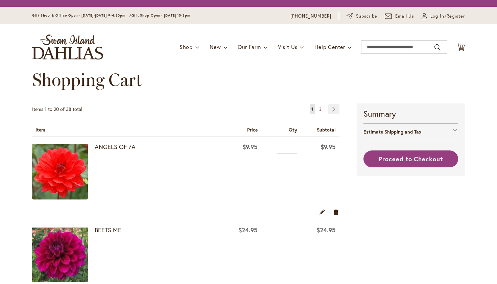
click at [247, 68] on div "Toggle Nav Shop Dahlia Tubers Collections Fresh Cut Dahlias Gardening Supplies …" at bounding box center [248, 46] width 446 height 45
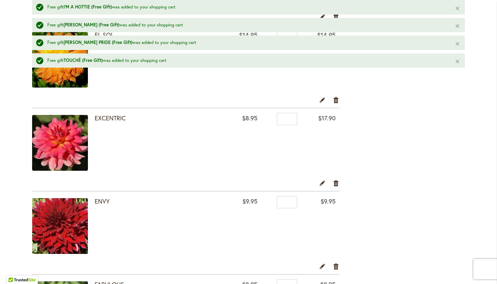
scroll to position [864, 0]
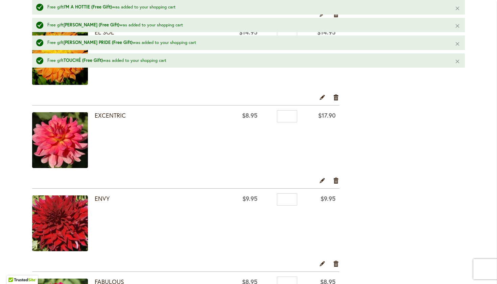
click at [61, 138] on img at bounding box center [60, 140] width 56 height 56
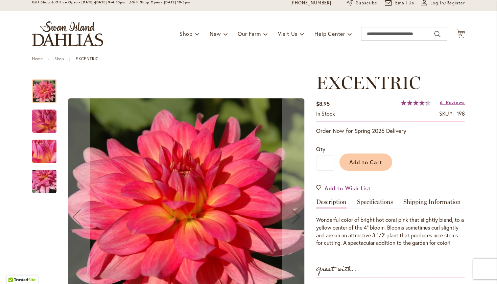
scroll to position [25, 0]
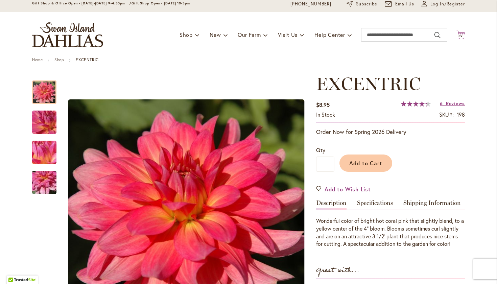
click at [458, 34] on span "39" at bounding box center [460, 36] width 5 height 4
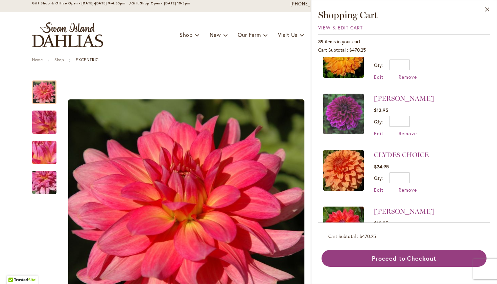
scroll to position [1681, 0]
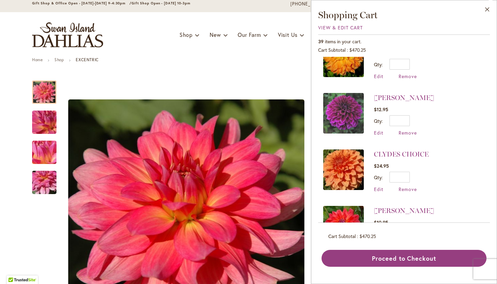
click at [238, 56] on div "Toggle Nav Shop Dahlia Tubers Collections Fresh Cut Dahlias Gardening Supplies …" at bounding box center [248, 34] width 446 height 45
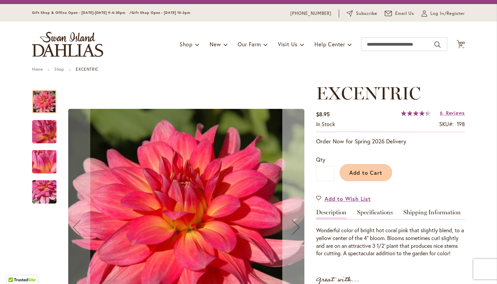
scroll to position [5, 0]
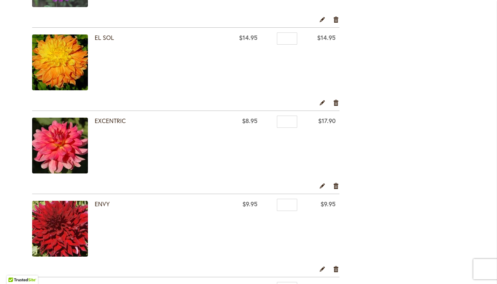
scroll to position [788, 0]
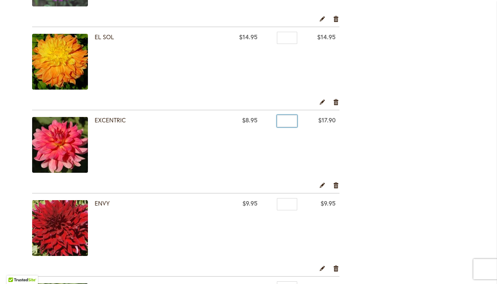
drag, startPoint x: 286, startPoint y: 121, endPoint x: 278, endPoint y: 120, distance: 8.1
click at [278, 120] on input "*" at bounding box center [287, 121] width 20 height 12
type input "*"
